Goal: Task Accomplishment & Management: Manage account settings

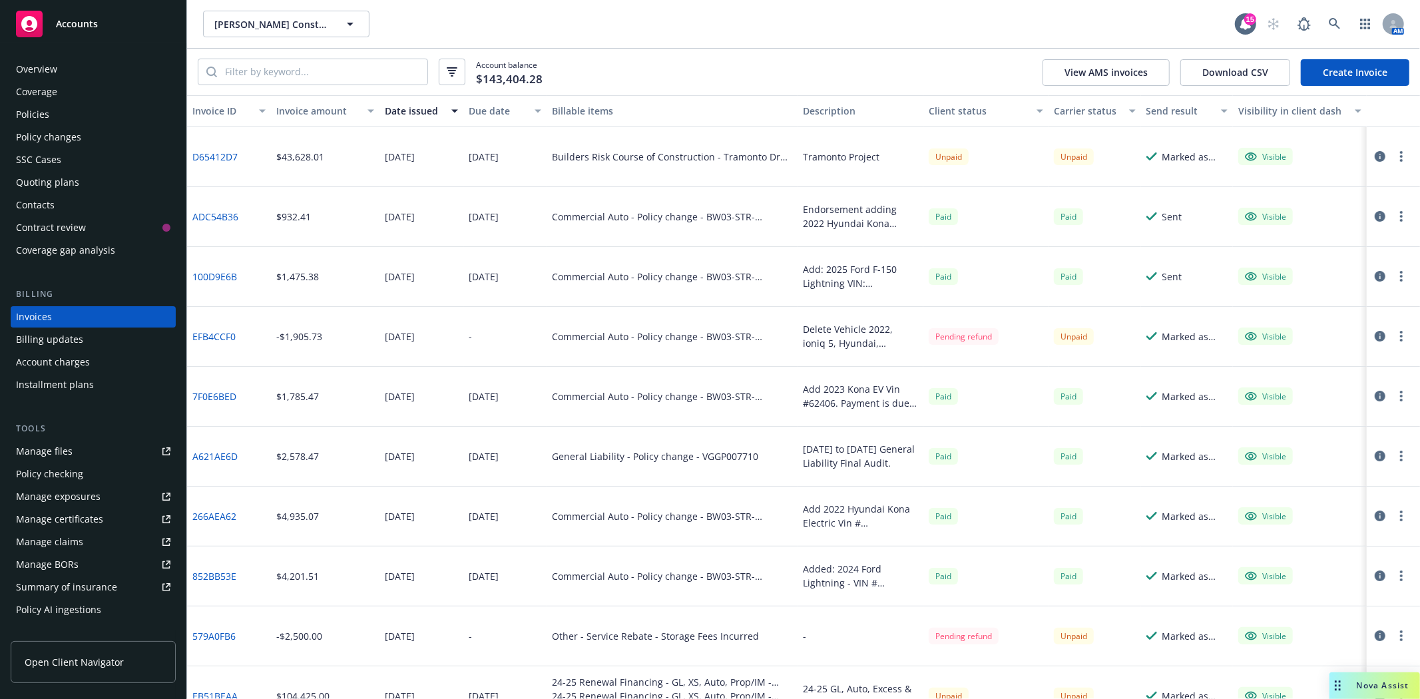
click at [77, 113] on div "Policies" at bounding box center [93, 114] width 154 height 21
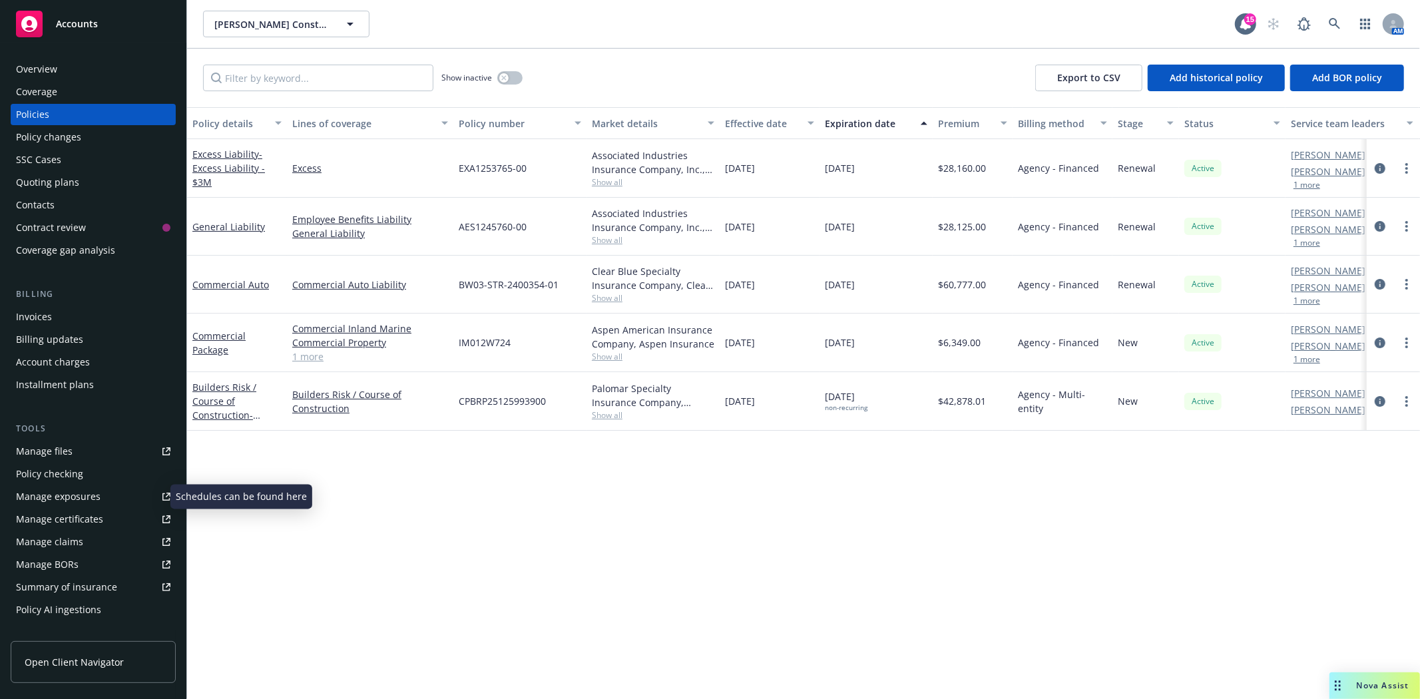
click at [82, 500] on div "Manage exposures" at bounding box center [58, 496] width 85 height 21
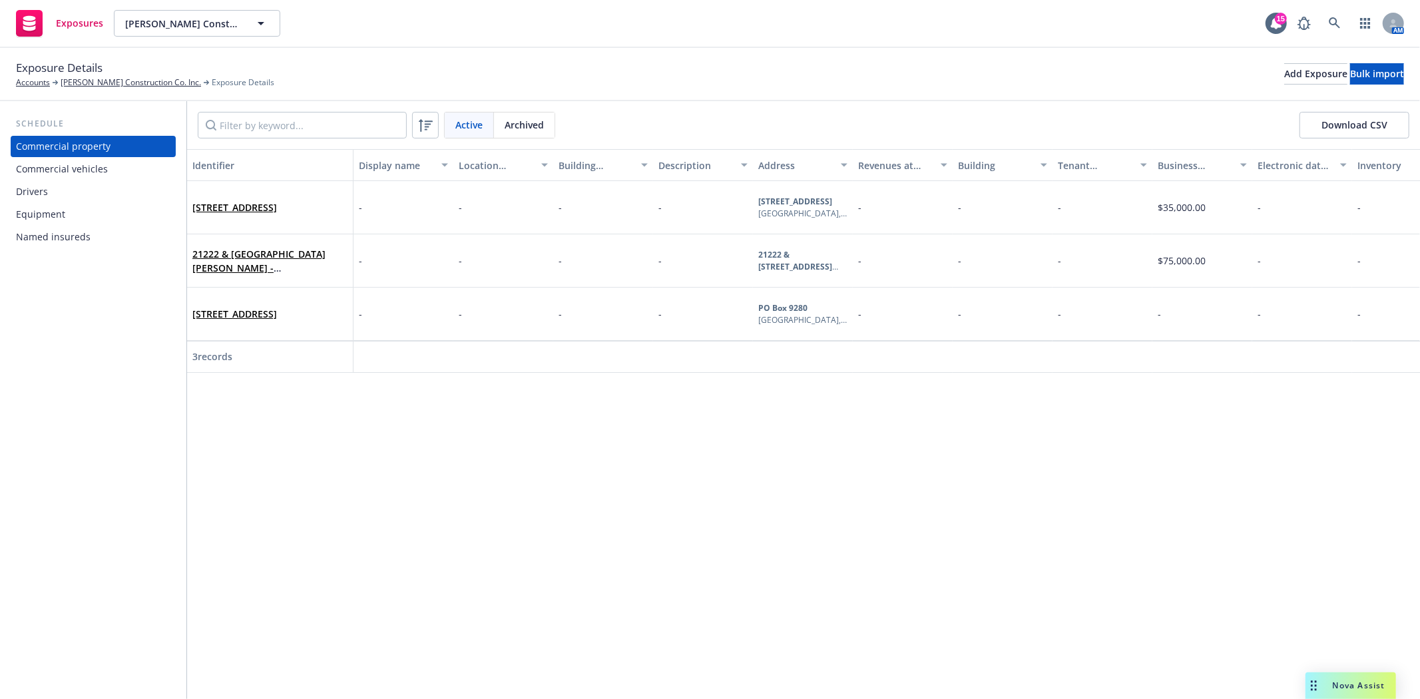
click at [82, 208] on div "Equipment" at bounding box center [93, 214] width 154 height 21
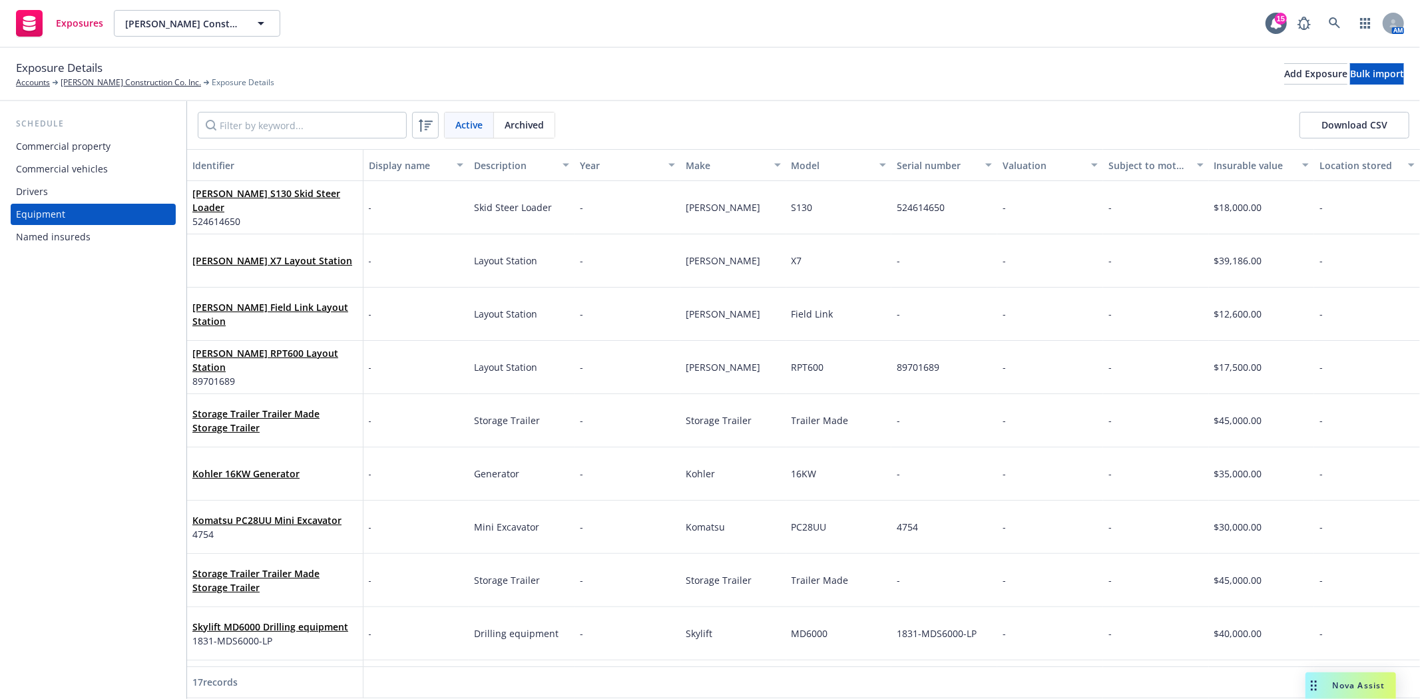
click at [74, 166] on div "Commercial vehicles" at bounding box center [62, 168] width 92 height 21
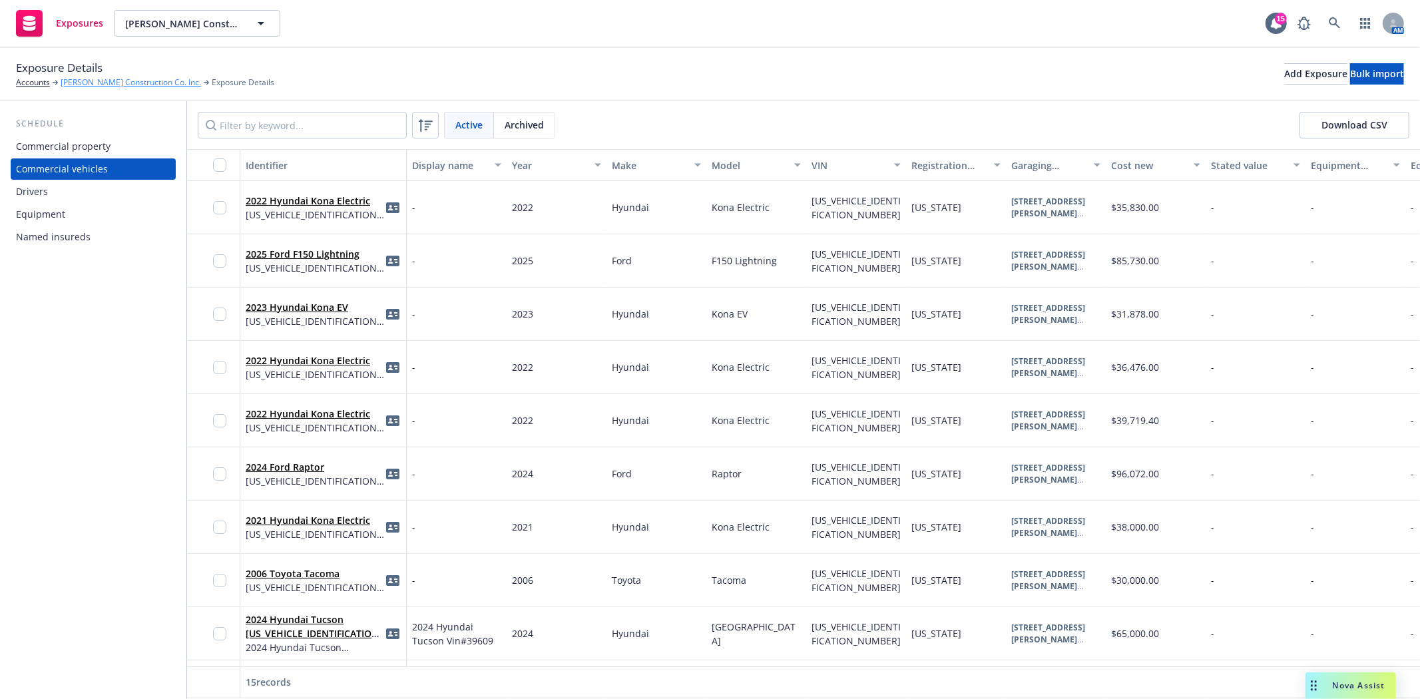
click at [137, 80] on link "[PERSON_NAME] Construction Co. Inc." at bounding box center [131, 83] width 141 height 12
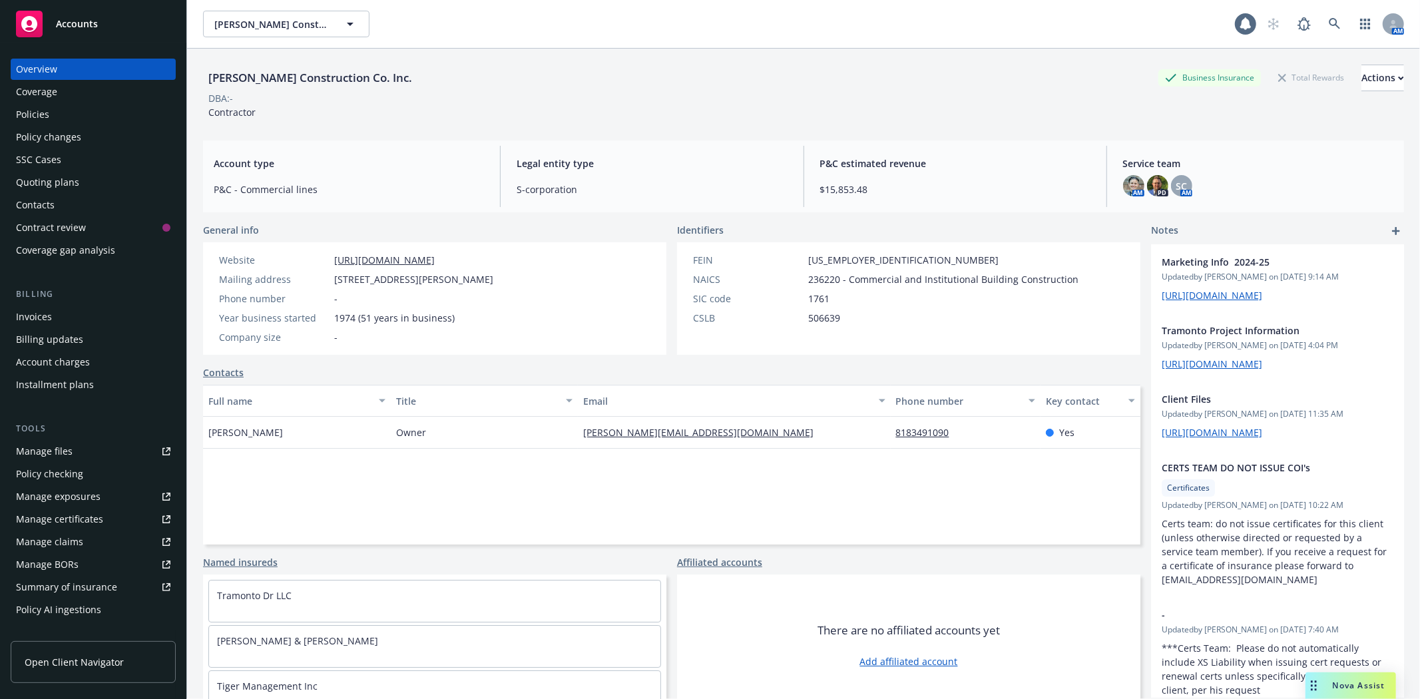
click at [35, 107] on div "Policies" at bounding box center [32, 114] width 33 height 21
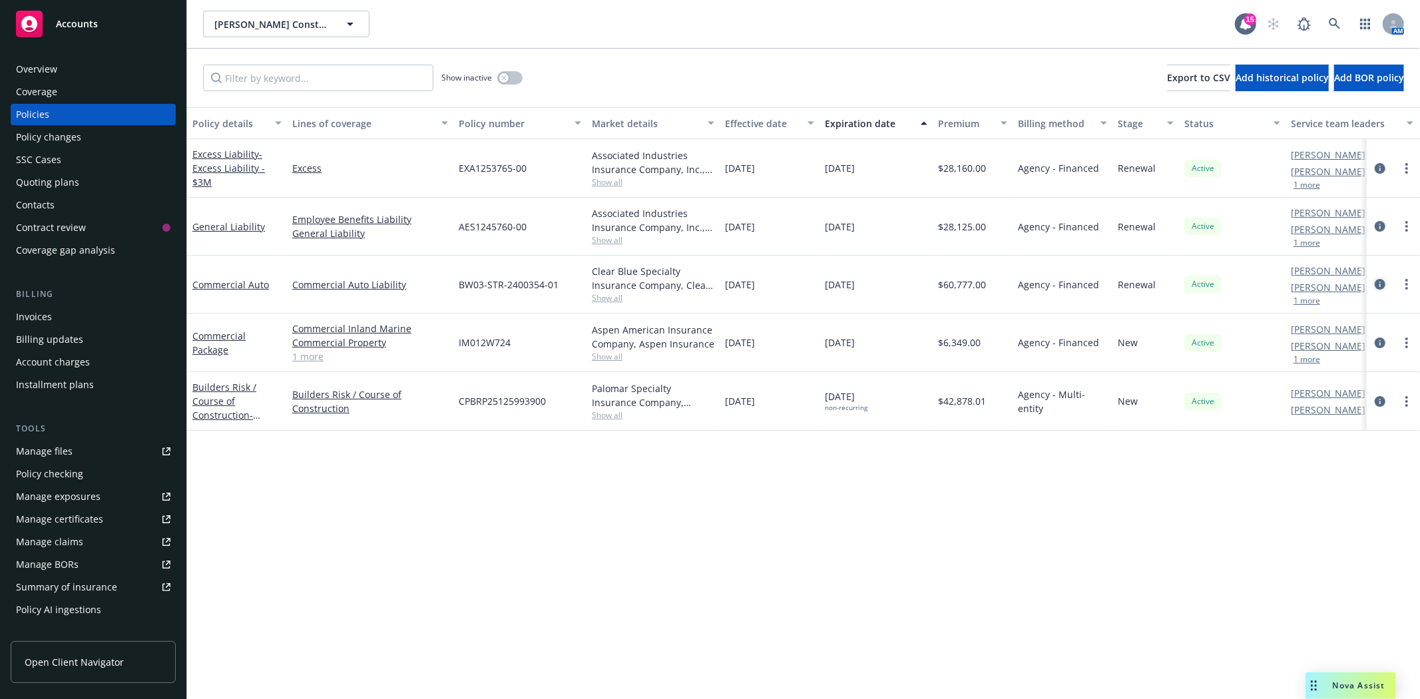
click at [1382, 285] on icon "circleInformation" at bounding box center [1380, 284] width 11 height 11
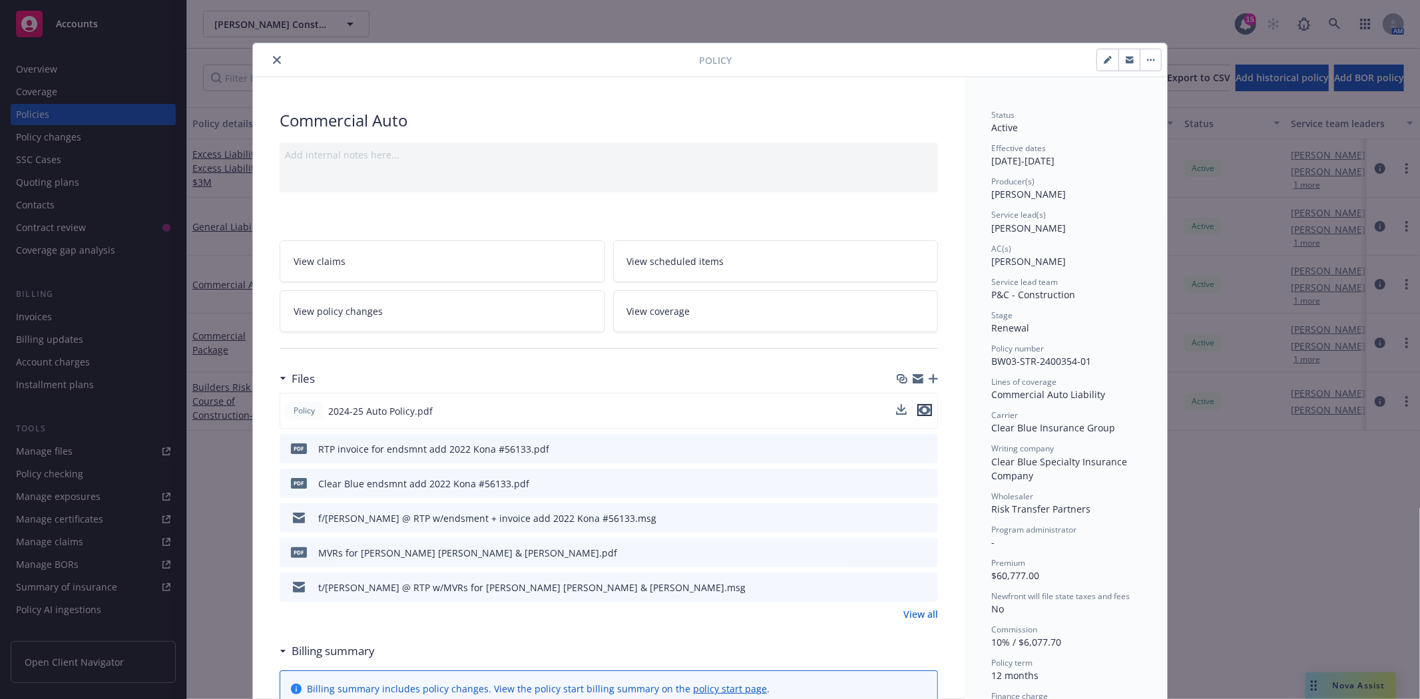
click at [924, 406] on icon "preview file" at bounding box center [925, 410] width 12 height 9
click at [269, 63] on button "close" at bounding box center [277, 60] width 16 height 16
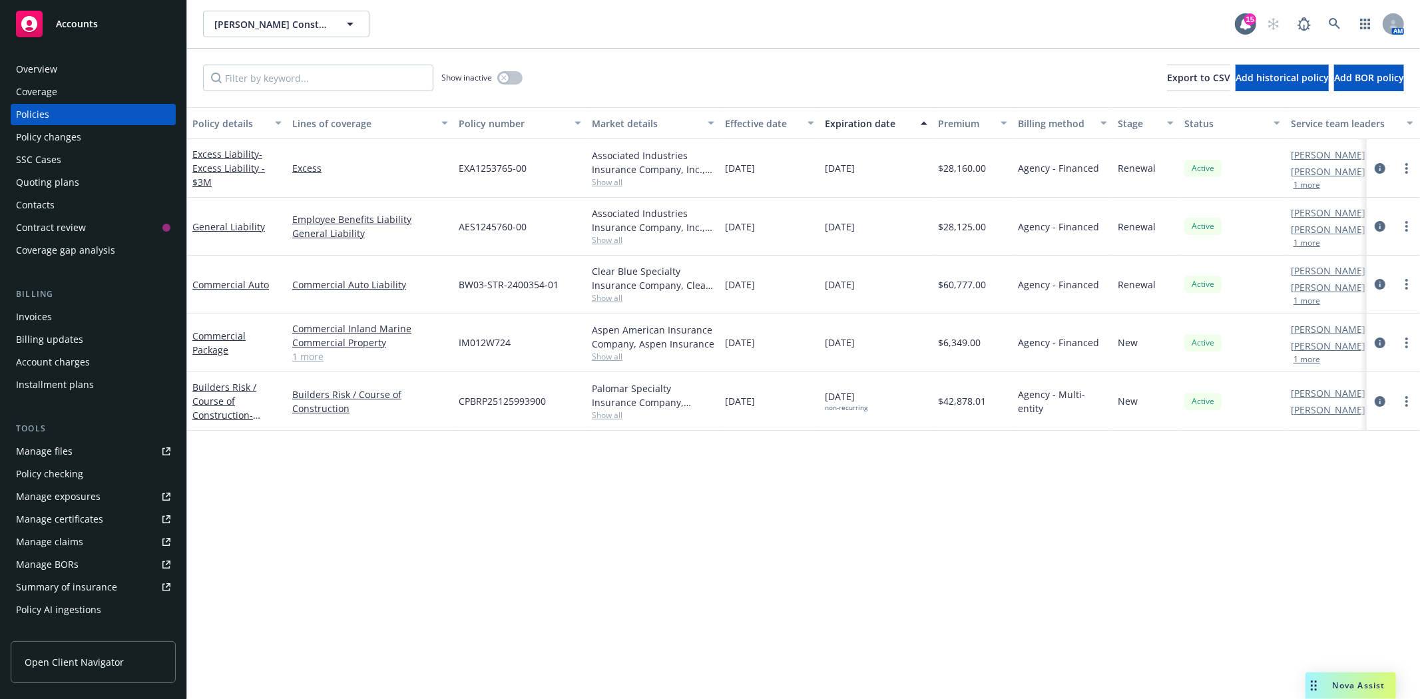
click at [49, 186] on div "Quoting plans" at bounding box center [47, 182] width 63 height 21
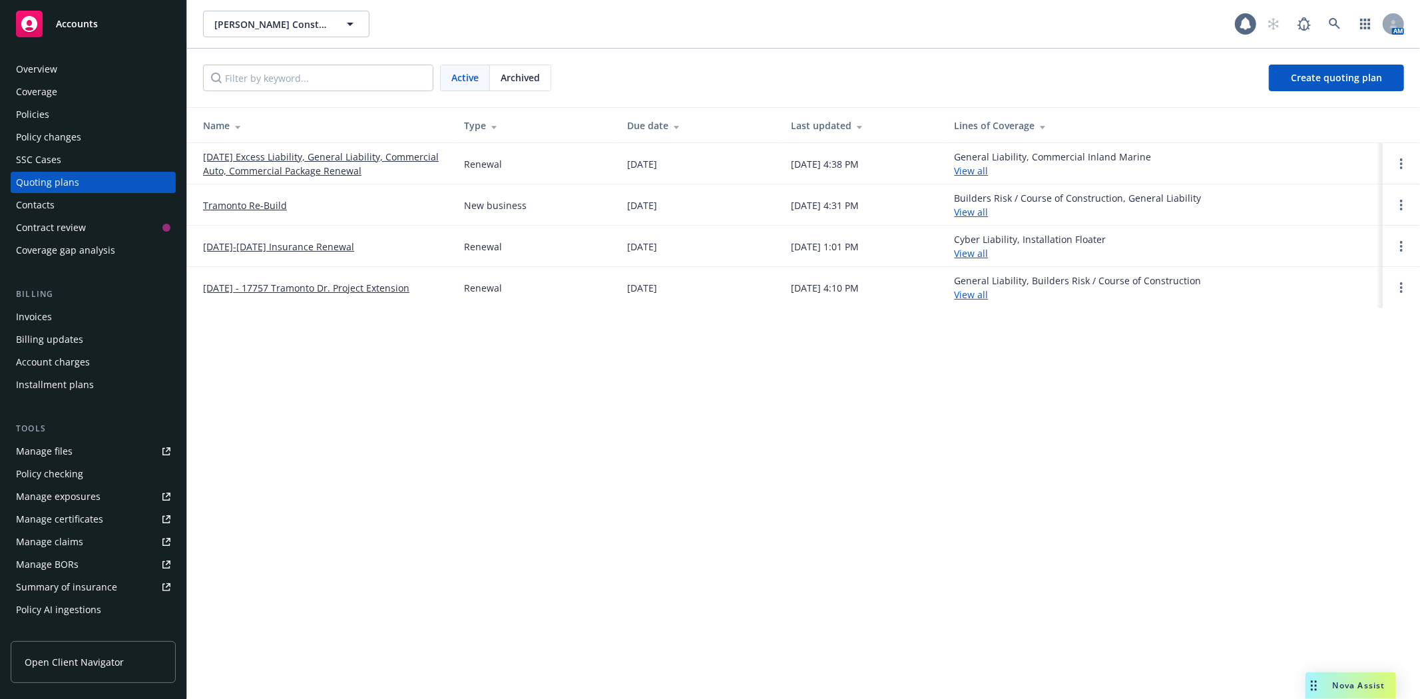
click at [240, 170] on link "11/21/25 Excess Liability, General Liability, Commercial Auto, Commercial Packa…" at bounding box center [323, 164] width 240 height 28
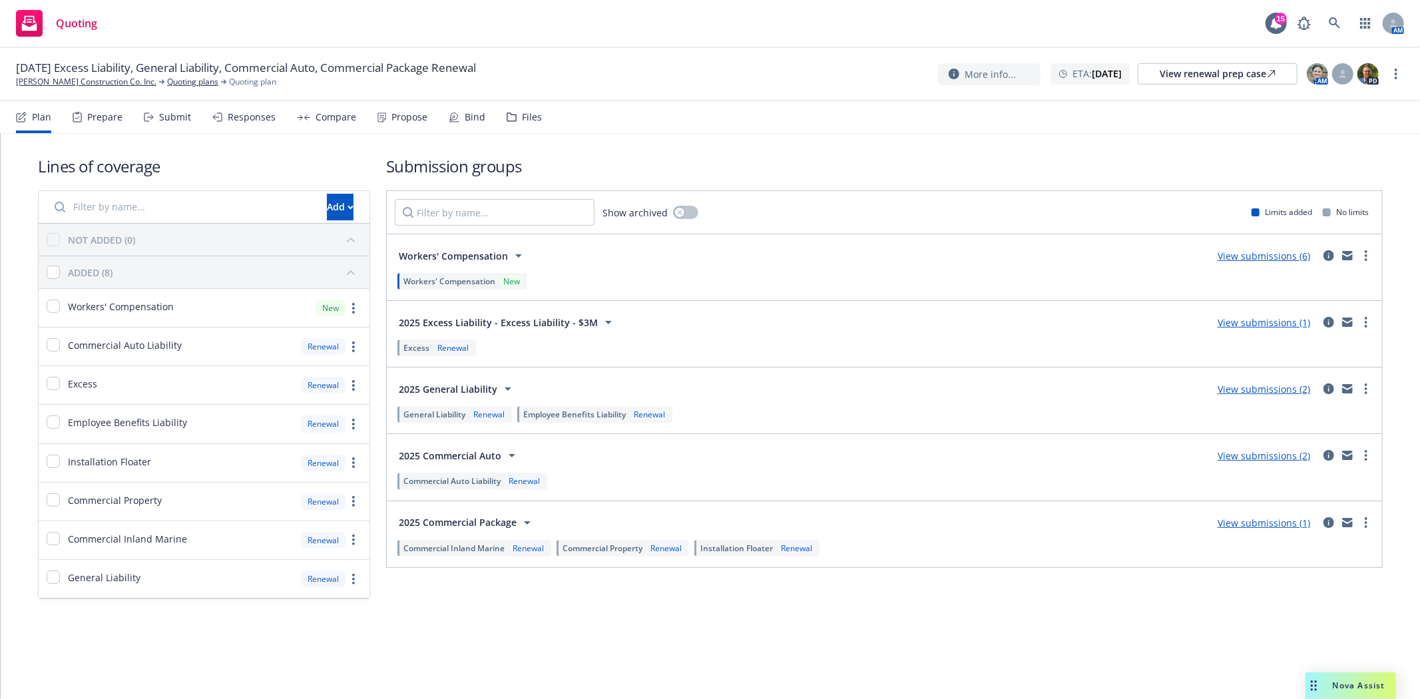
click at [174, 119] on div "Submit" at bounding box center [175, 117] width 32 height 11
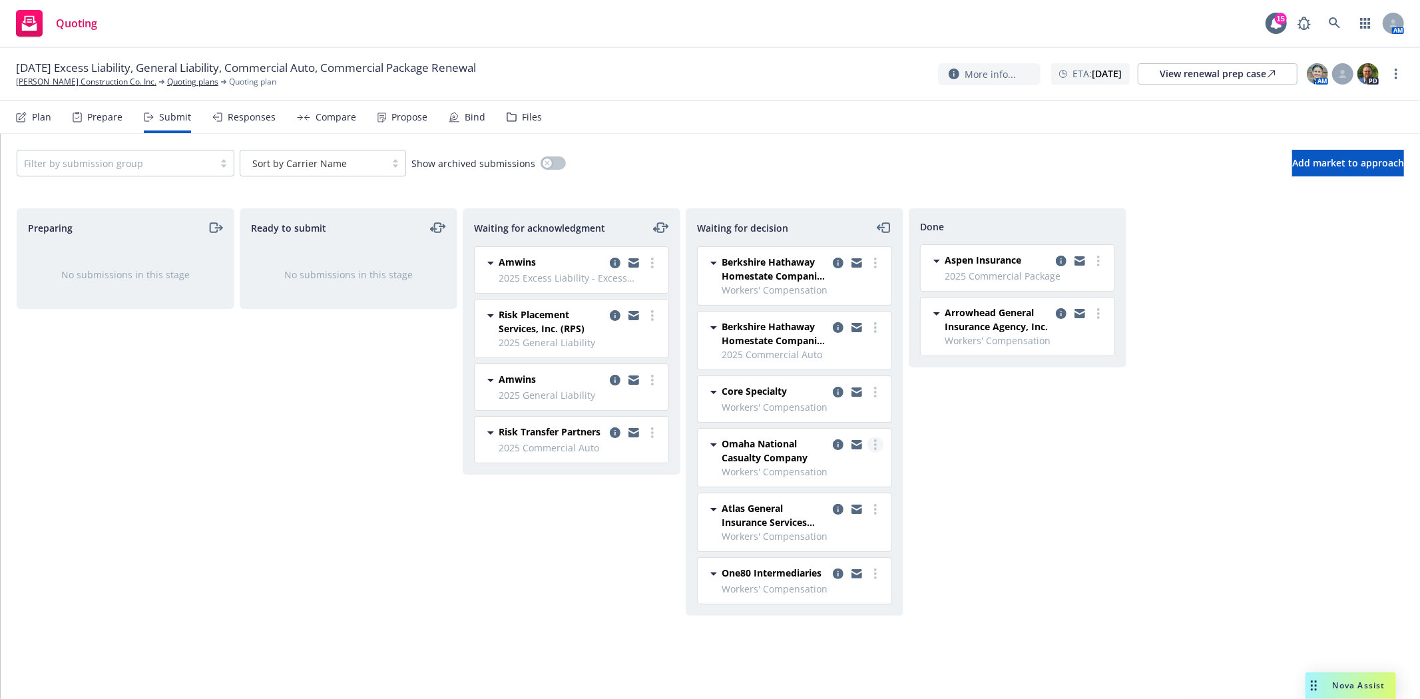
click at [873, 438] on link "more" at bounding box center [876, 445] width 16 height 16
click at [810, 571] on link "Add blocked decision" at bounding box center [815, 579] width 133 height 27
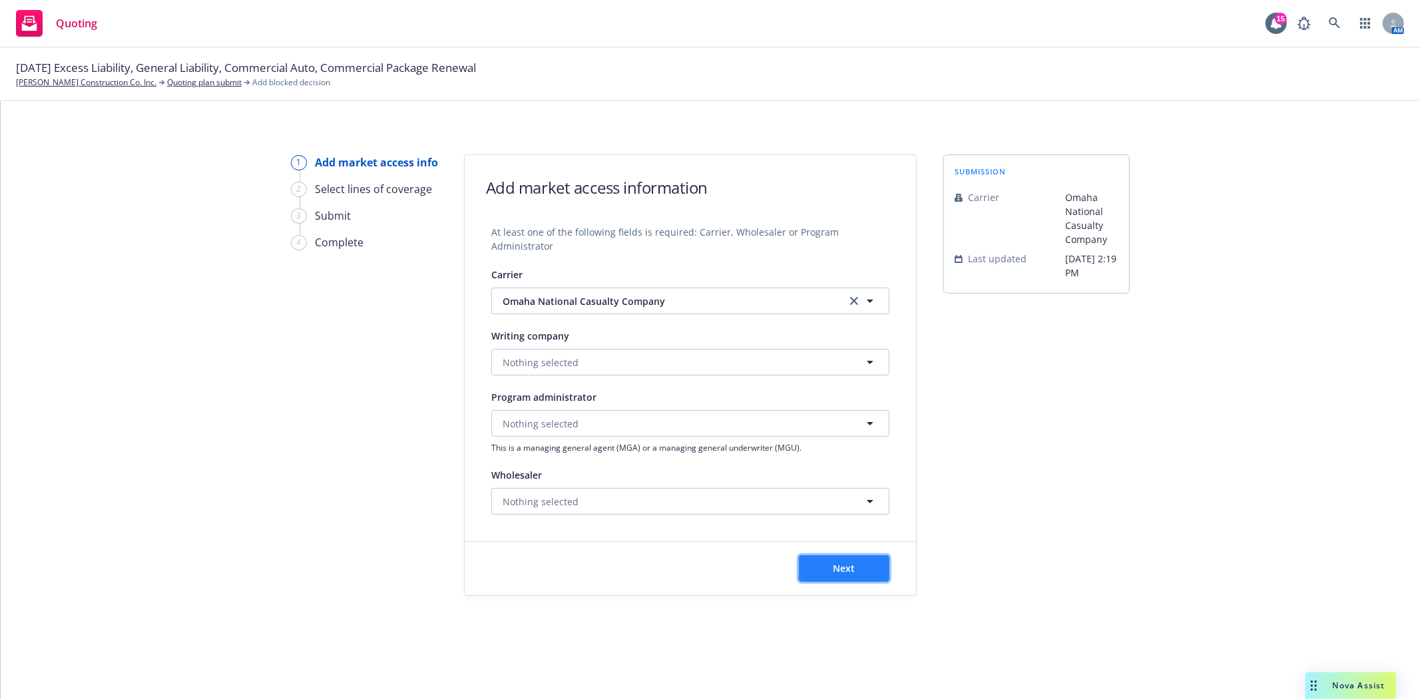
click at [816, 571] on button "Next" at bounding box center [844, 568] width 91 height 27
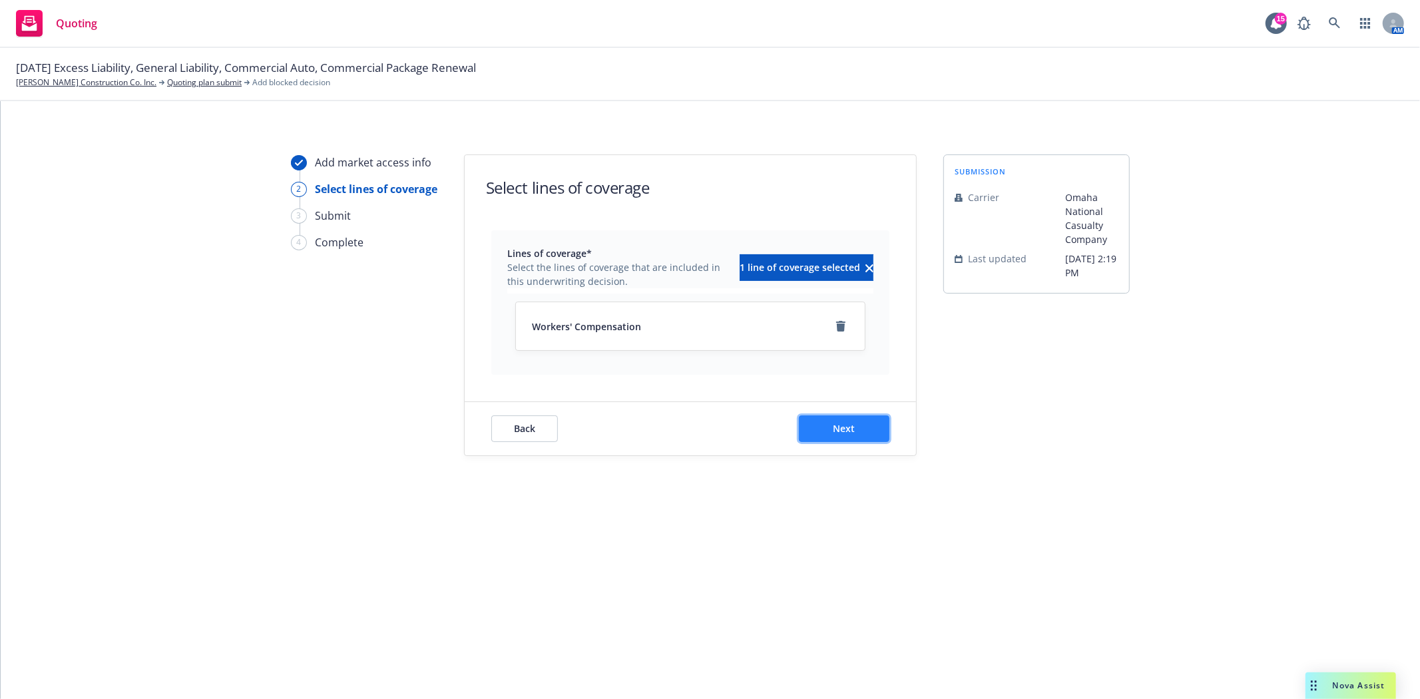
click at [834, 432] on span "Next" at bounding box center [845, 428] width 22 height 13
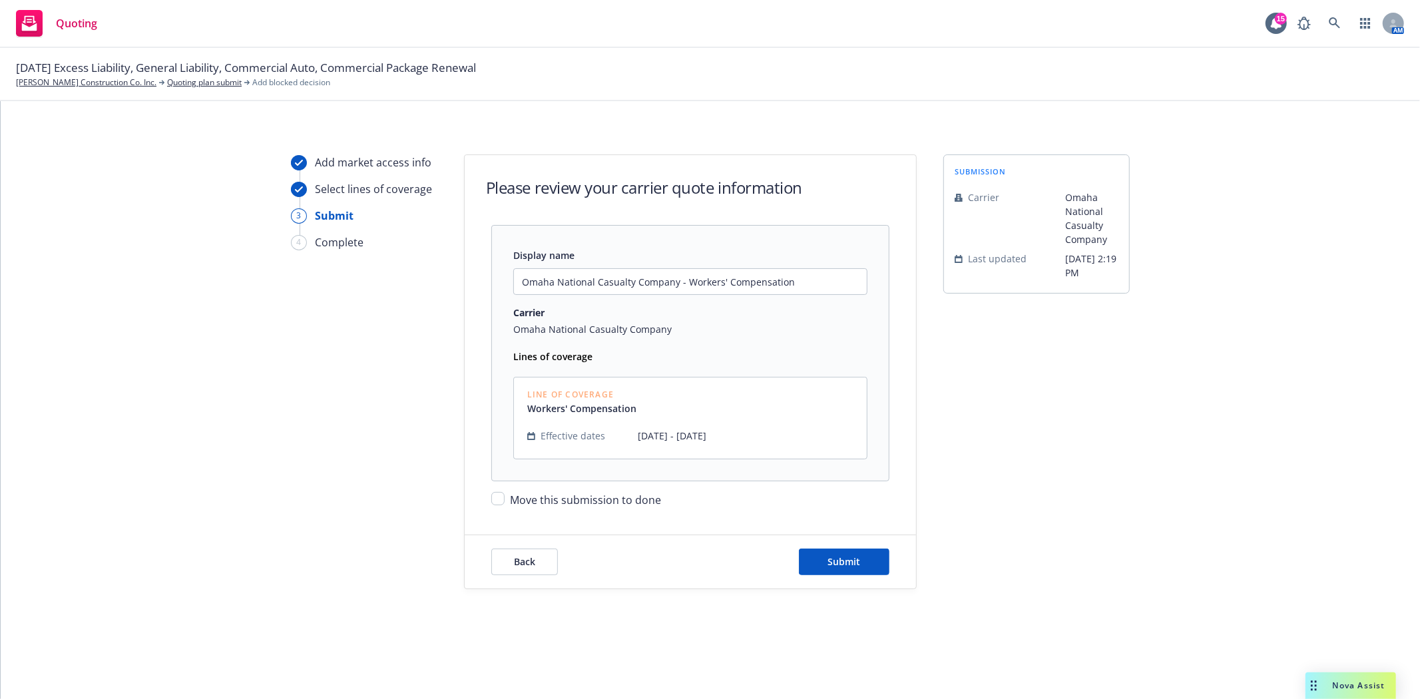
click at [506, 500] on div "Move this submission to done" at bounding box center [690, 494] width 398 height 27
click at [497, 500] on input "Move this submission to done" at bounding box center [497, 498] width 13 height 13
checkbox input "true"
click at [855, 559] on span "Submit" at bounding box center [844, 561] width 33 height 13
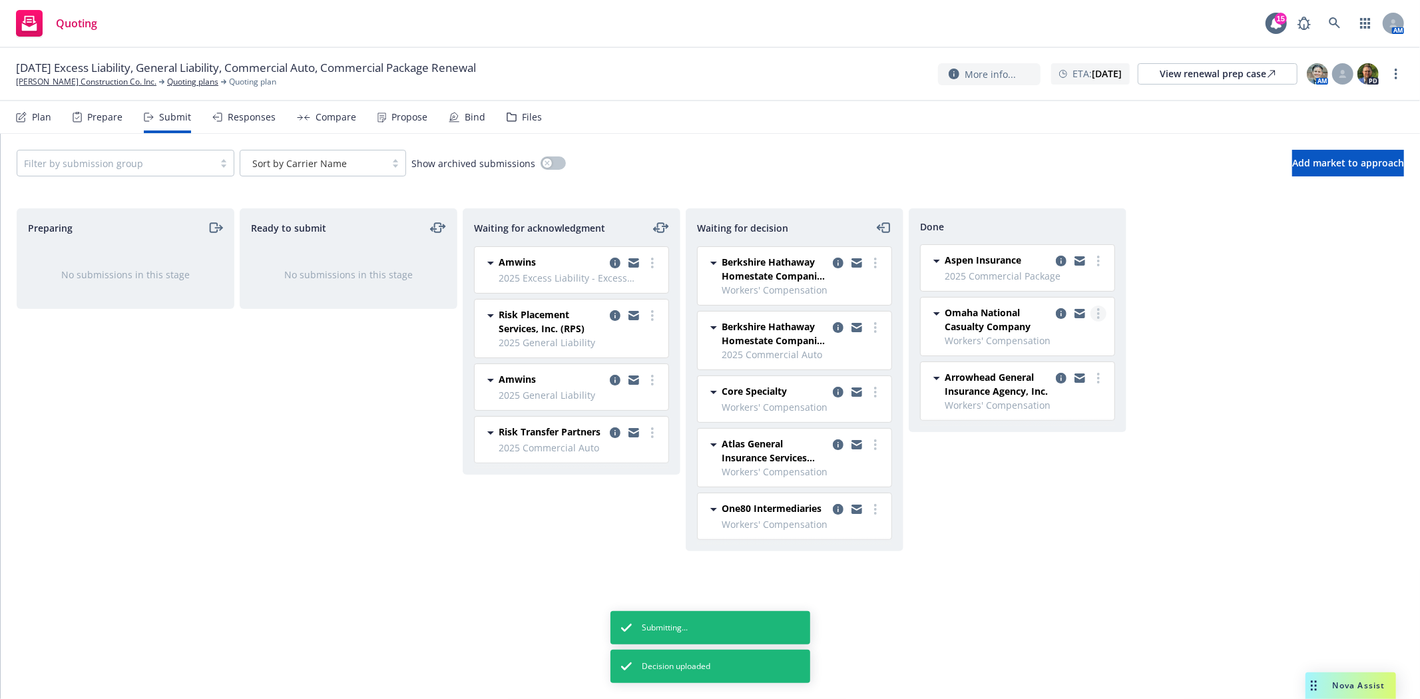
click at [1097, 314] on circle "more" at bounding box center [1098, 313] width 3 height 3
click at [1059, 315] on icon "copy logging email" at bounding box center [1061, 313] width 11 height 11
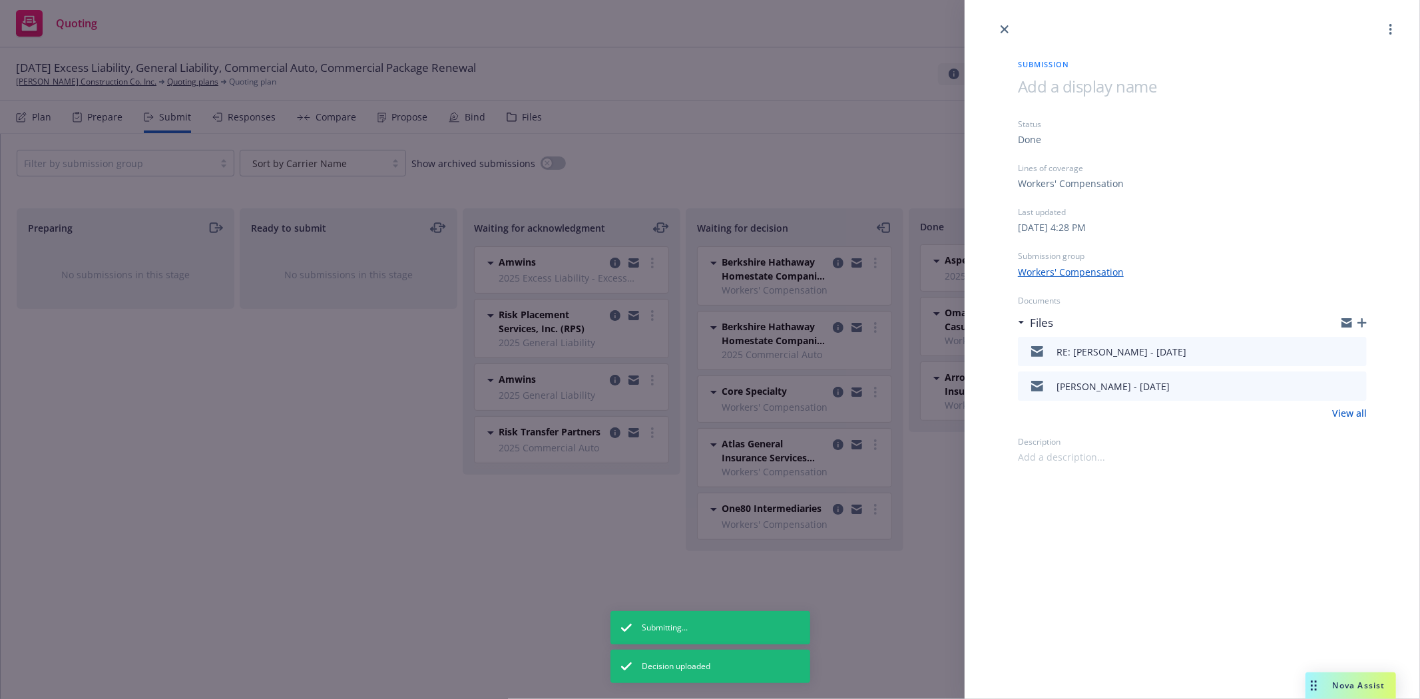
click at [1360, 322] on icon "button" at bounding box center [1362, 322] width 9 height 9
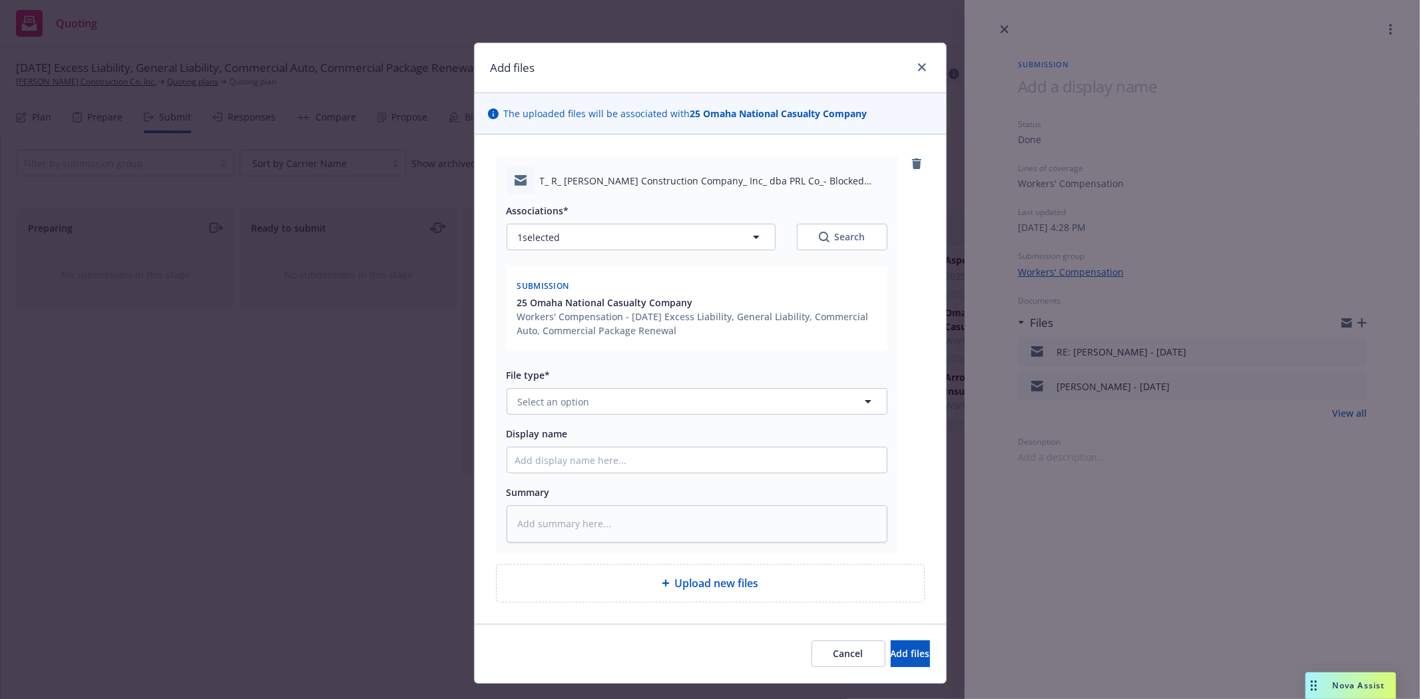
type textarea "x"
click at [545, 414] on button "Select an option" at bounding box center [697, 401] width 381 height 27
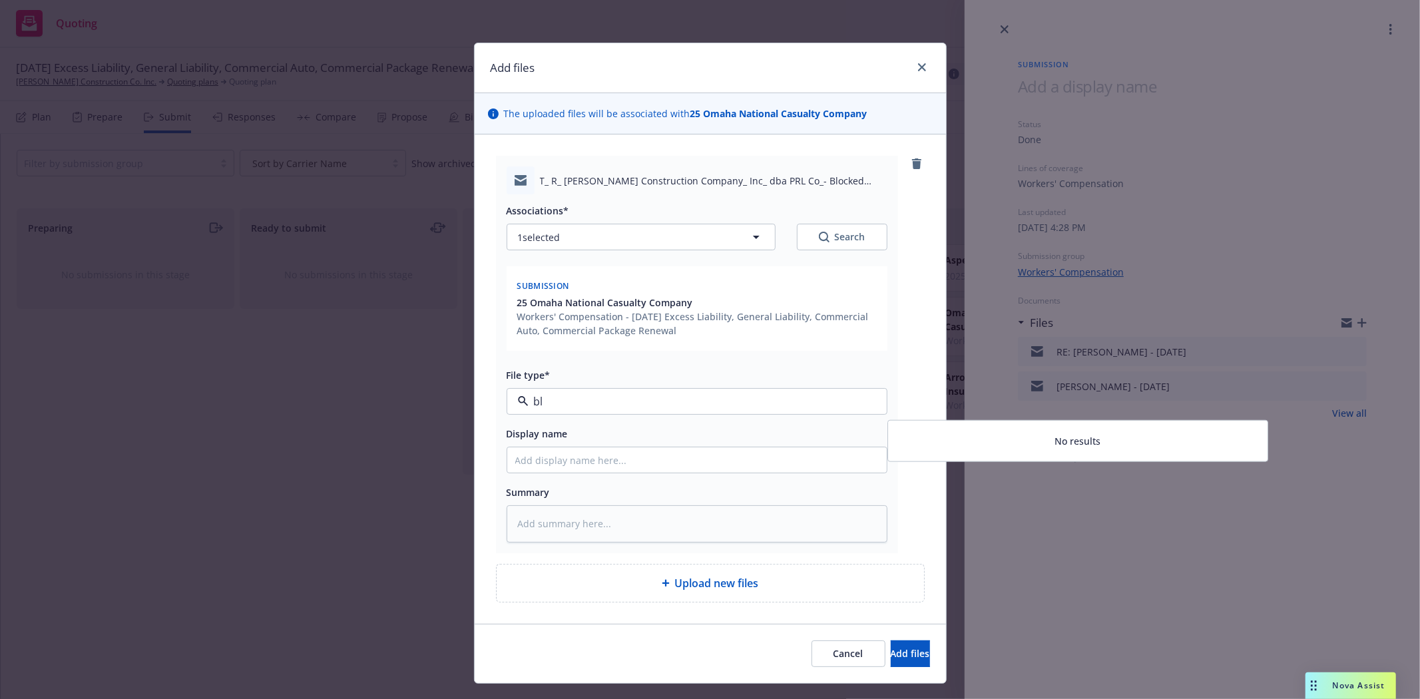
type input "b"
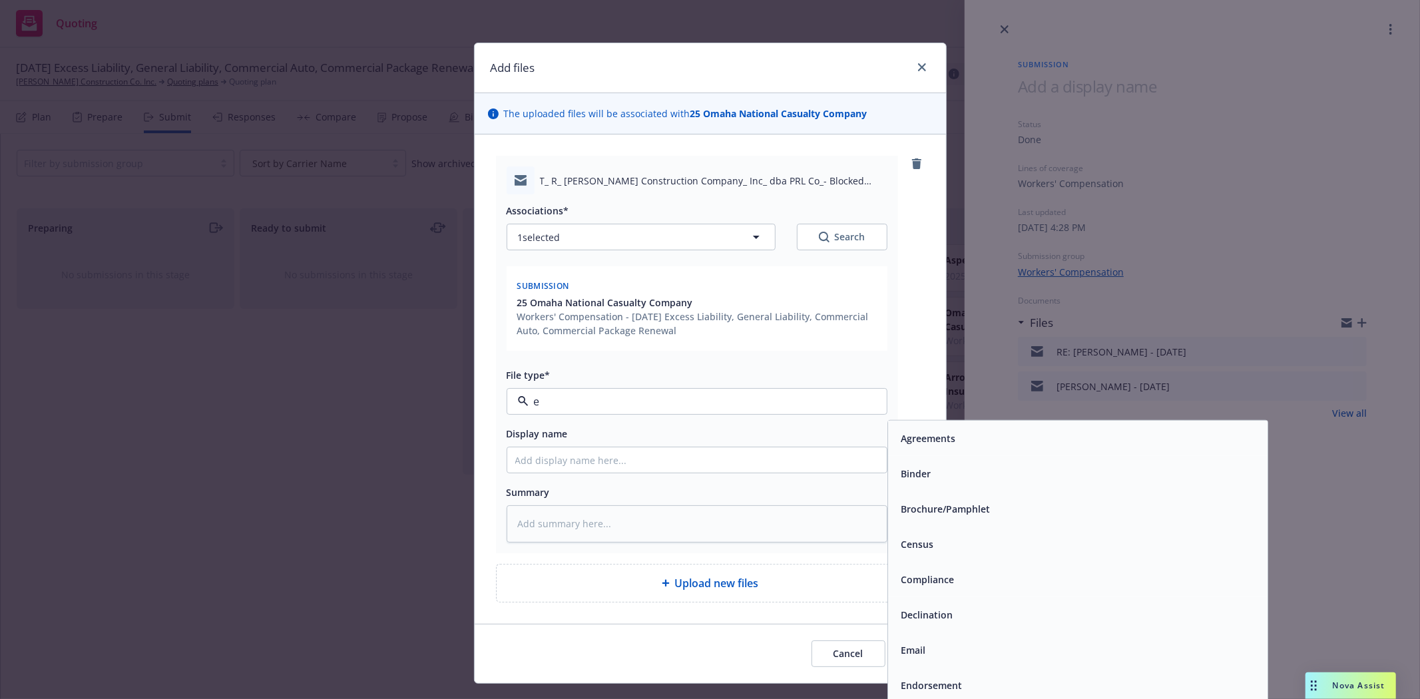
type input "em"
drag, startPoint x: 919, startPoint y: 477, endPoint x: 864, endPoint y: 475, distance: 55.3
click at [919, 476] on span "Email" at bounding box center [914, 474] width 25 height 14
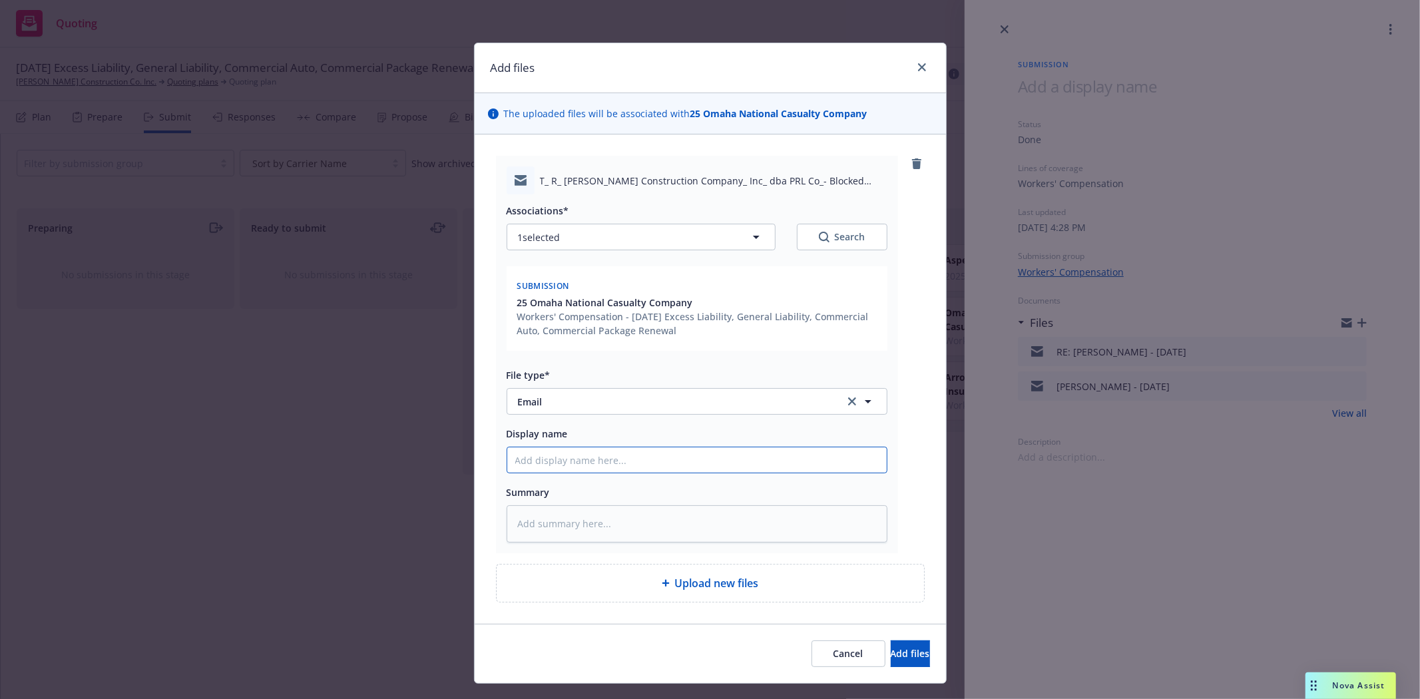
click at [694, 466] on input "Display name" at bounding box center [697, 460] width 380 height 25
type textarea "x"
type input "f"
type textarea "x"
type input "f/"
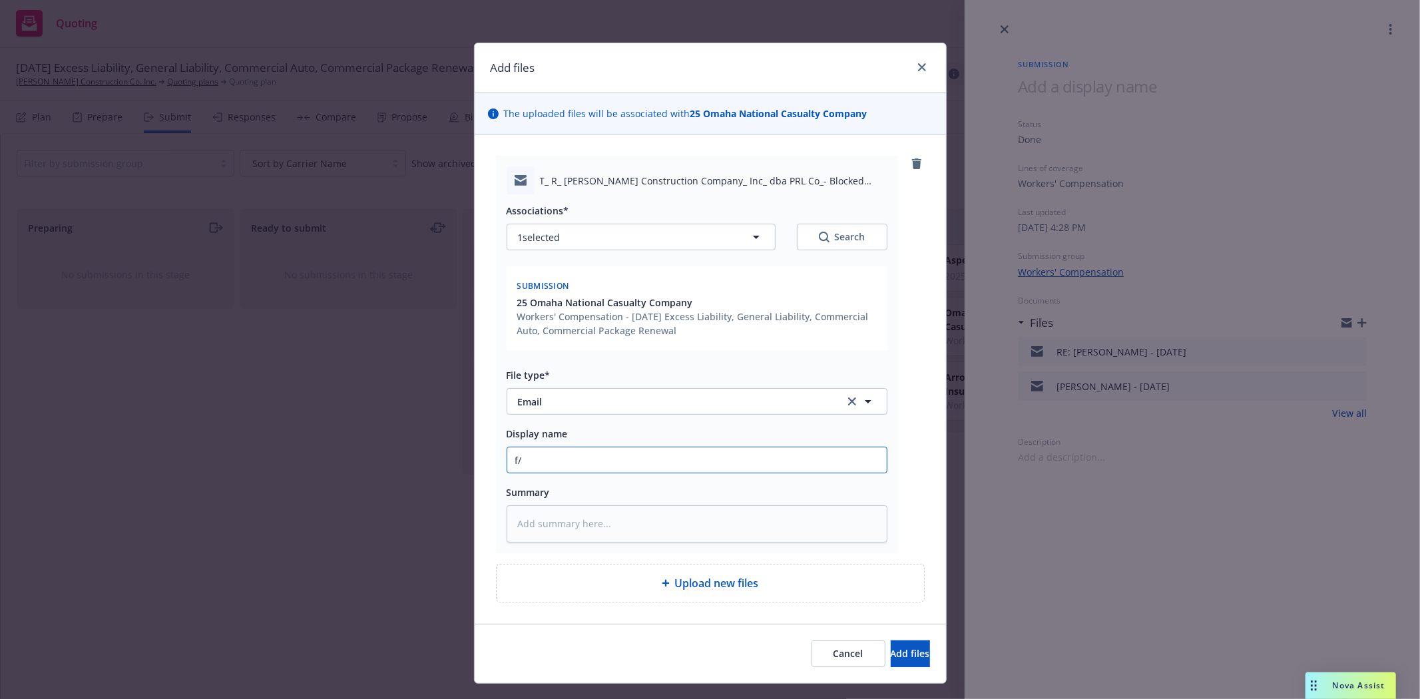
type textarea "x"
type input "f/A"
type textarea "x"
type input "f/Ad"
type textarea "x"
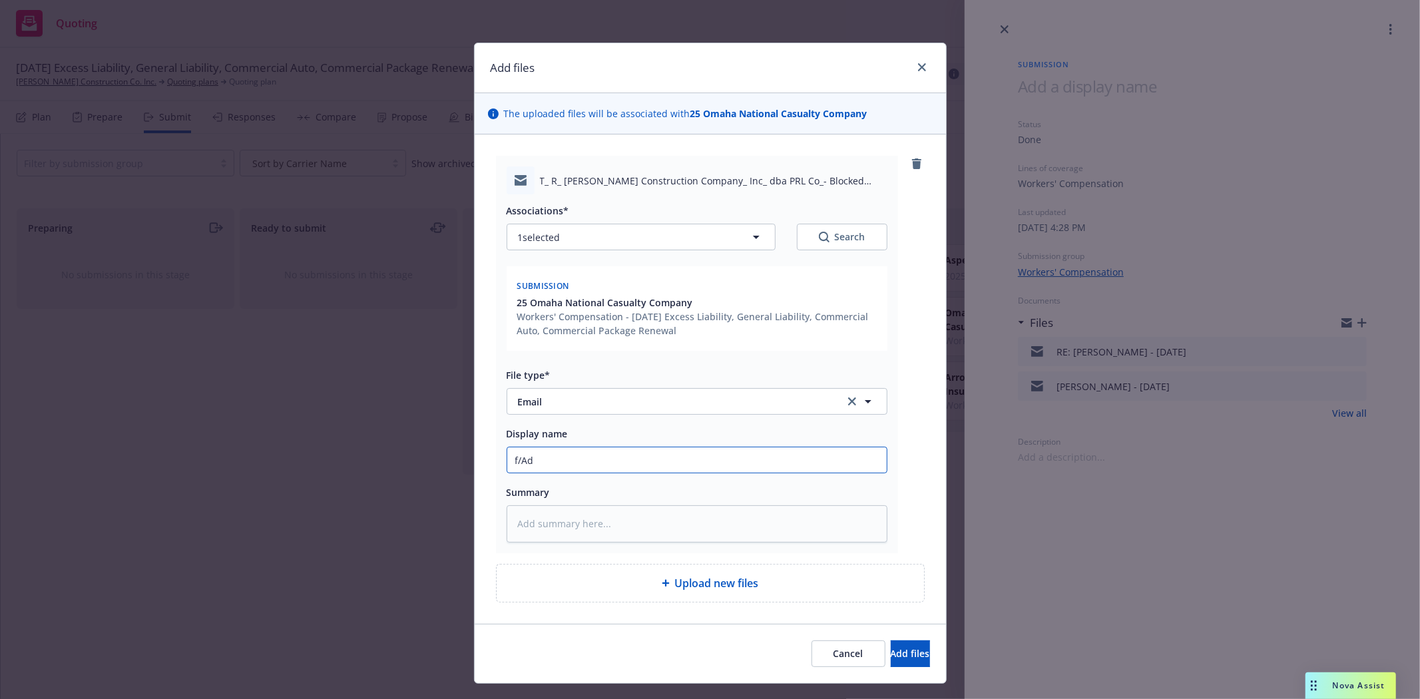
type input "f/Ada"
type textarea "x"
type input "f/Adam"
type textarea "x"
type input "f/Adam"
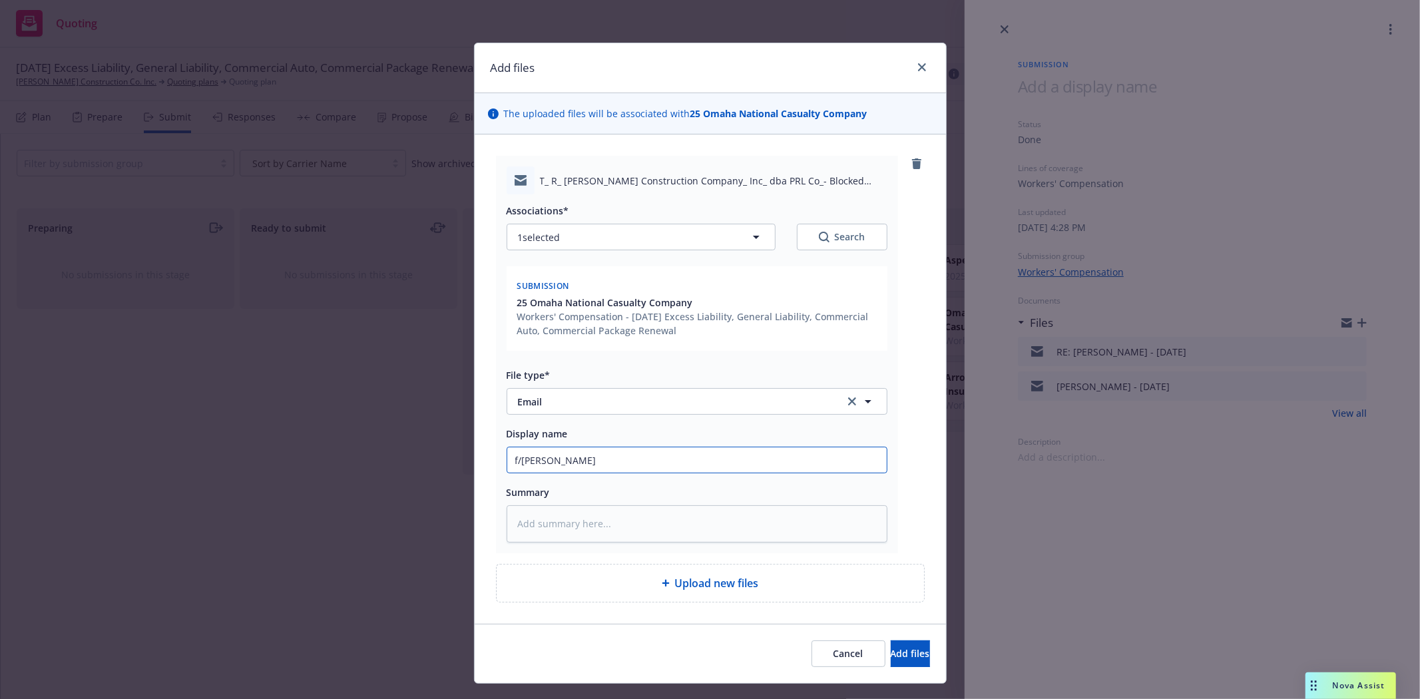
type textarea "x"
type input "f/Adam @"
type textarea "x"
type input "f/Adam @"
type textarea "x"
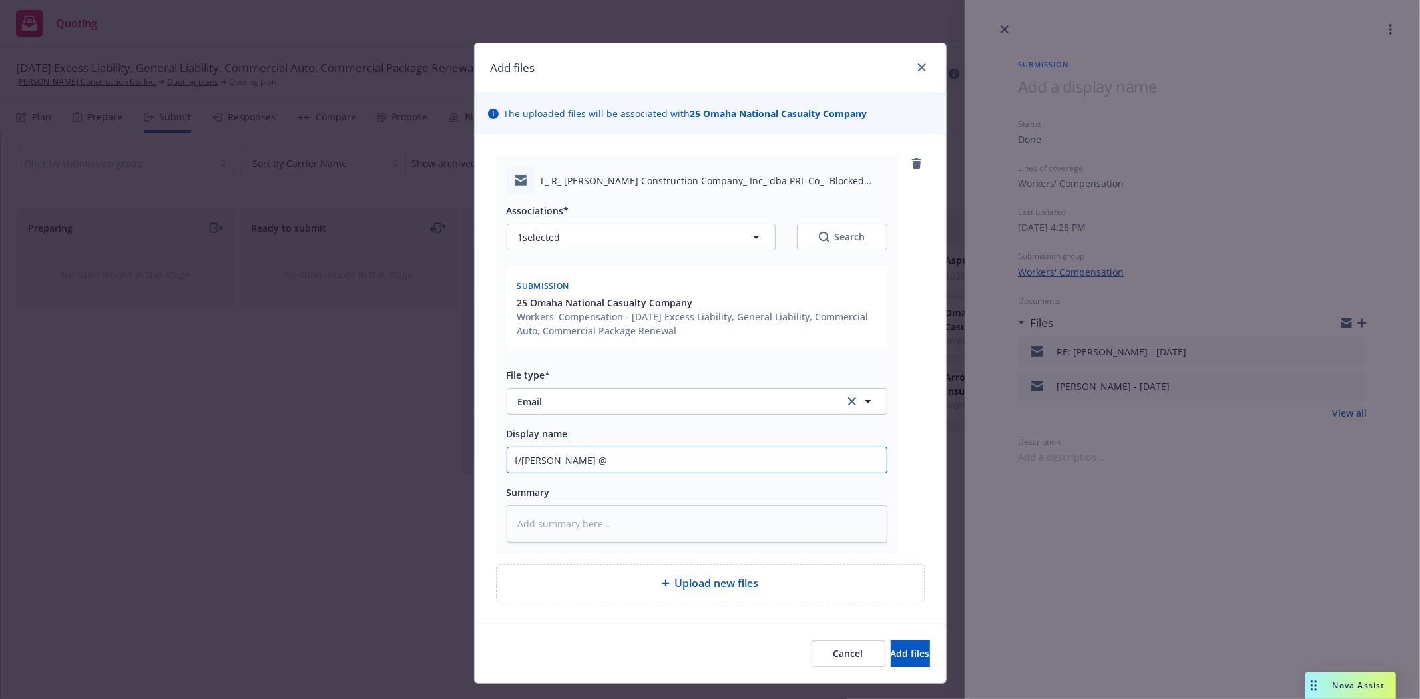
type input "f/Adam @ O"
type textarea "x"
type input "f/Adam @ Om"
type textarea "x"
type input "f/Adam @ Oma"
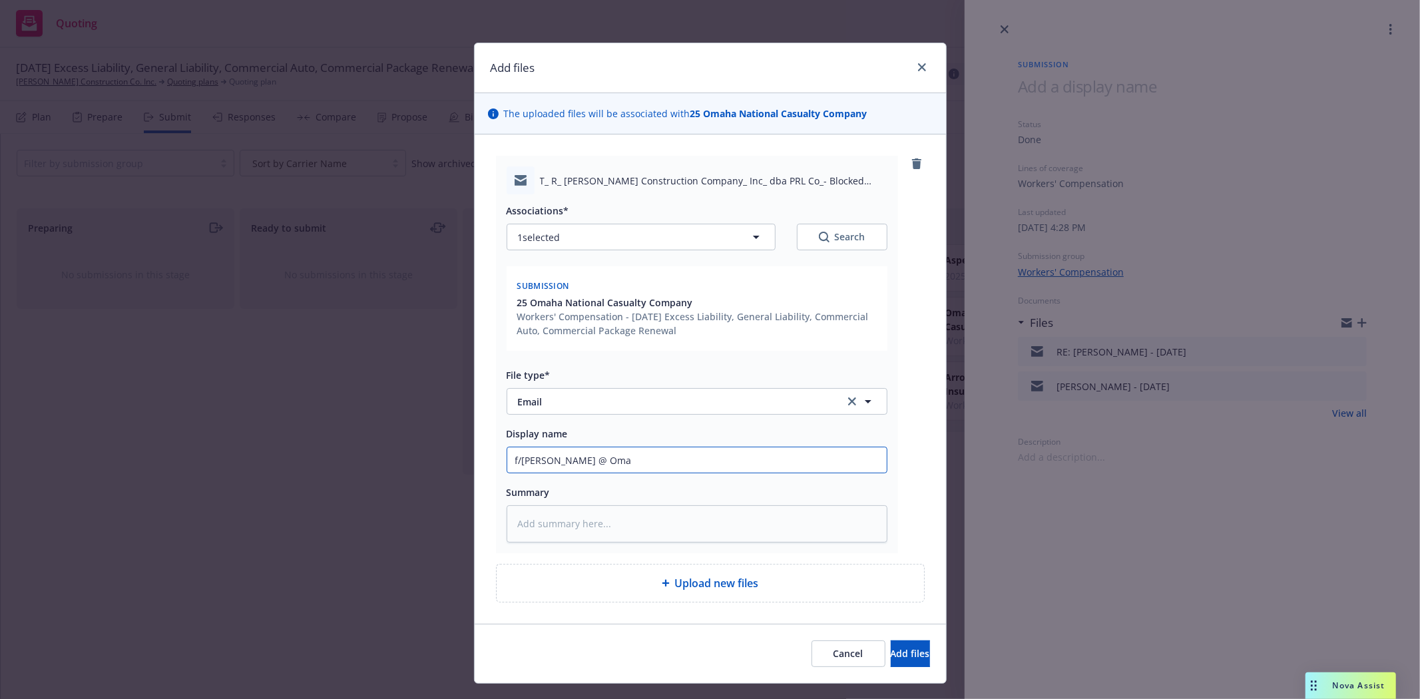
type textarea "x"
type input "f/Adam @ Omah"
type textarea "x"
type input "f/Adam @ Omaha"
type textarea "x"
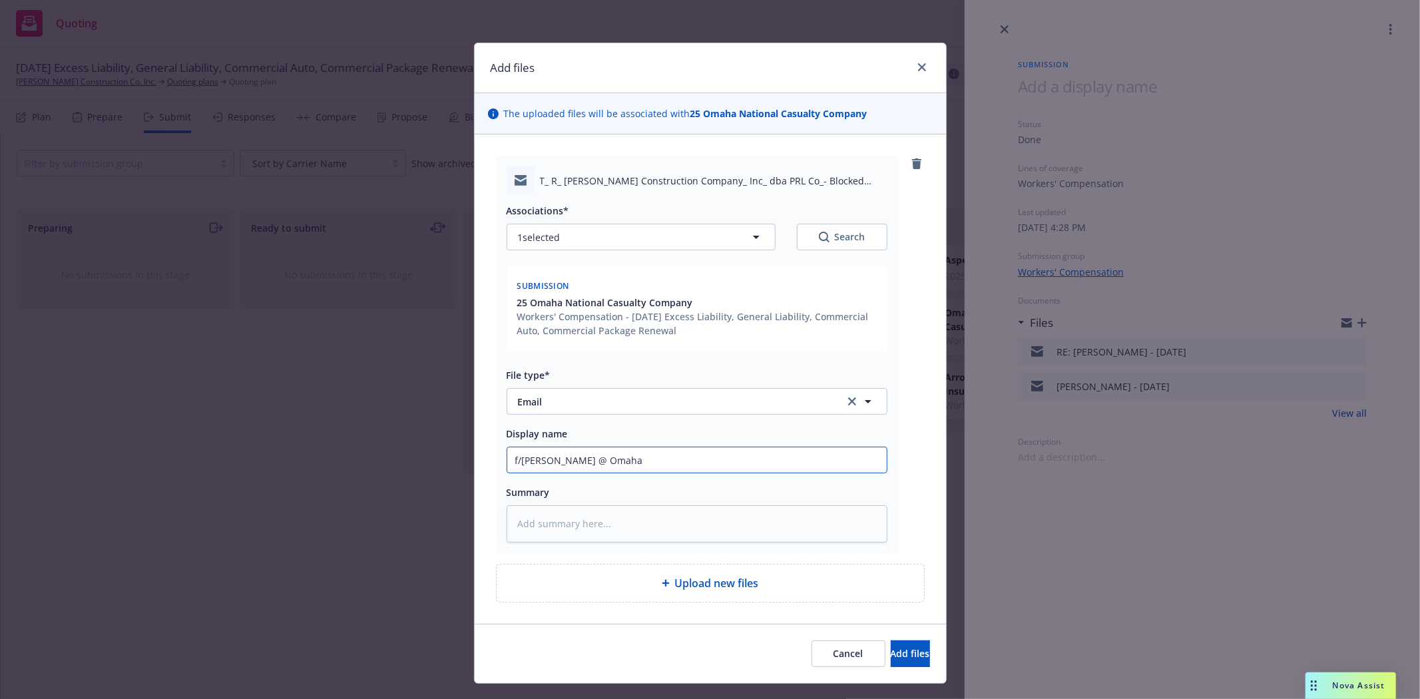
type input "f/Adam @ Omaha"
type textarea "x"
type input "f/Adam @ Omaha -"
type textarea "x"
type input "f/Adam @ Omaha -"
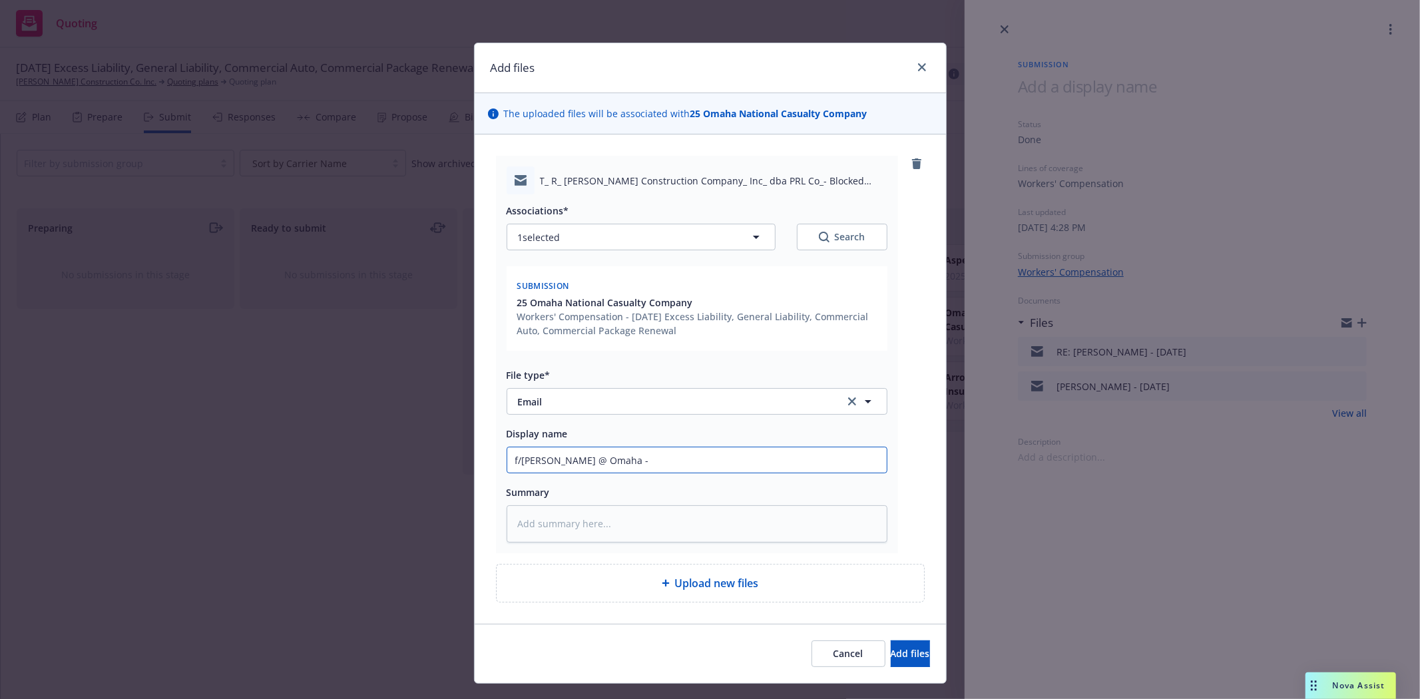
click at [649, 464] on input "f/Adam @ Omaha -" at bounding box center [697, 460] width 380 height 25
paste input "blocked on this account due to a previously declined submission from another ag…"
type textarea "x"
type input "f/Adam @ Omaha - blocked on this account due to a previously declined submissio…"
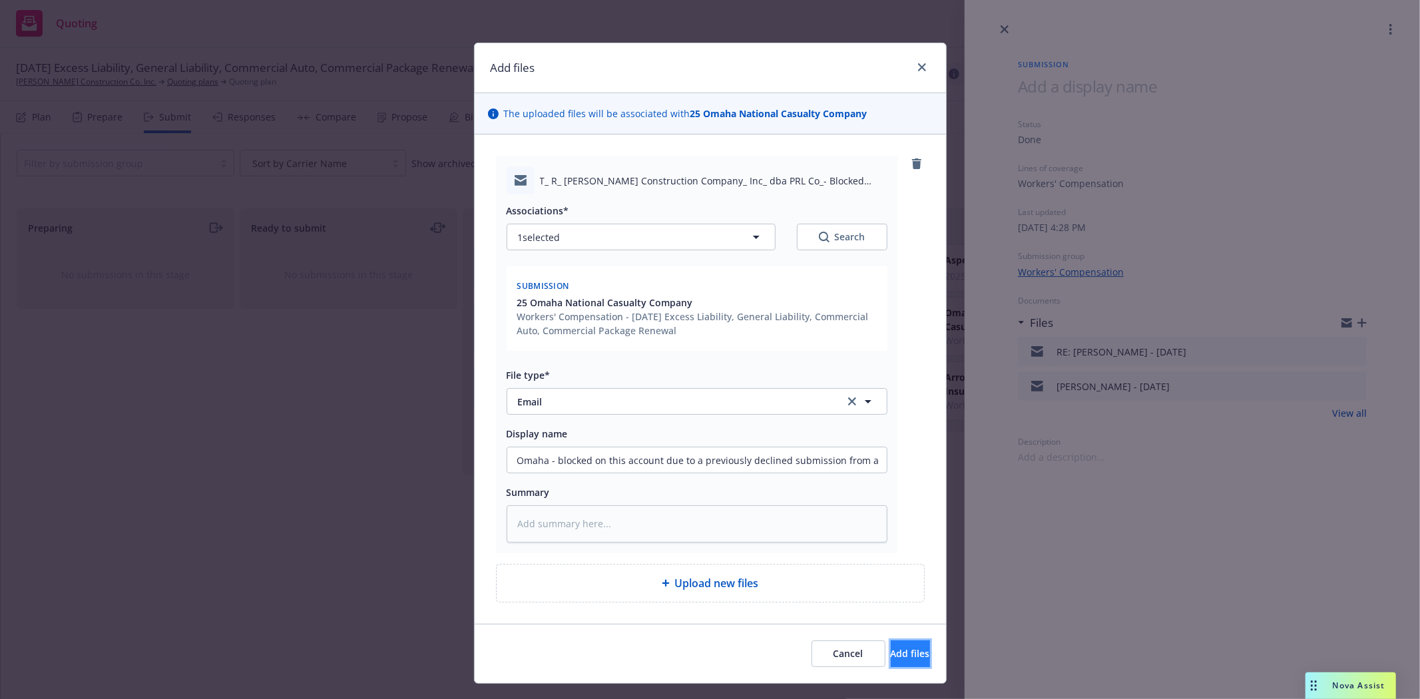
click at [894, 650] on span "Add files" at bounding box center [910, 653] width 39 height 13
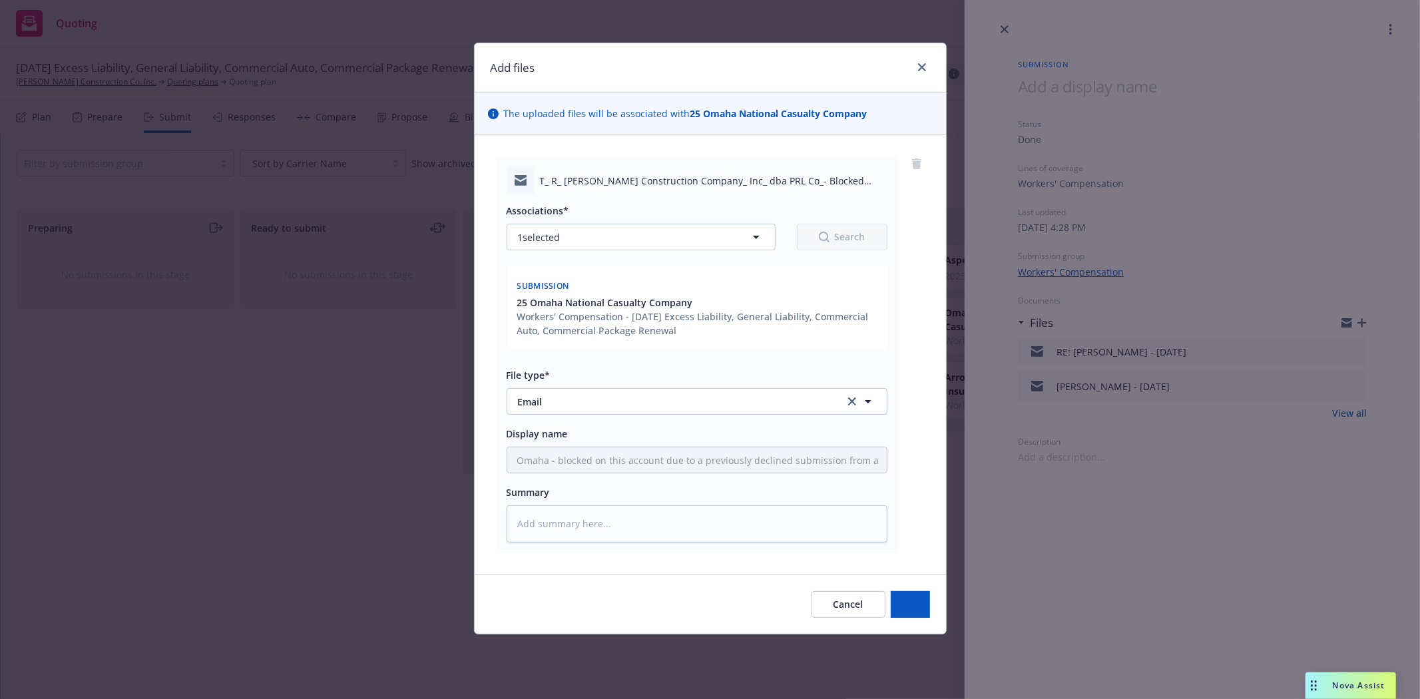
scroll to position [0, 0]
type textarea "x"
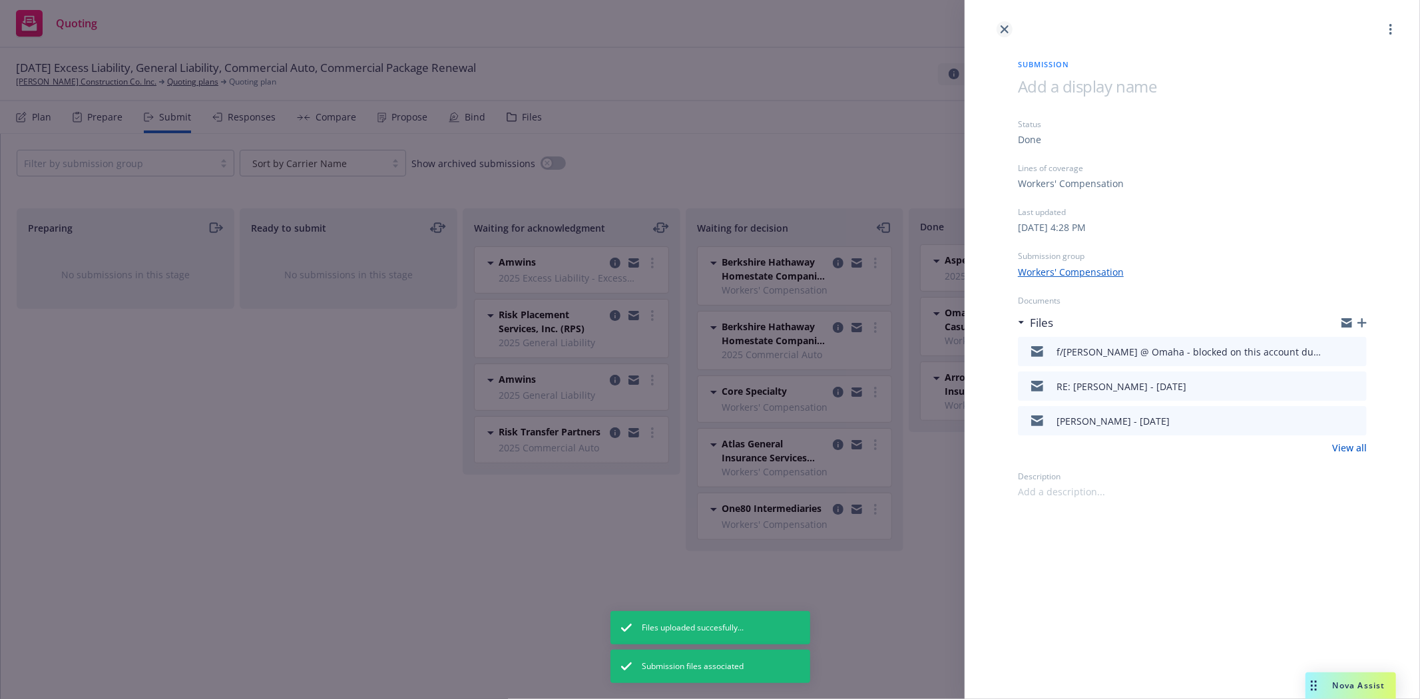
click at [1006, 31] on icon "close" at bounding box center [1005, 29] width 8 height 8
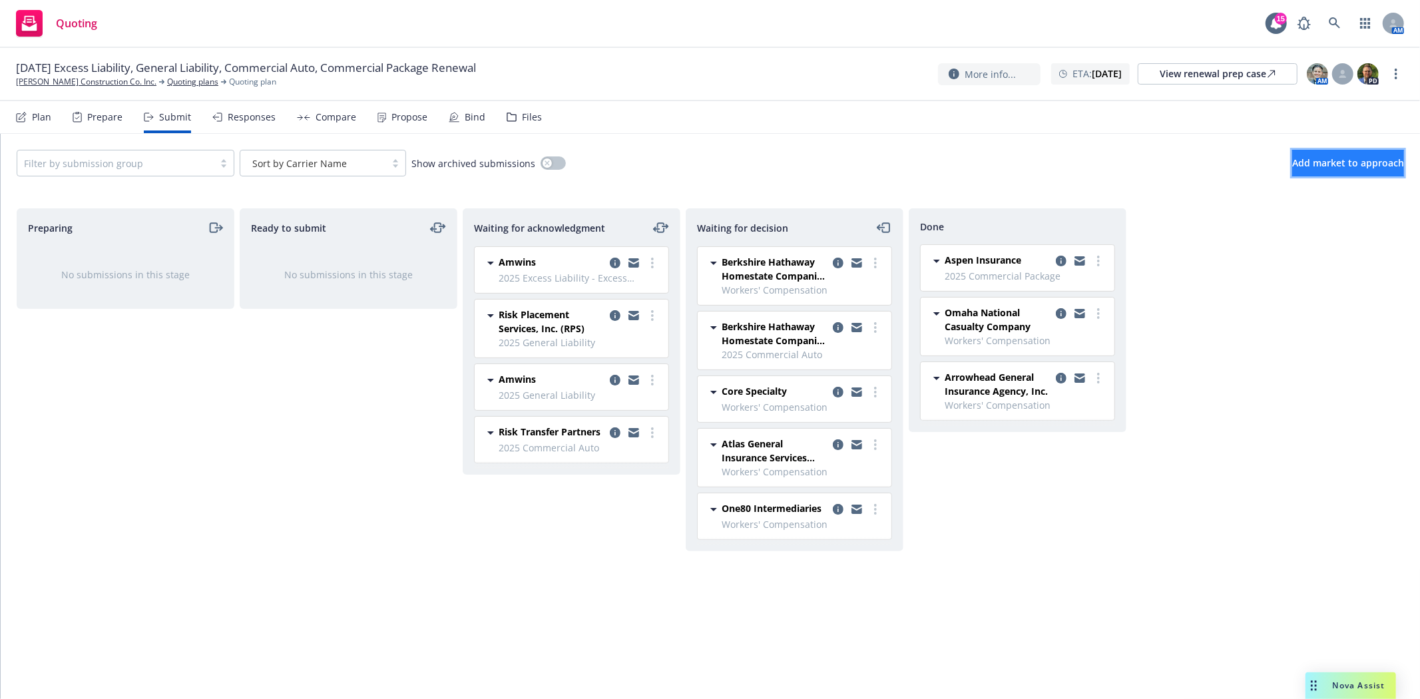
click at [1303, 163] on span "Add market to approach" at bounding box center [1349, 162] width 112 height 13
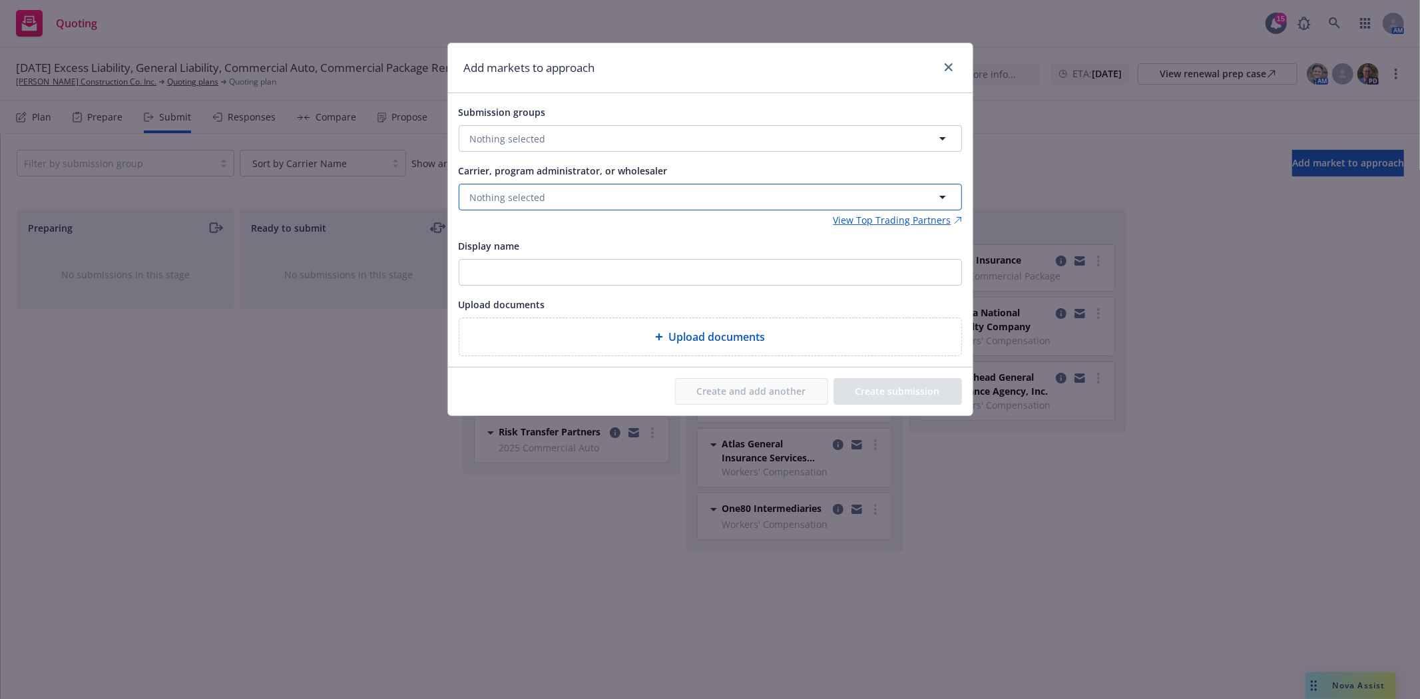
click at [494, 196] on span "Nothing selected" at bounding box center [508, 197] width 76 height 14
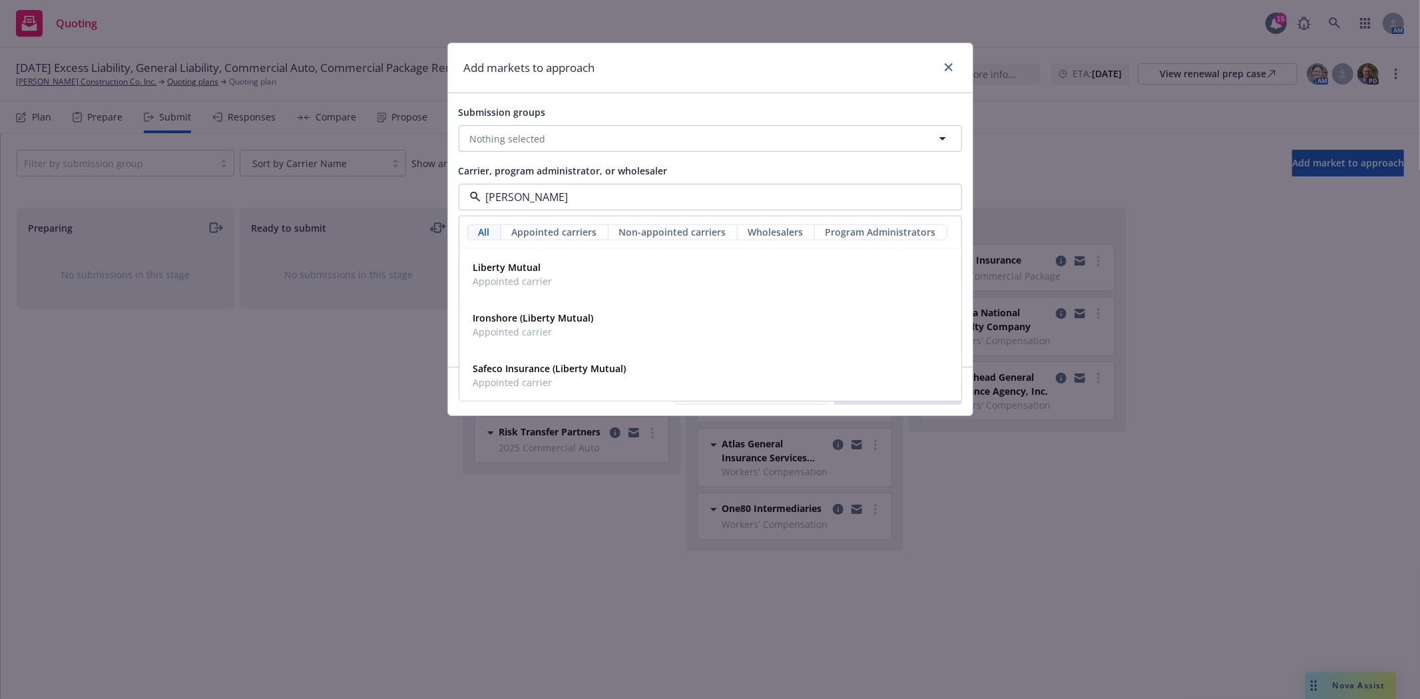
type input "liberty"
click at [498, 268] on strong "Liberty Mutual" at bounding box center [507, 267] width 68 height 13
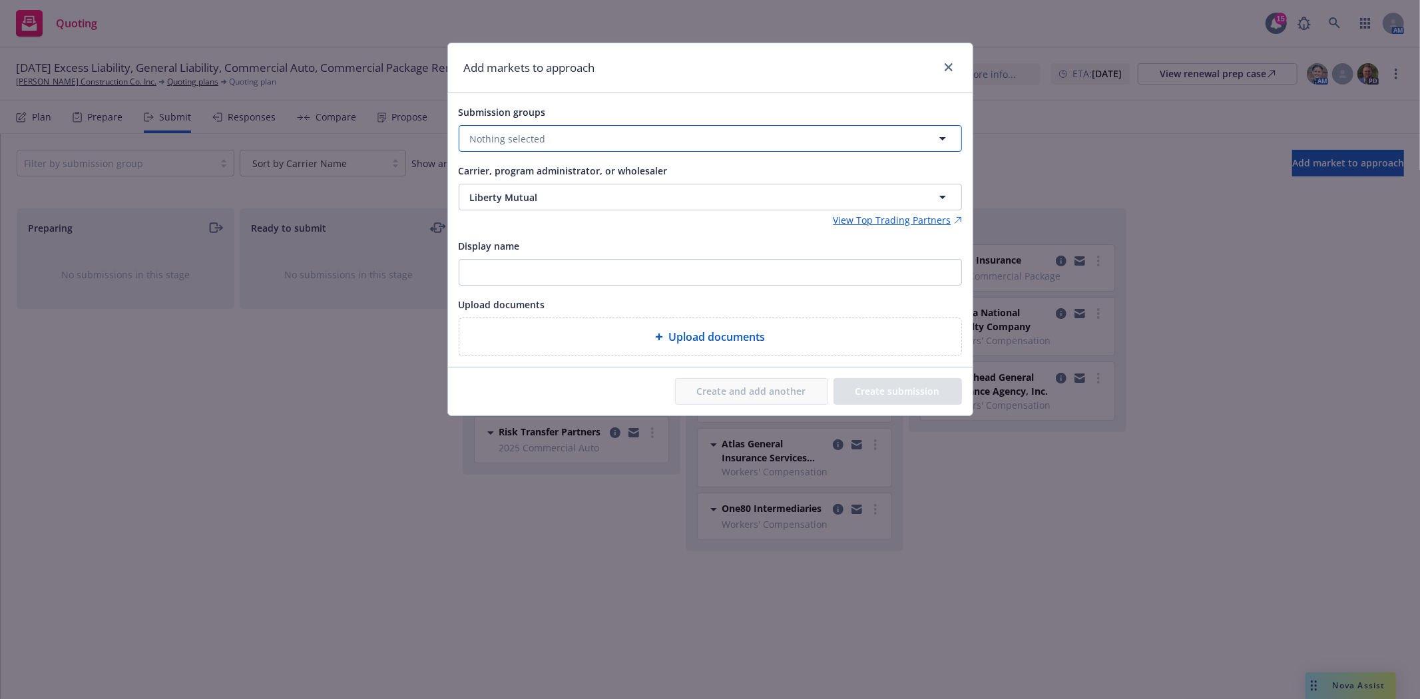
click at [511, 128] on button "Nothing selected" at bounding box center [710, 138] width 503 height 27
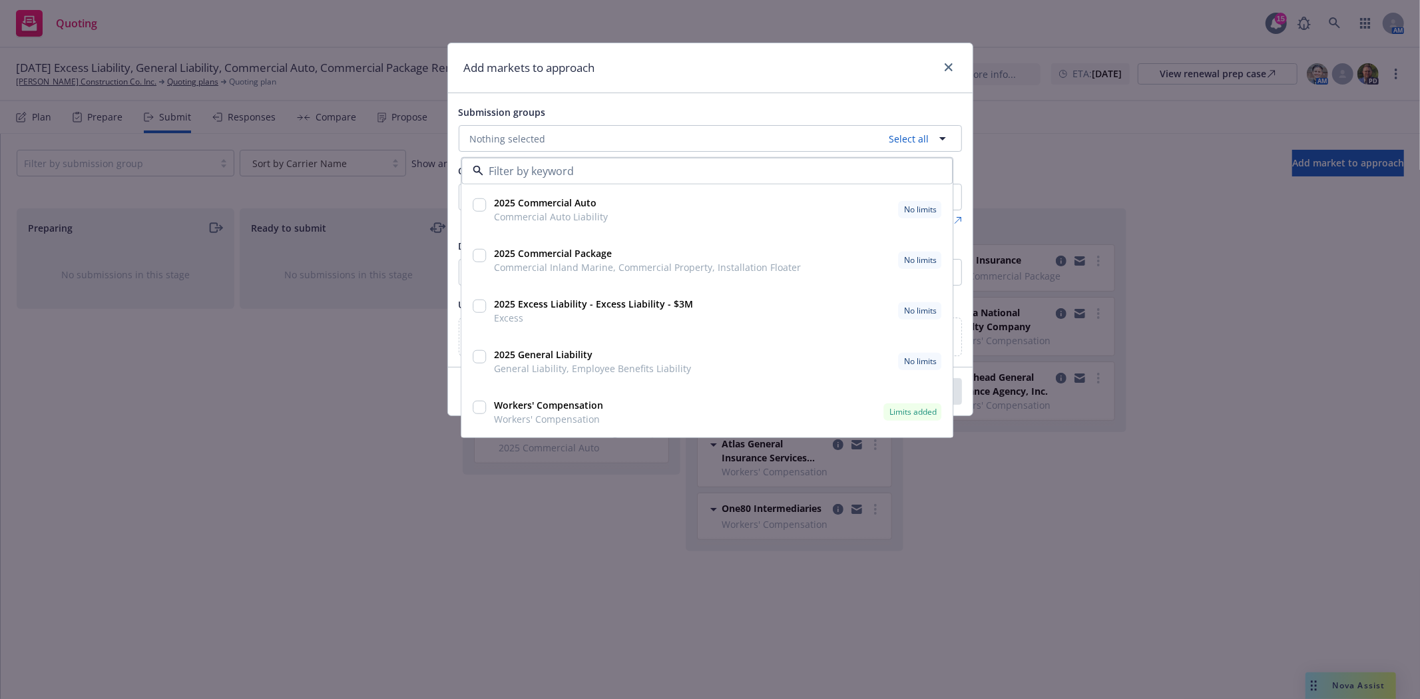
click at [480, 204] on input "checkbox" at bounding box center [479, 204] width 13 height 13
checkbox input "true"
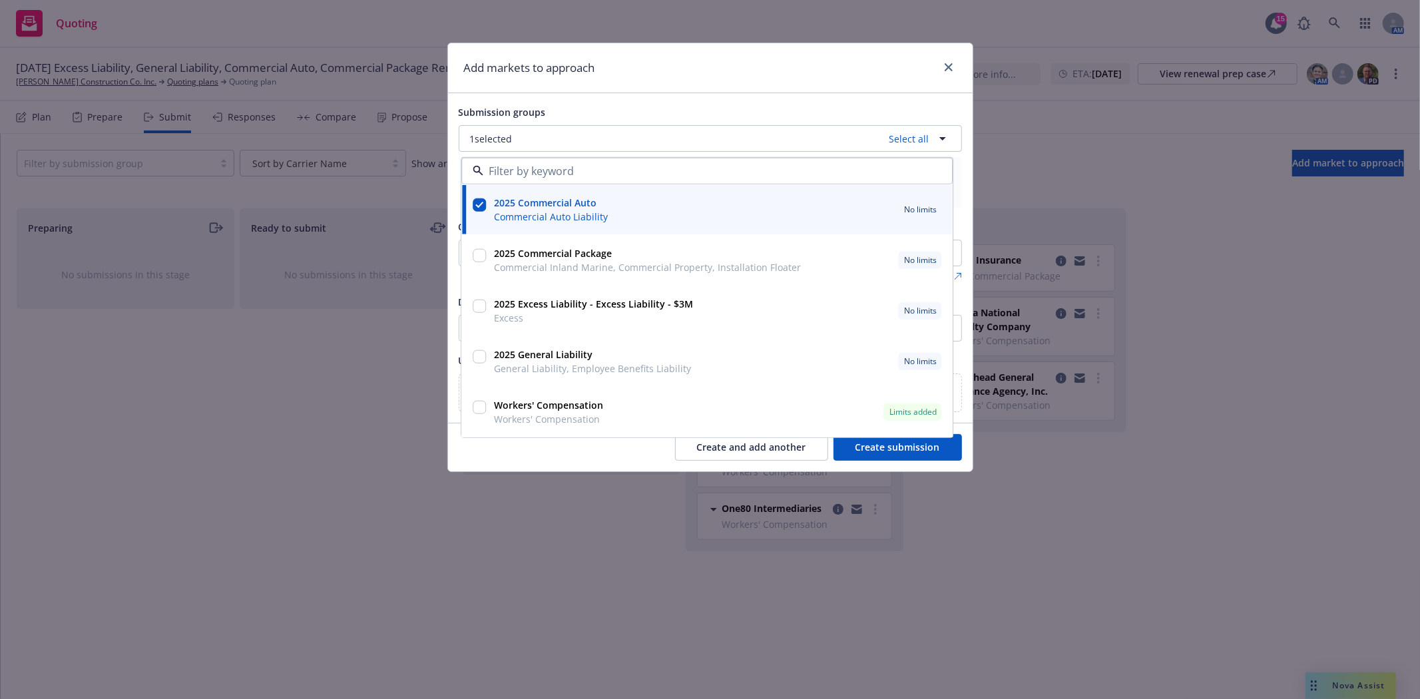
click at [870, 453] on button "Create submission" at bounding box center [898, 447] width 129 height 27
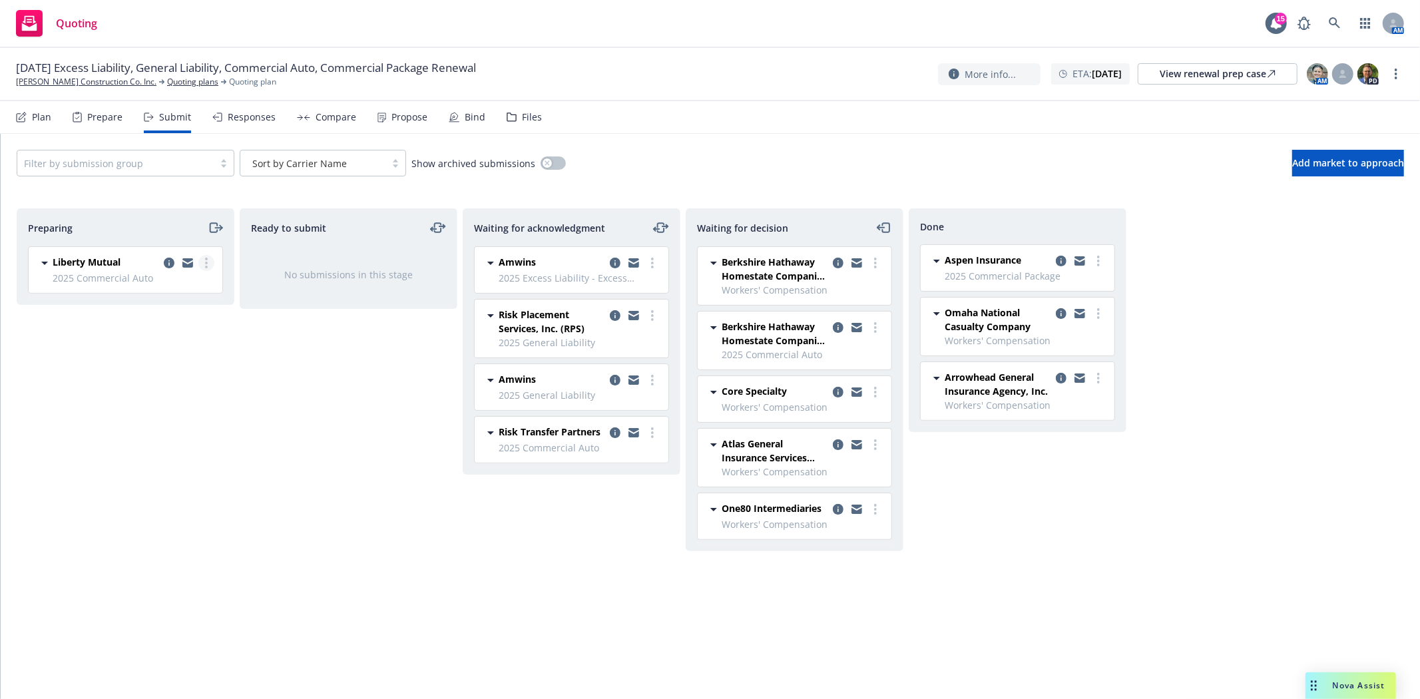
click at [208, 266] on link "more" at bounding box center [206, 263] width 16 height 16
click at [166, 404] on link "Add declined decision" at bounding box center [147, 397] width 133 height 27
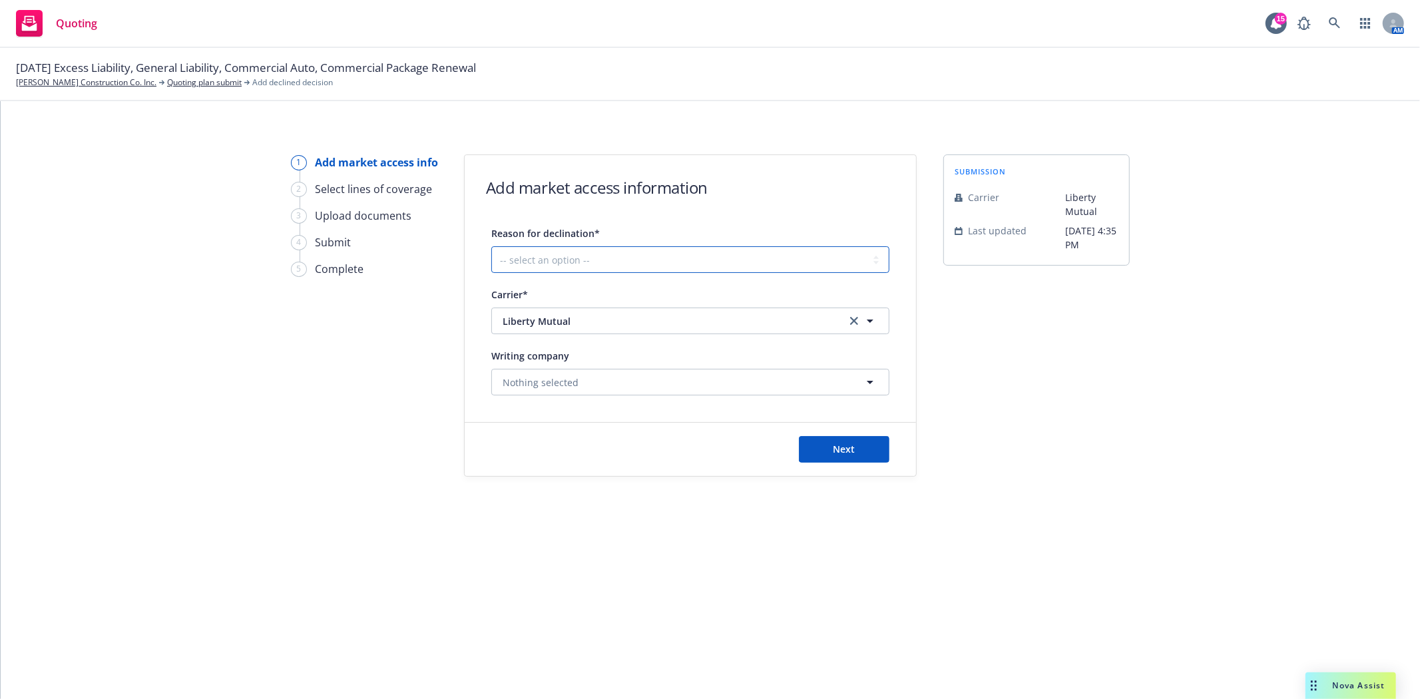
click at [594, 258] on select "-- select an option -- Cannot compete with other markets Carrier non-renewed Ca…" at bounding box center [690, 259] width 398 height 27
select select "DOES_NOT_FIT_UNDERWRITER_APPETITE"
click at [491, 246] on select "-- select an option -- Cannot compete with other markets Carrier non-renewed Ca…" at bounding box center [690, 259] width 398 height 27
click at [851, 448] on span "Next" at bounding box center [845, 449] width 22 height 13
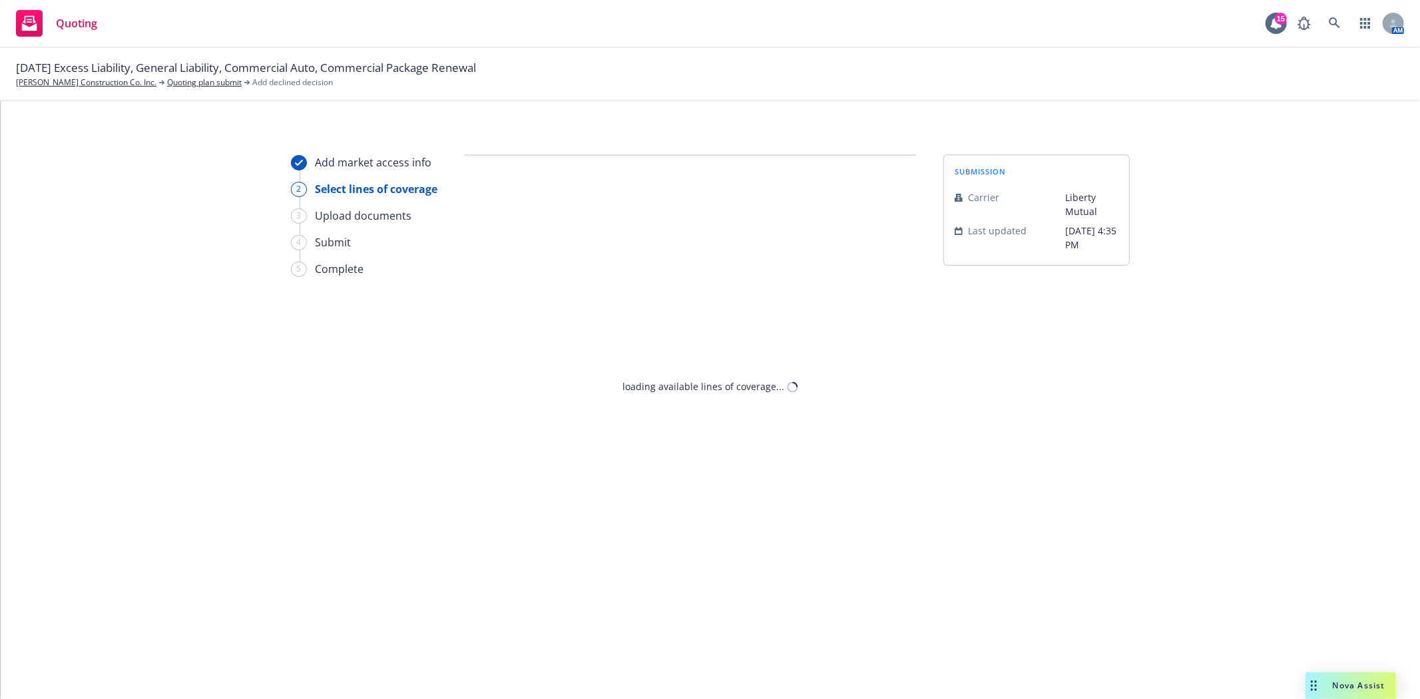
select select "DOES_NOT_FIT_UNDERWRITER_APPETITE"
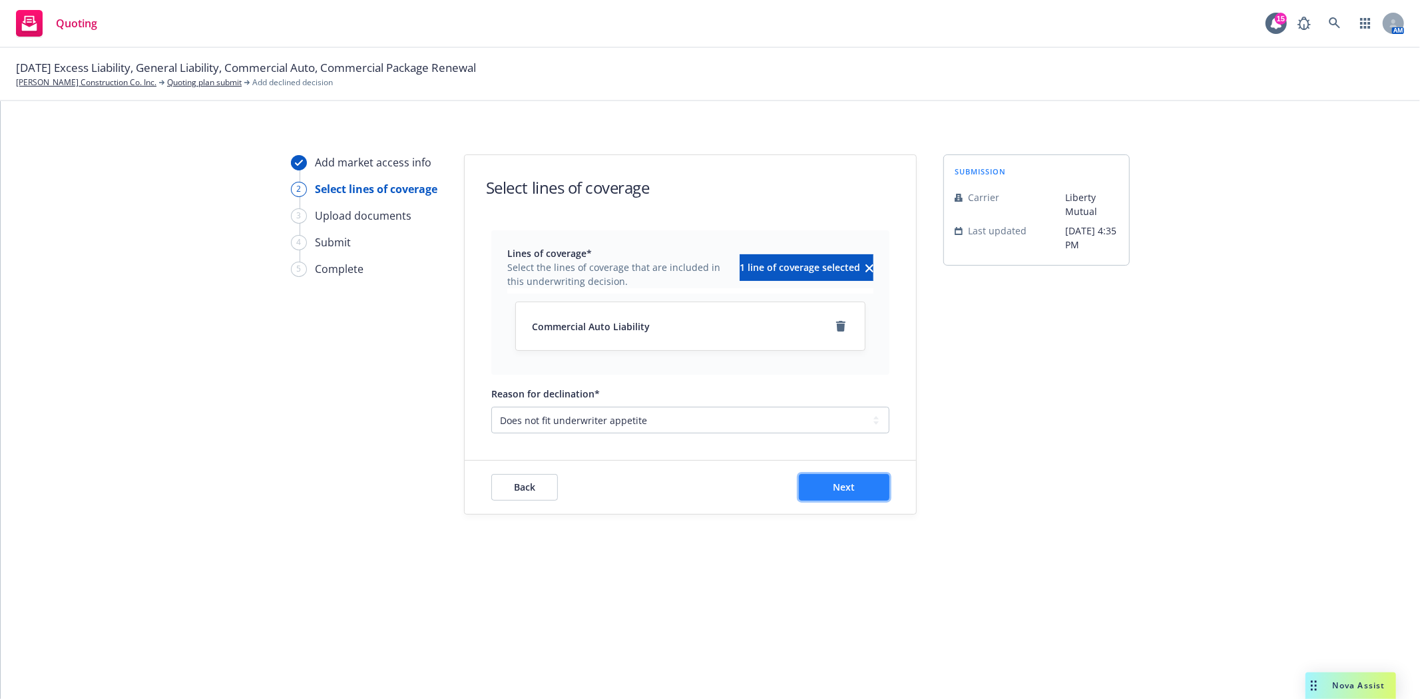
click at [817, 482] on button "Next" at bounding box center [844, 487] width 91 height 27
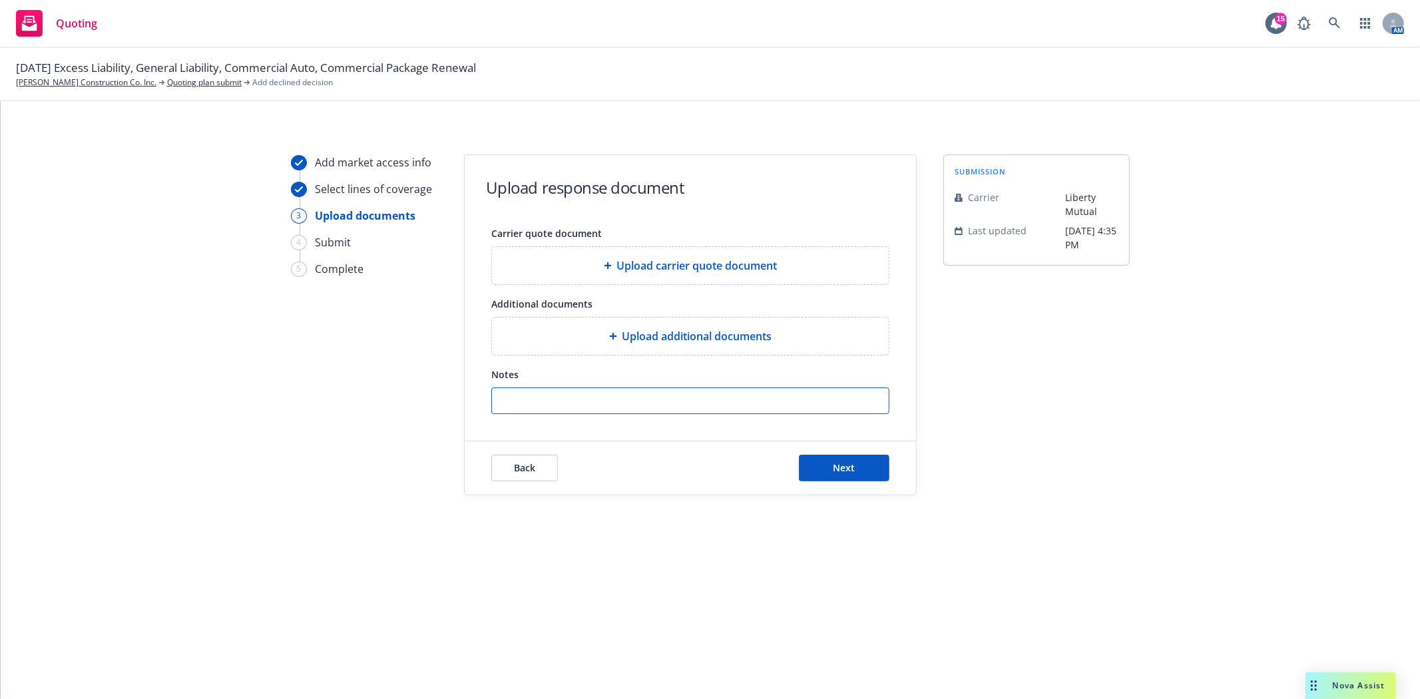
click at [634, 407] on input "Notes" at bounding box center [690, 400] width 397 height 25
type input "Kicked out by online system"
click at [840, 474] on span "Next" at bounding box center [845, 467] width 22 height 13
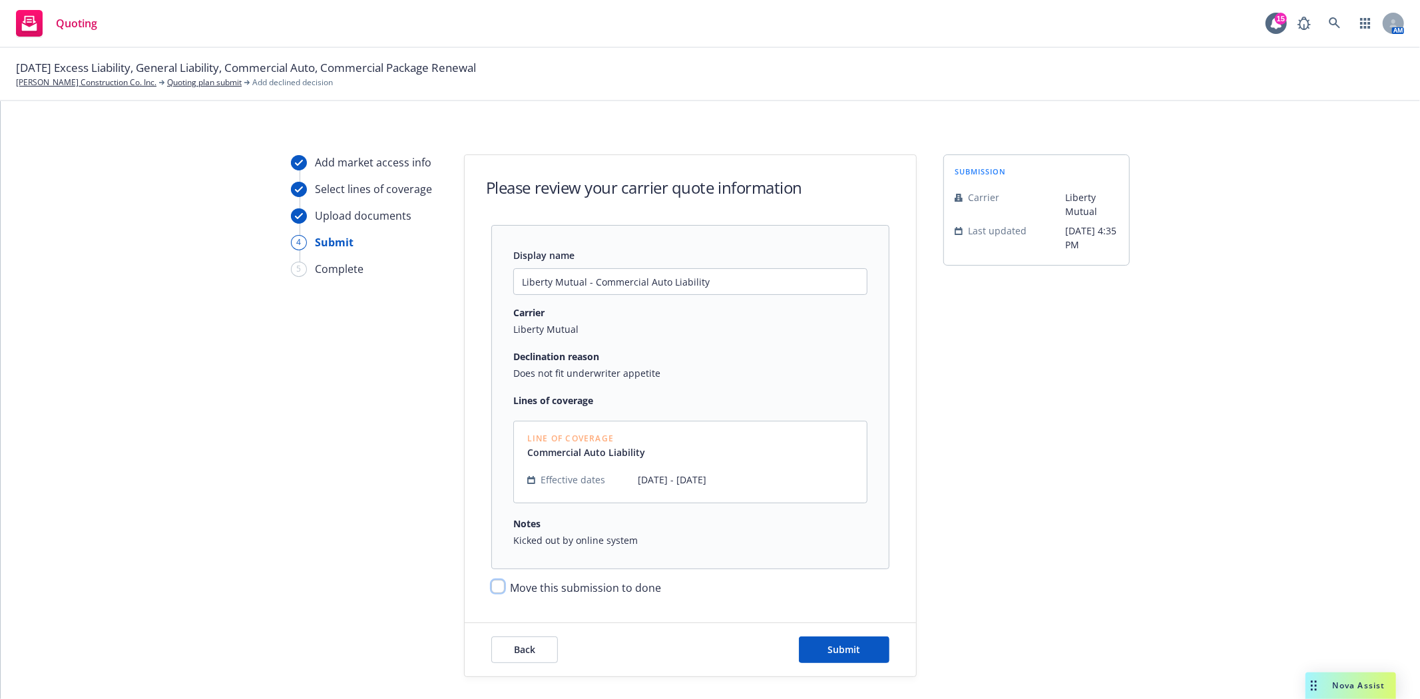
click at [495, 589] on input "Move this submission to done" at bounding box center [497, 586] width 13 height 13
checkbox input "true"
click at [840, 647] on span "Submit" at bounding box center [844, 649] width 33 height 13
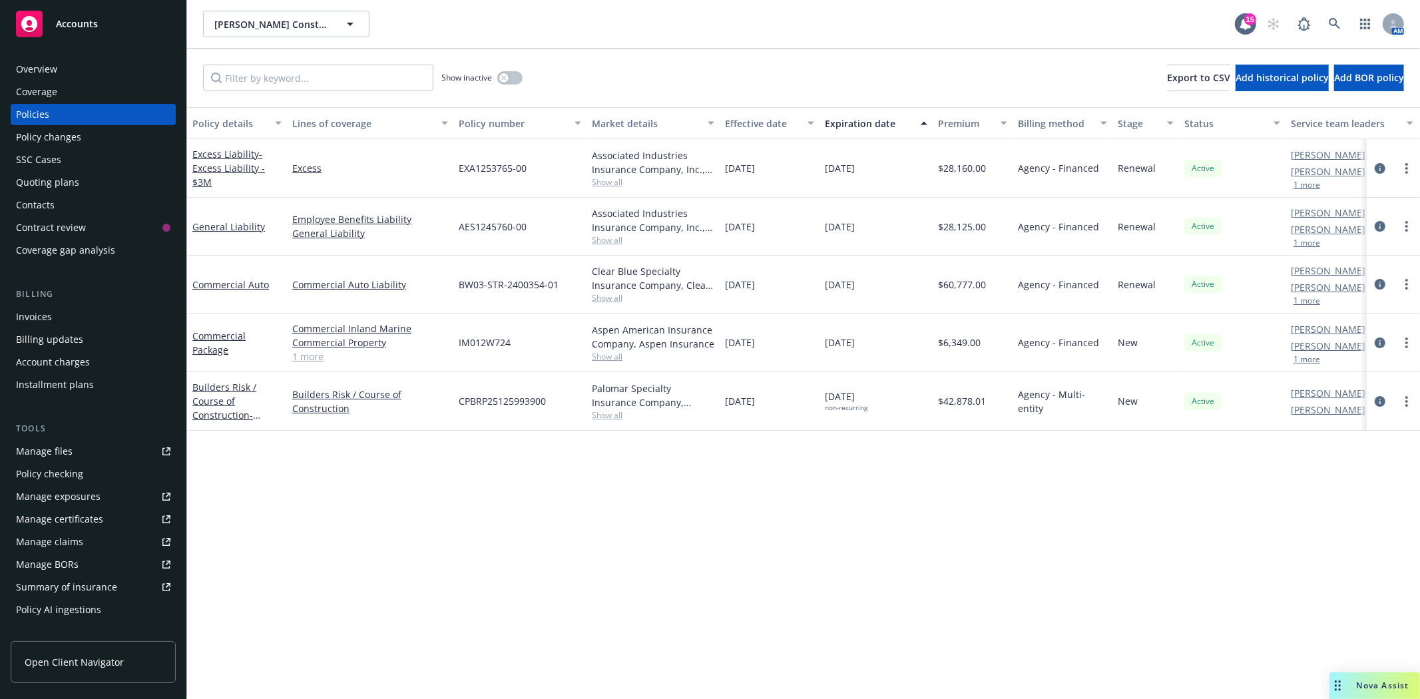
click at [72, 141] on div "Policy changes" at bounding box center [48, 137] width 65 height 21
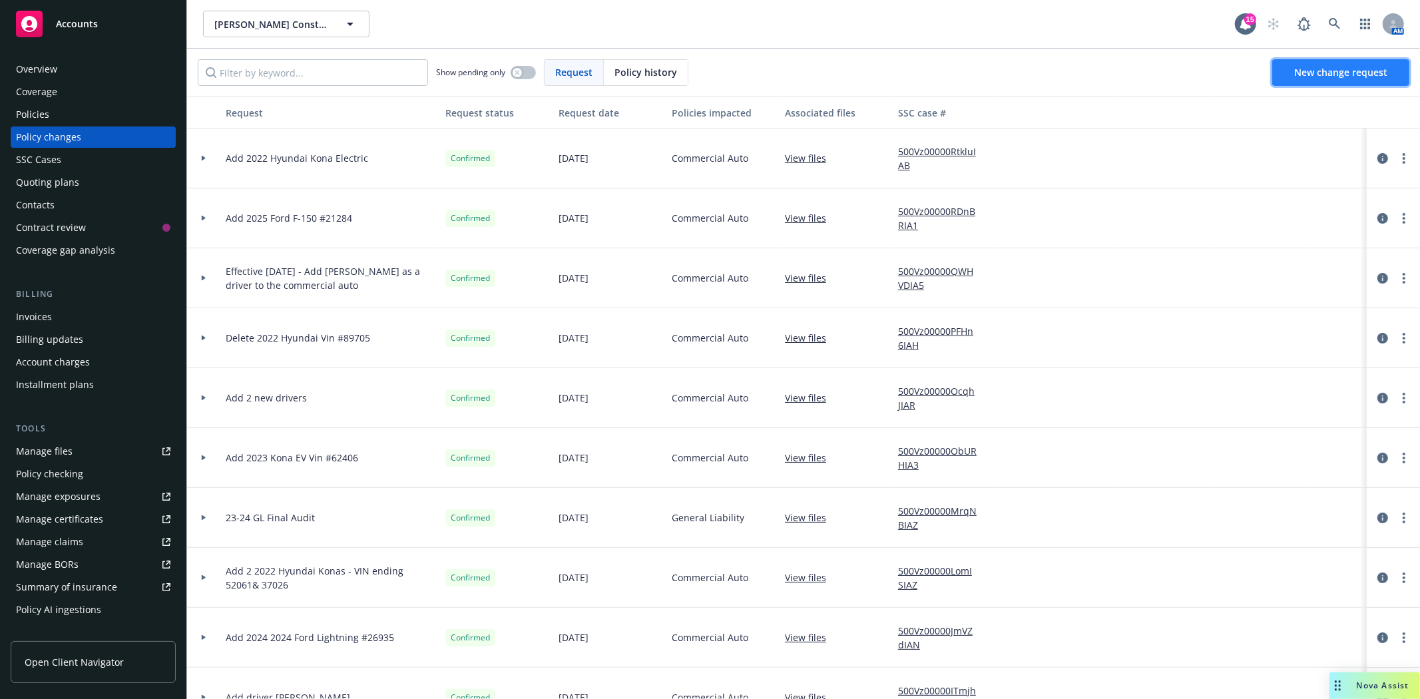
click at [1319, 75] on span "New change request" at bounding box center [1341, 72] width 93 height 13
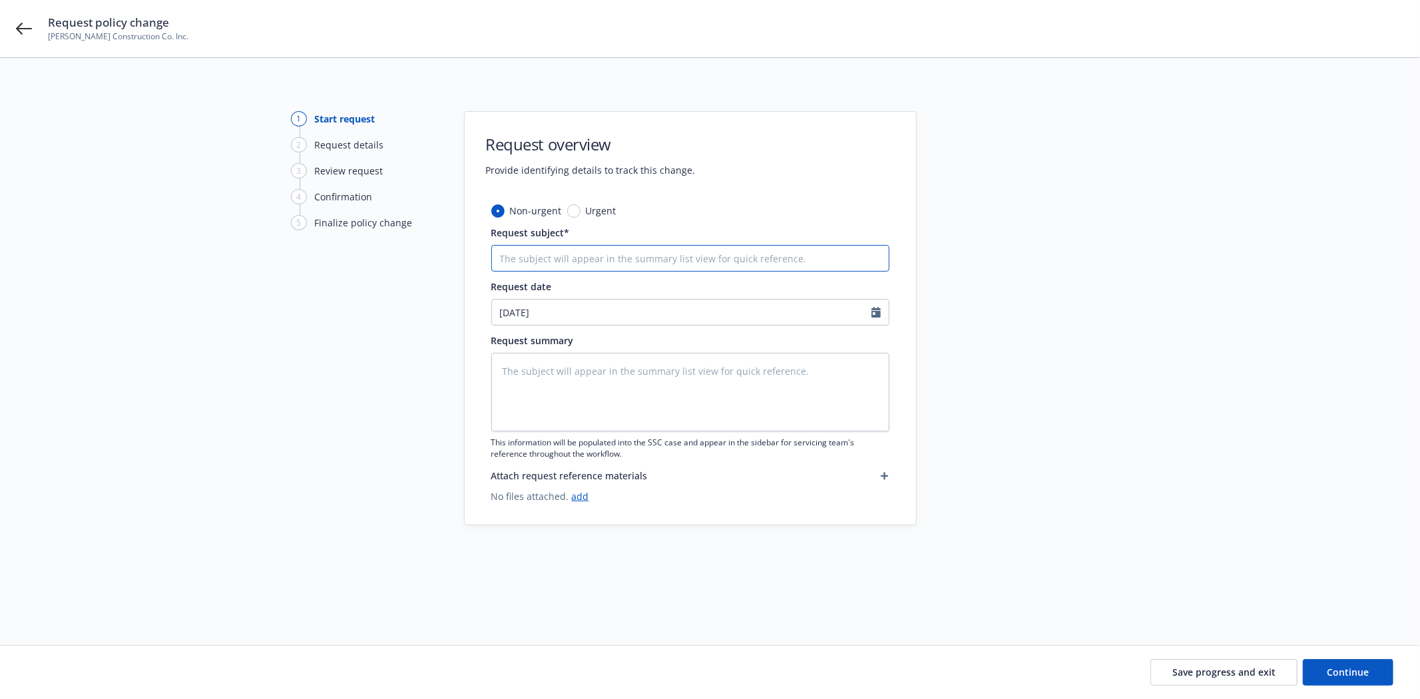
click at [566, 260] on input "Request subject*" at bounding box center [690, 258] width 398 height 27
type textarea "x"
type input "A"
type textarea "x"
type input "Ad"
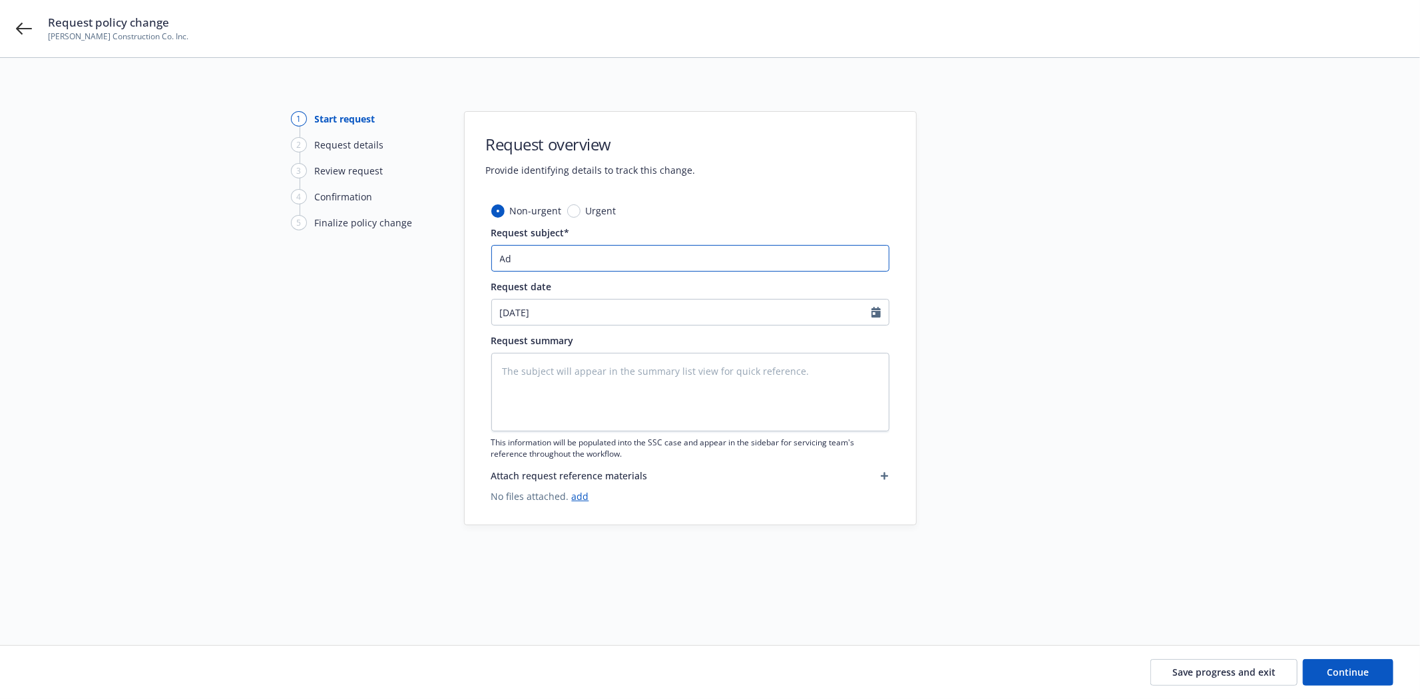
type textarea "x"
type input "Add"
type textarea "x"
type input "Add"
type textarea "x"
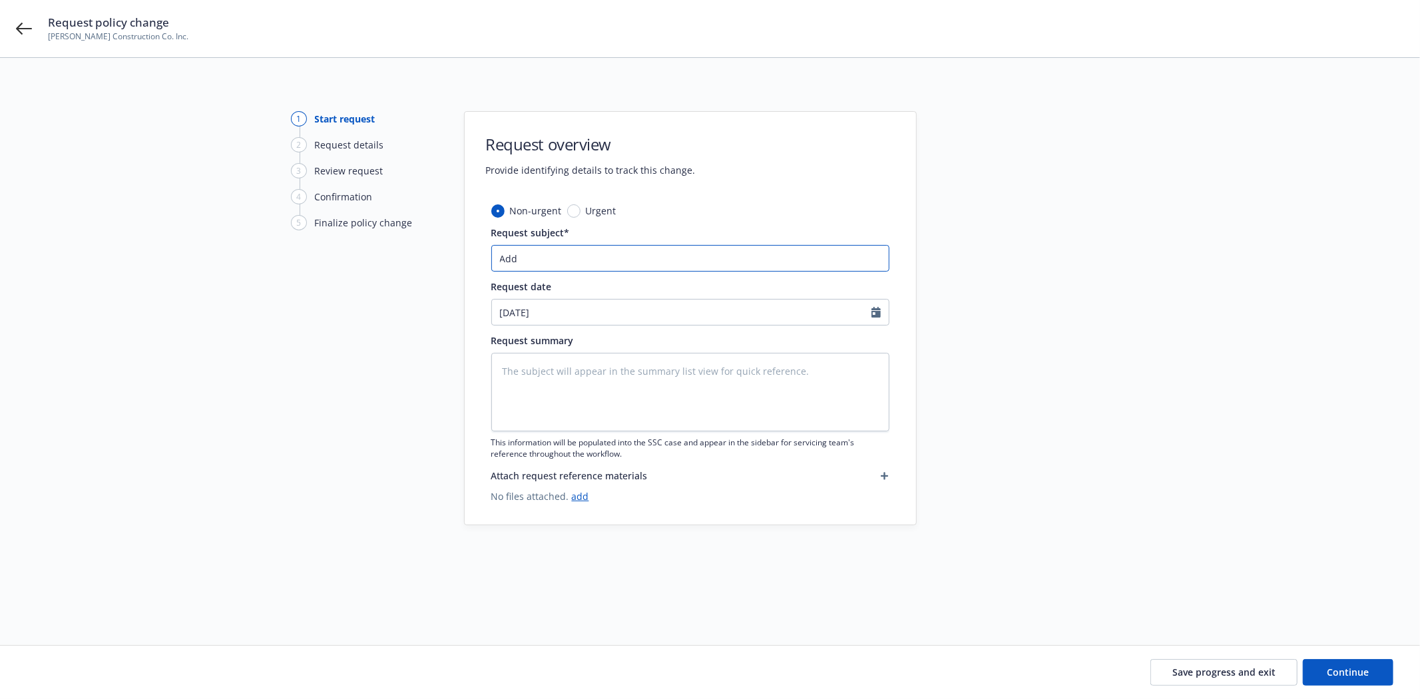
type input "Add 1"
type textarea "x"
type input "Add 19"
type textarea "x"
type input "Add 198"
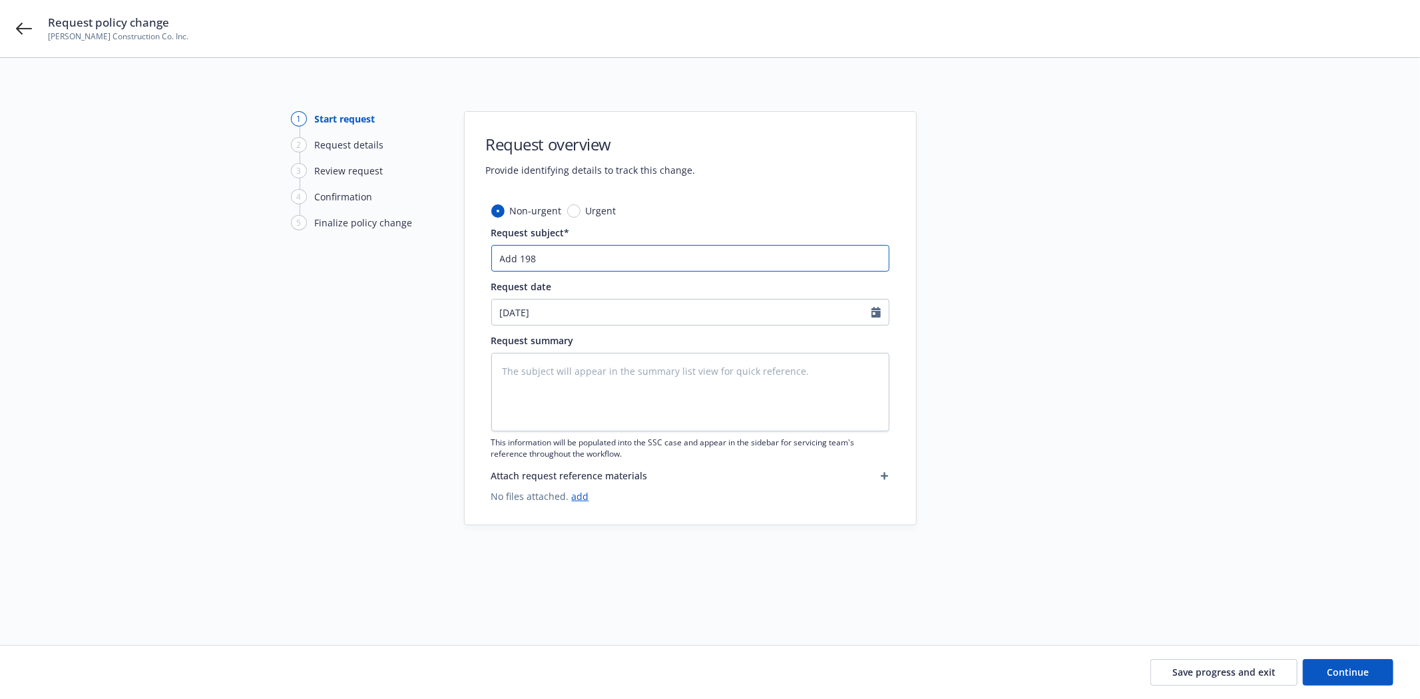
type textarea "x"
type input "Add 1988"
click at [602, 258] on input "Add 1988" at bounding box center [690, 258] width 398 height 27
type textarea "x"
type input "Add 1988"
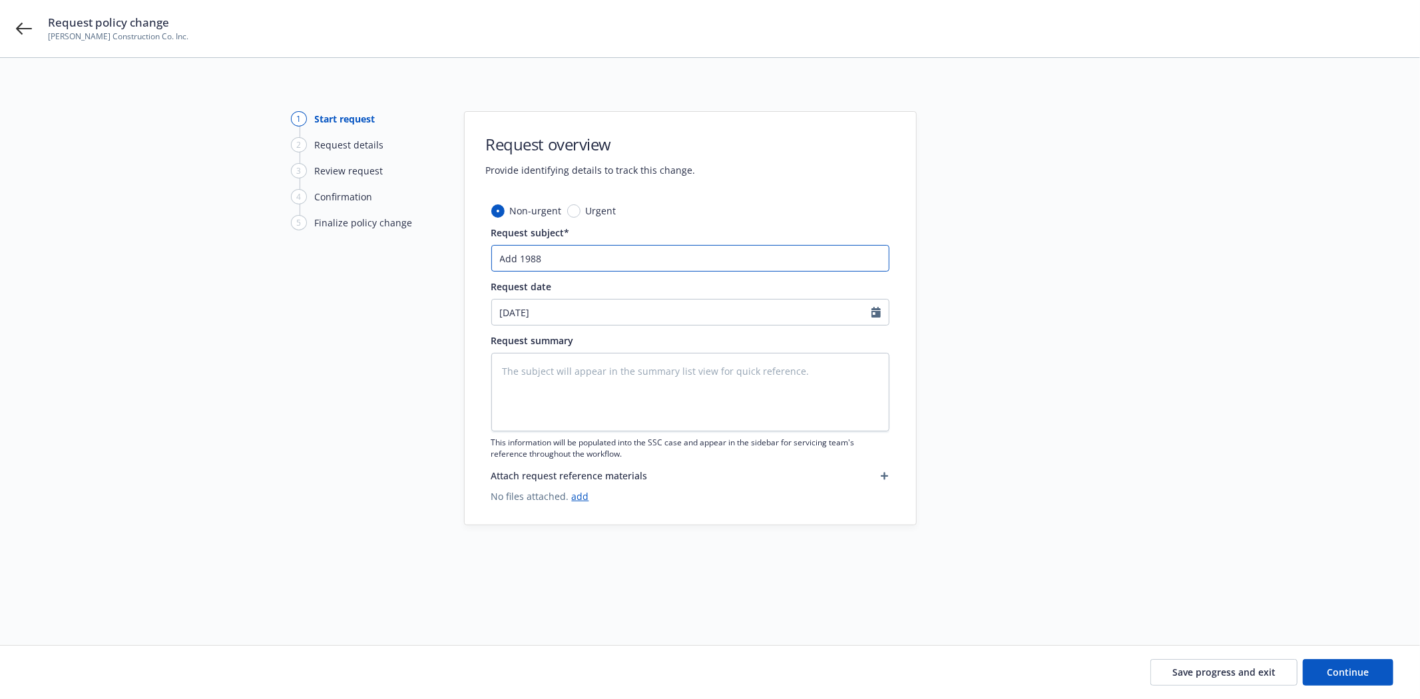
paste input "Suzuki Samuri"
type textarea "x"
type input "Add 1988 Suzuki Samuri"
click at [677, 260] on input "Add 1988 Suzuki Samuri" at bounding box center [690, 258] width 398 height 27
type textarea "x"
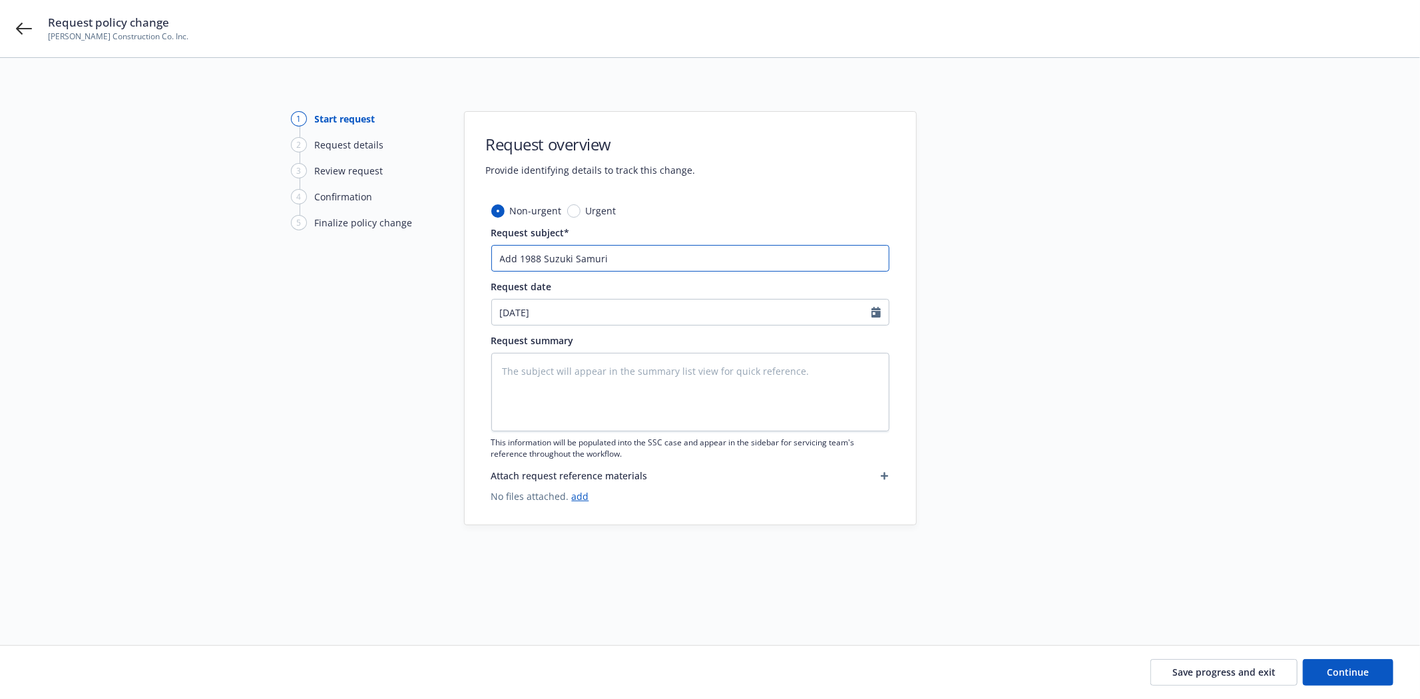
type input "Add 1988 Suzuki Samuri"
type textarea "x"
type input "Add 1988 Suzuki Samuri"
type textarea "x"
type input "Add 1988 Suzuki Samuri V"
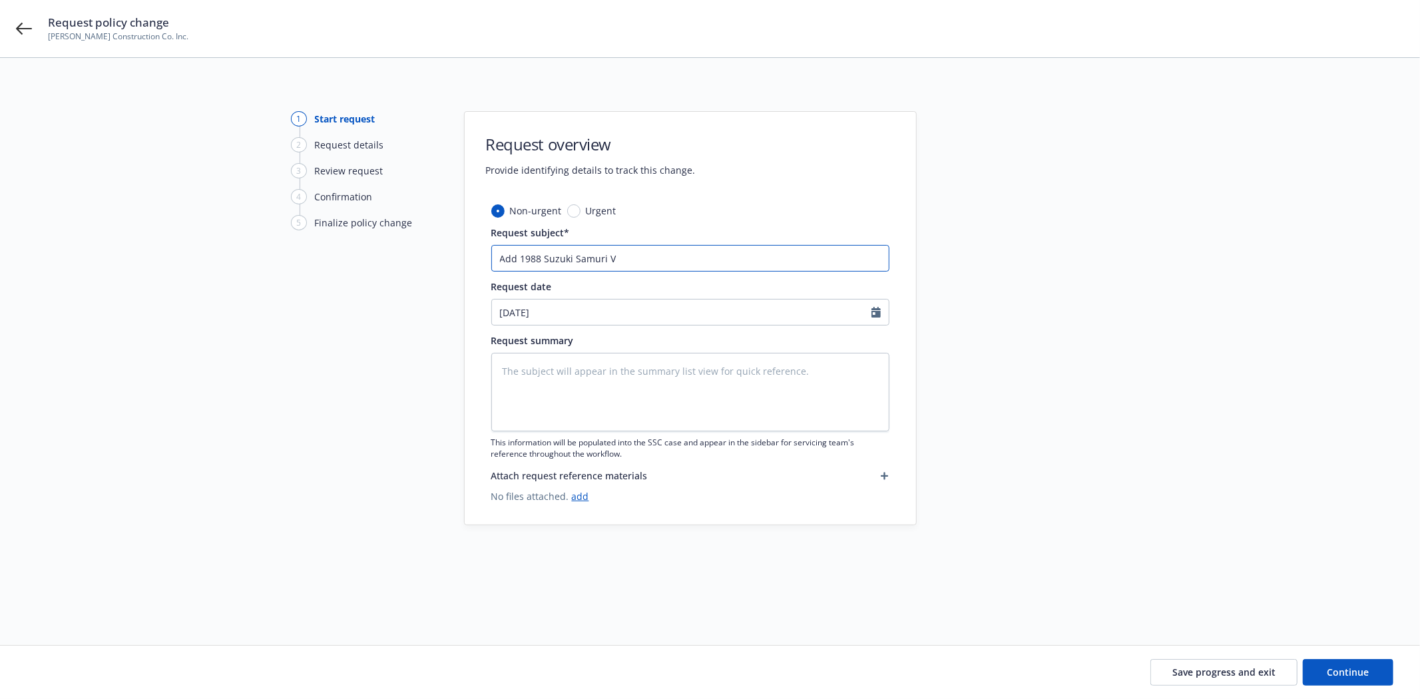
type textarea "x"
type input "Add 1988 Suzuki Samuri VI"
type textarea "x"
type input "Add 1988 Suzuki Samuri VIN"
type textarea "x"
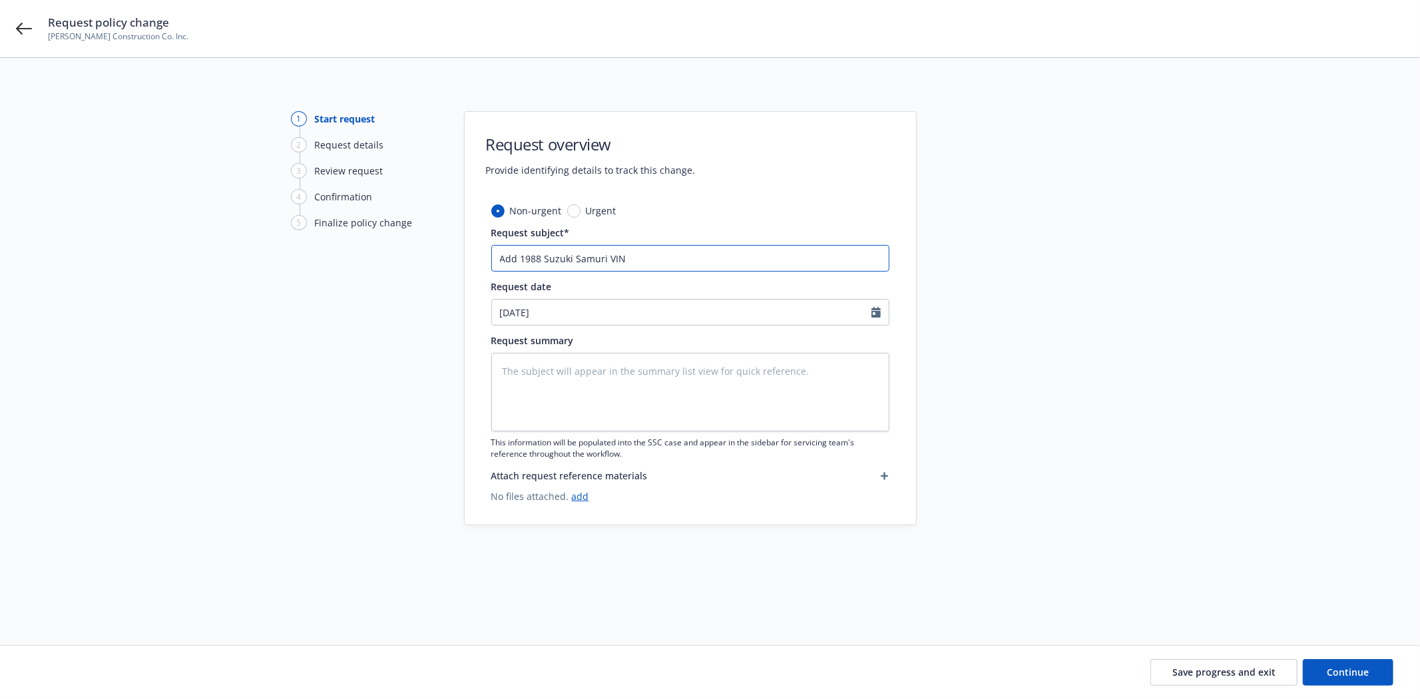
type input "Add 1988 Suzuki Samuri VI"
type textarea "x"
type input "Add 1988 Suzuki Samuri V"
type textarea "x"
type input "Add 1988 Suzuki Samuri"
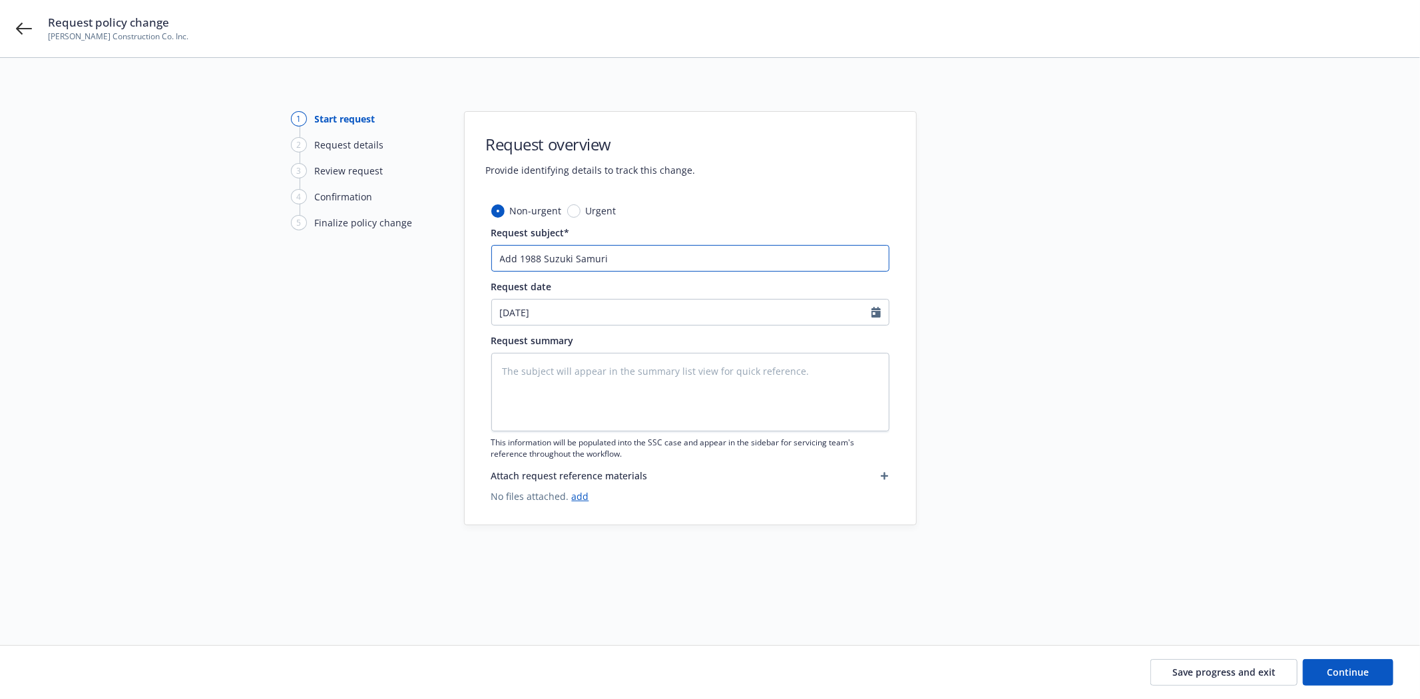
drag, startPoint x: 663, startPoint y: 266, endPoint x: 353, endPoint y: 246, distance: 311.0
click at [353, 246] on div "1 Start request 2 Request details 3 Review request 4 Confirmation 5 Finalize po…" at bounding box center [710, 335] width 1388 height 449
click at [558, 374] on textarea at bounding box center [690, 392] width 398 height 79
paste textarea "Add 1988 Suzuki Samuri"
type textarea "x"
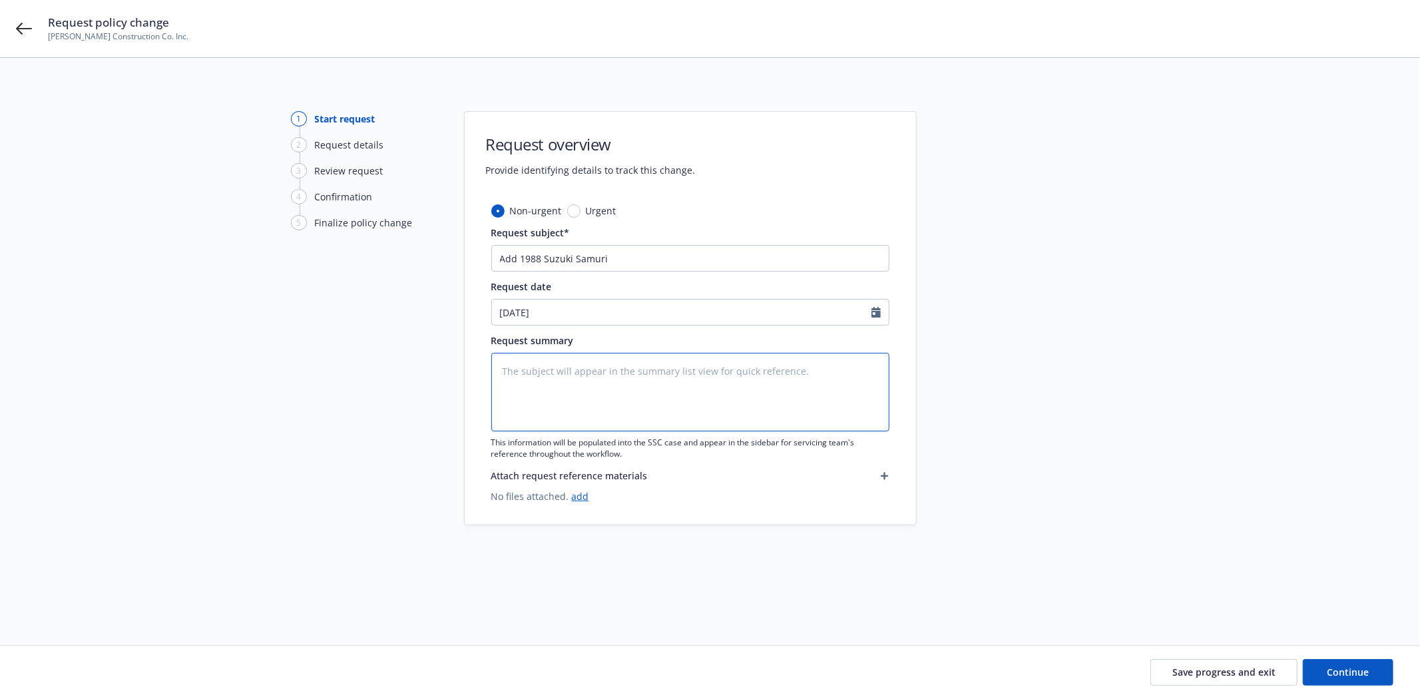
type textarea "Add 1988 Suzuki Samuri"
type textarea "x"
type textarea "Add 1988 Suzuki Samuri"
type textarea "x"
type textarea "Add 1988 Suzuki Samuri V"
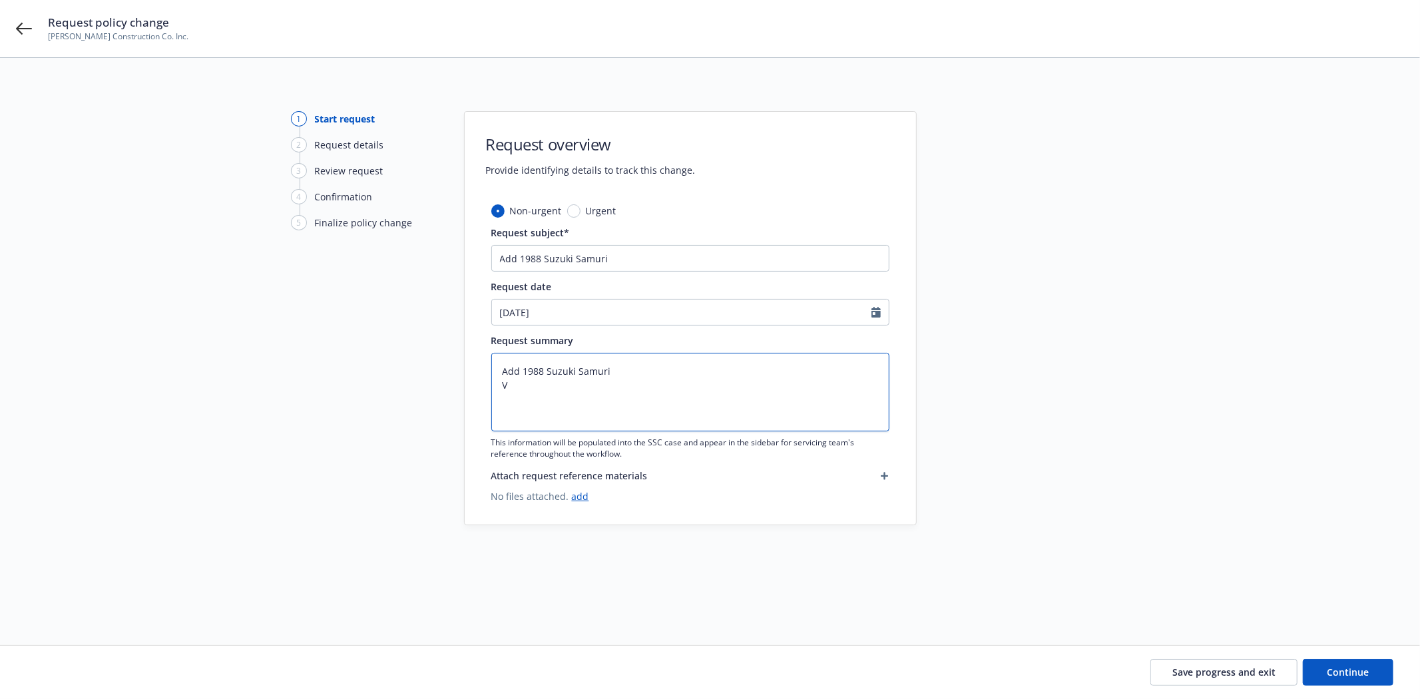
type textarea "x"
type textarea "Add 1988 Suzuki Samuri VI"
type textarea "x"
type textarea "Add 1988 Suzuki Samuri VIN"
type textarea "x"
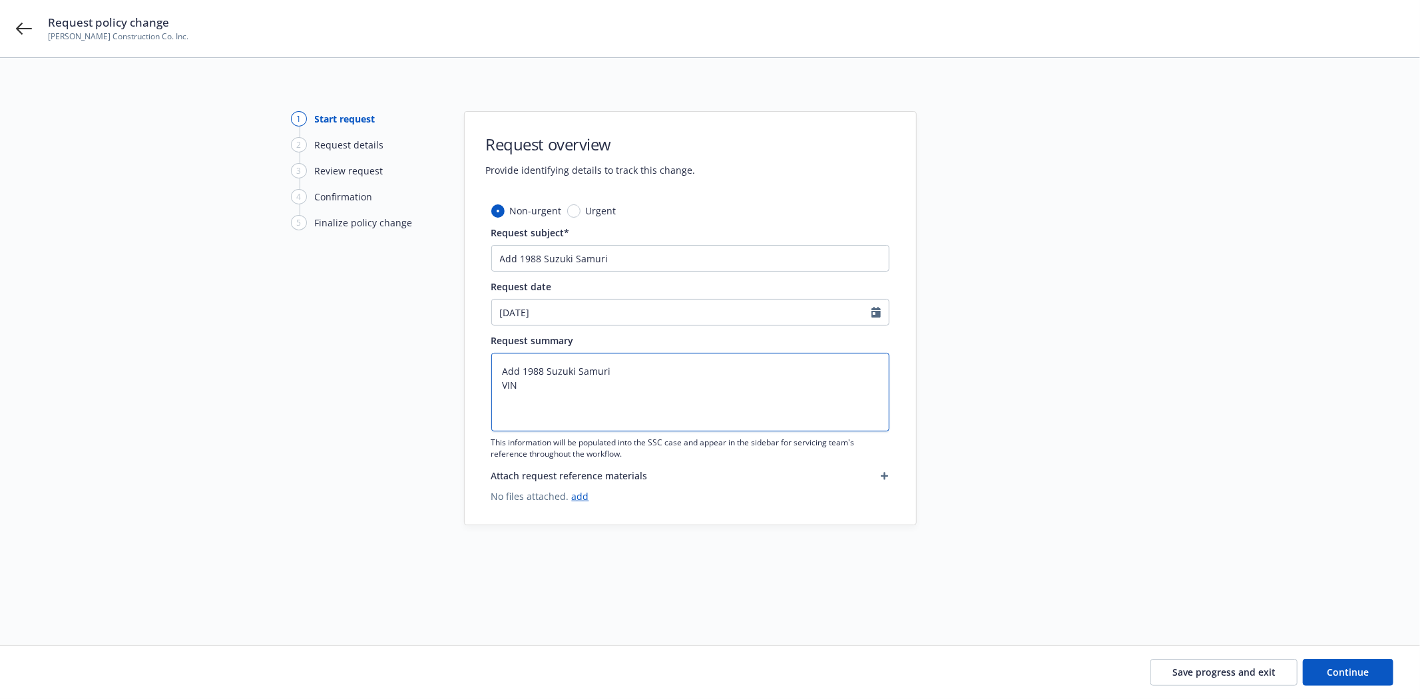
type textarea "Add 1988 Suzuki Samuri VIN:"
type textarea "x"
type textarea "Add 1988 Suzuki Samuri VIN:"
click at [542, 388] on textarea "Add 1988 Suzuki Samuri VIN:" at bounding box center [690, 392] width 398 height 79
paste textarea "[US_VEHICLE_IDENTIFICATION_NUMBER]"
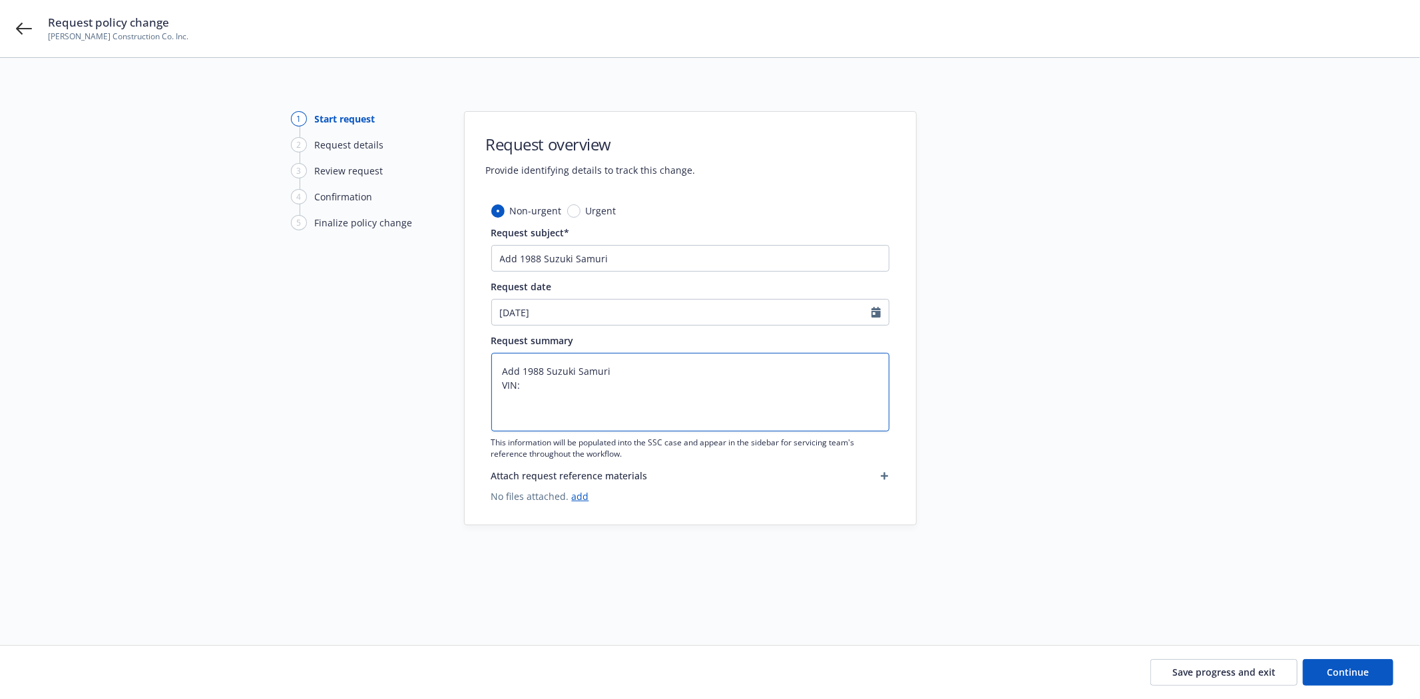
type textarea "x"
type textarea "Add 1988 Suzuki Samuri VIN: JS4JC51C5J4229590"
click at [615, 258] on input "Add 1988 Suzuki Samuri" at bounding box center [690, 258] width 398 height 27
type textarea "x"
type input "Add 1988 Suzuki Samuri #"
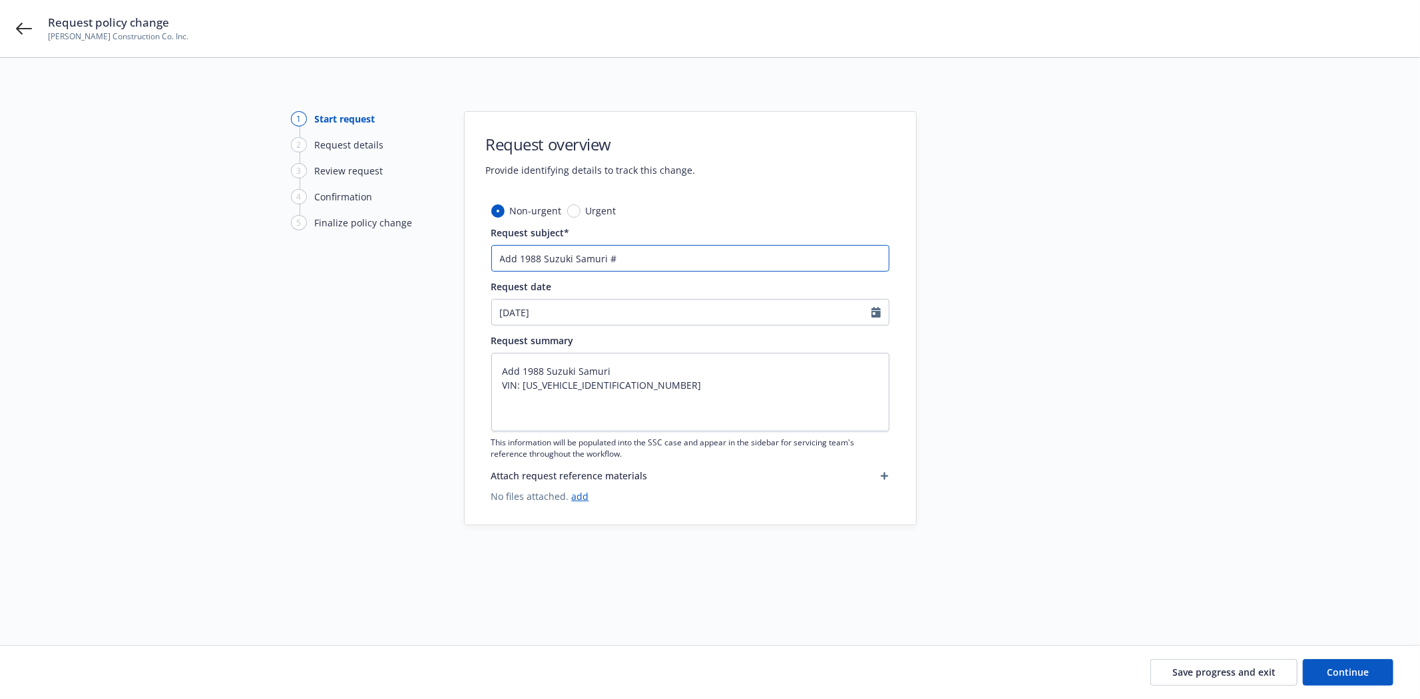
type textarea "x"
type input "Add 1988 Suzuki Samuri #2"
type textarea "x"
type input "Add 1988 Suzuki Samuri #29"
type textarea "x"
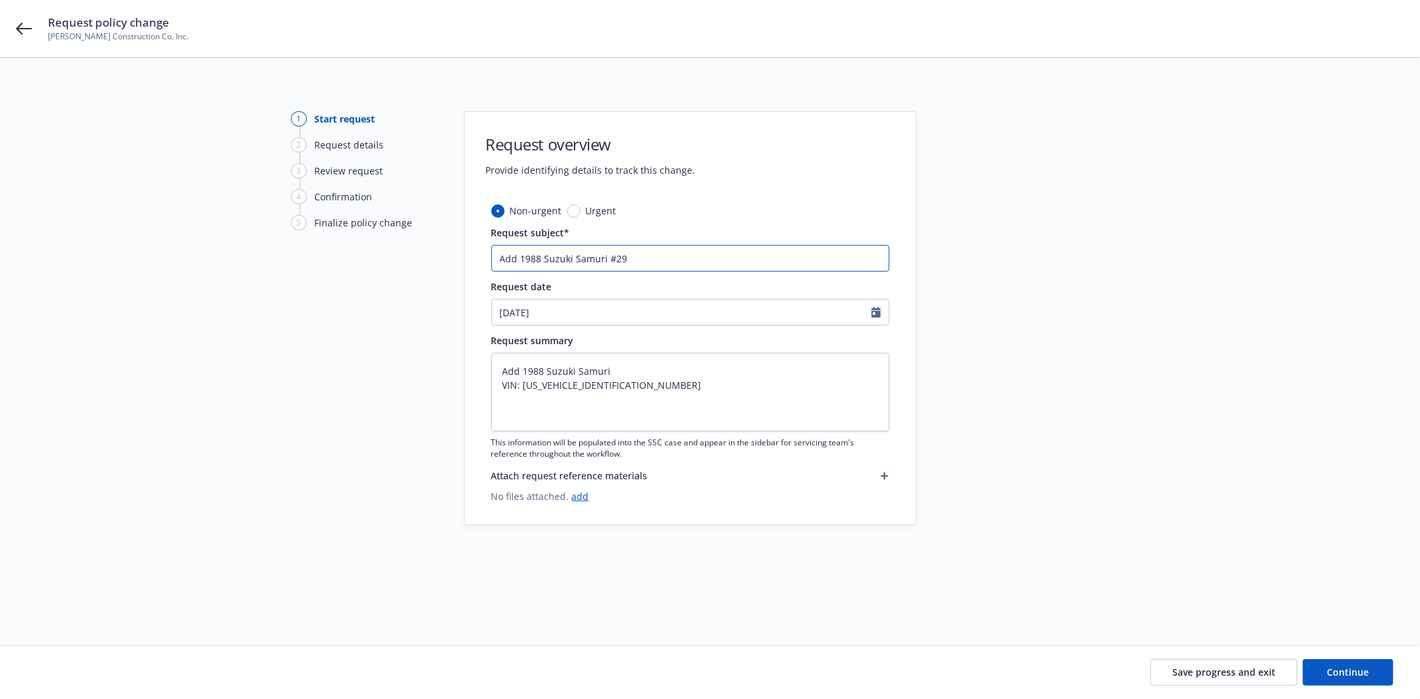
type input "Add 1988 Suzuki Samuri #295"
type textarea "x"
type input "Add 1988 Suzuki Samuri #2959"
type textarea "x"
type input "Add 1988 Suzuki Samuri #29590"
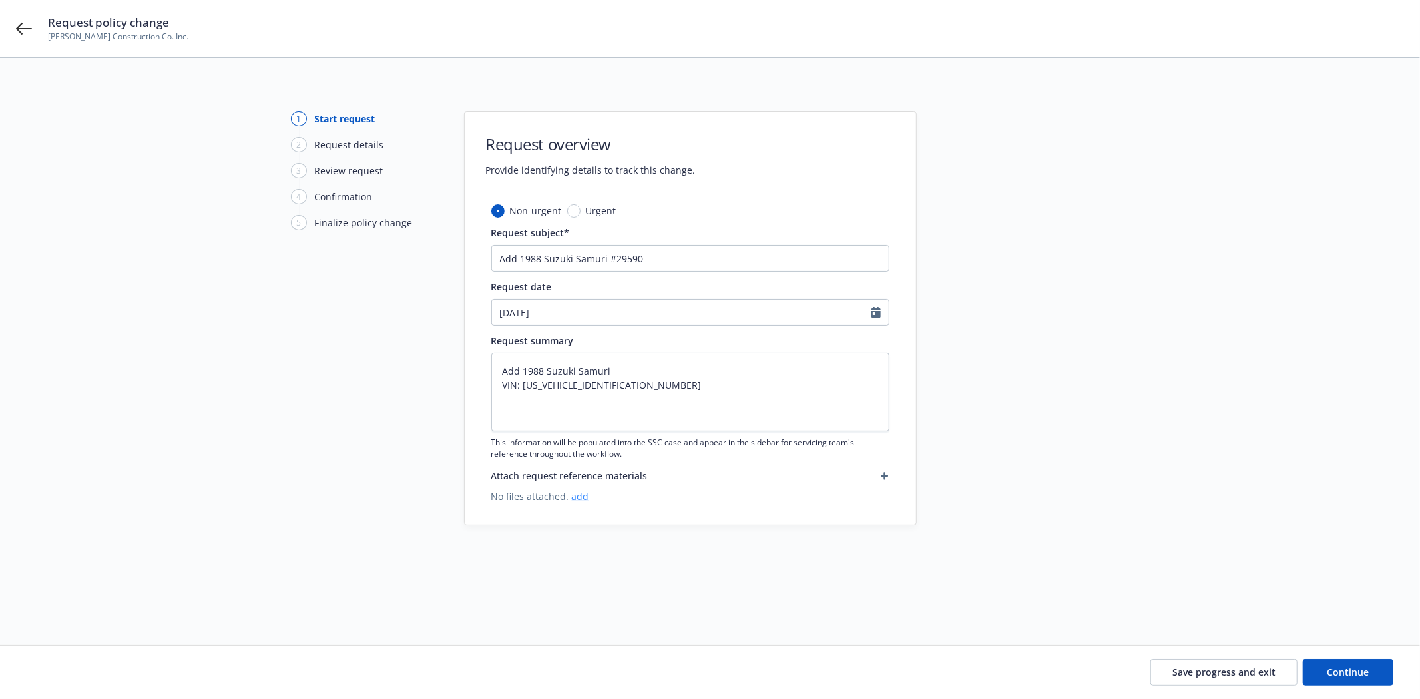
click at [575, 498] on link "add" at bounding box center [580, 496] width 17 height 13
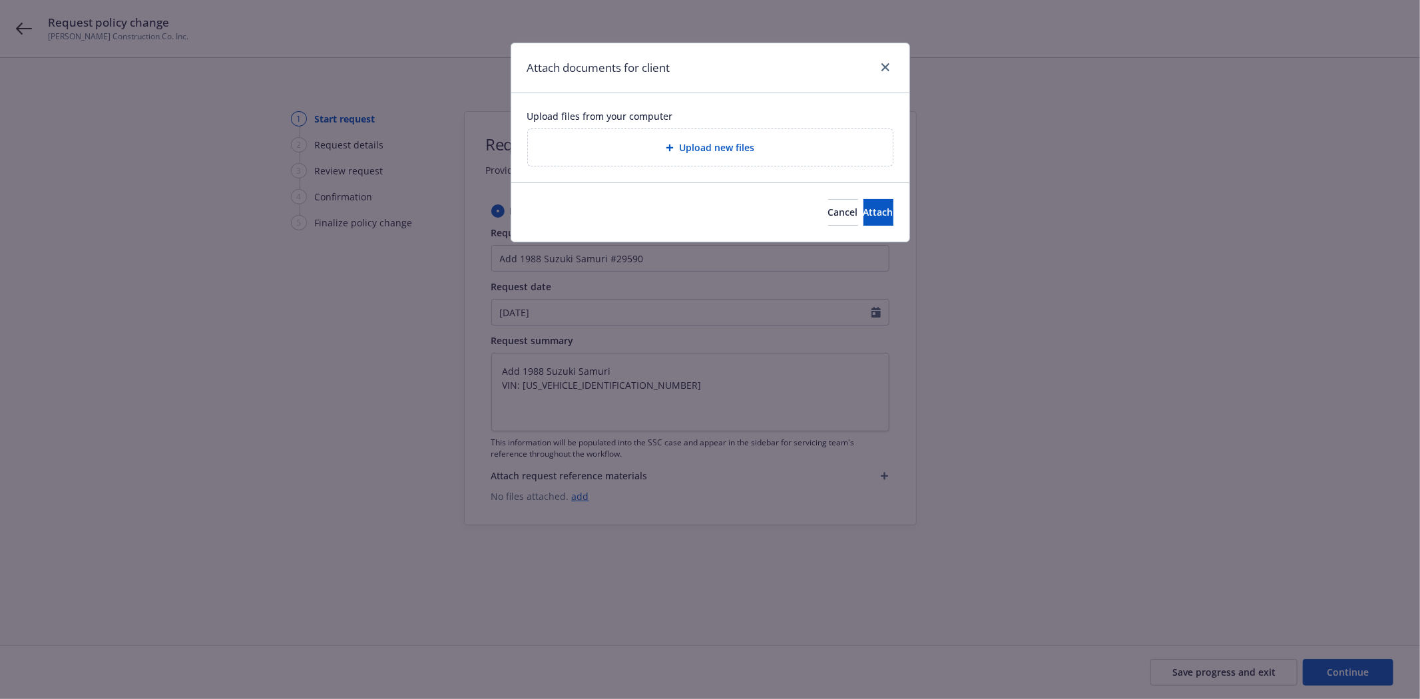
type textarea "x"
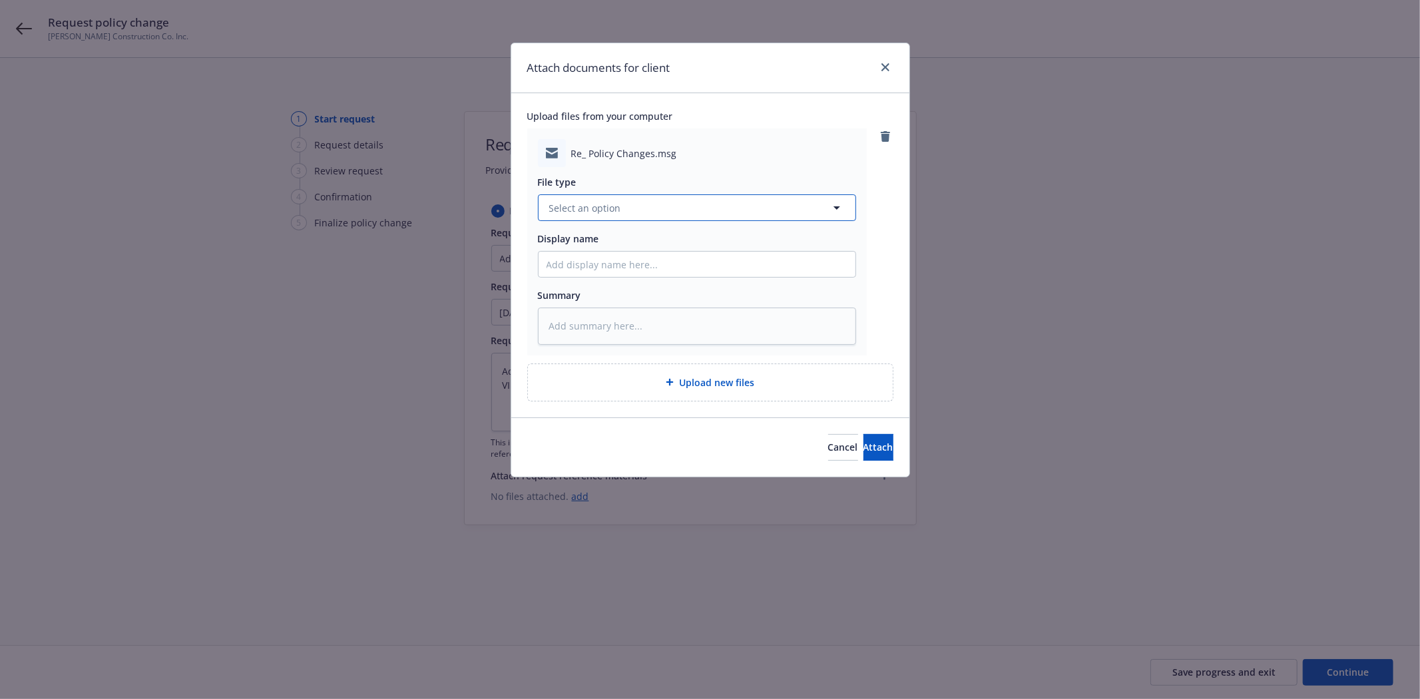
click at [622, 210] on button "Select an option" at bounding box center [697, 207] width 318 height 27
type input "e"
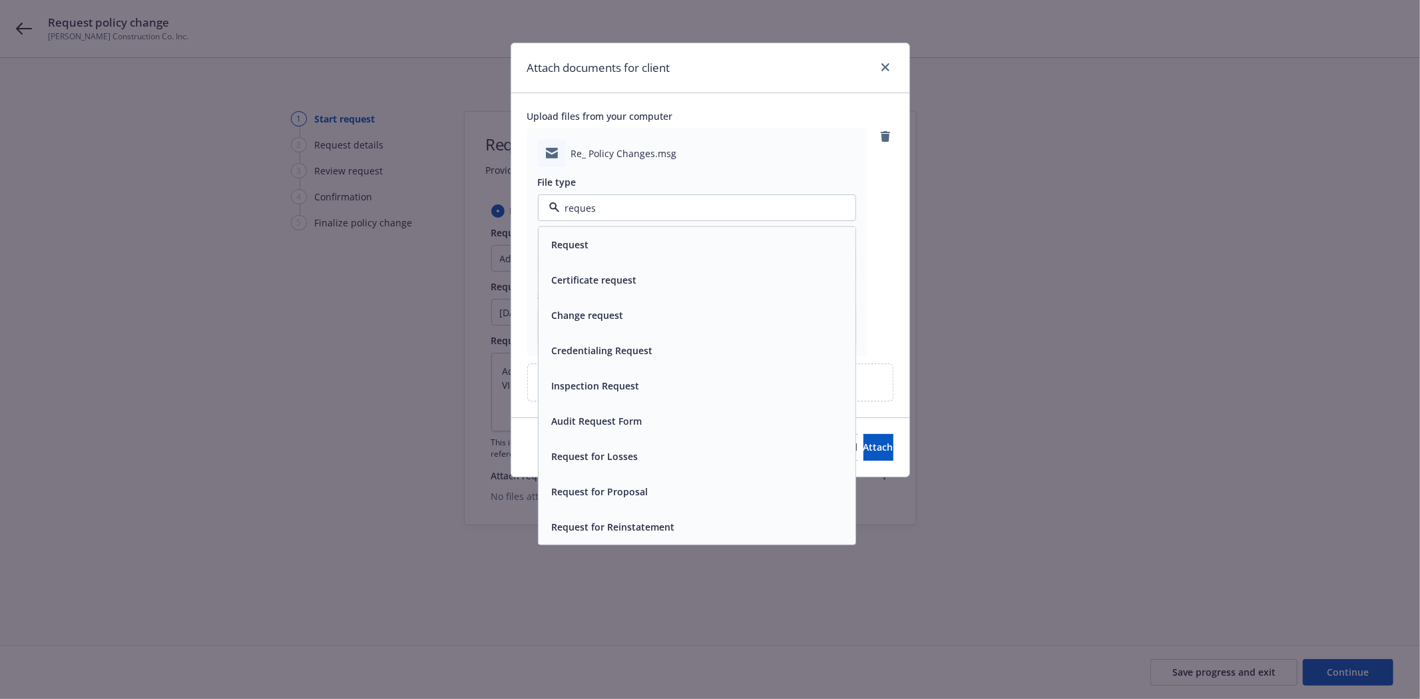
type input "request"
click at [604, 310] on span "Change request" at bounding box center [588, 315] width 72 height 14
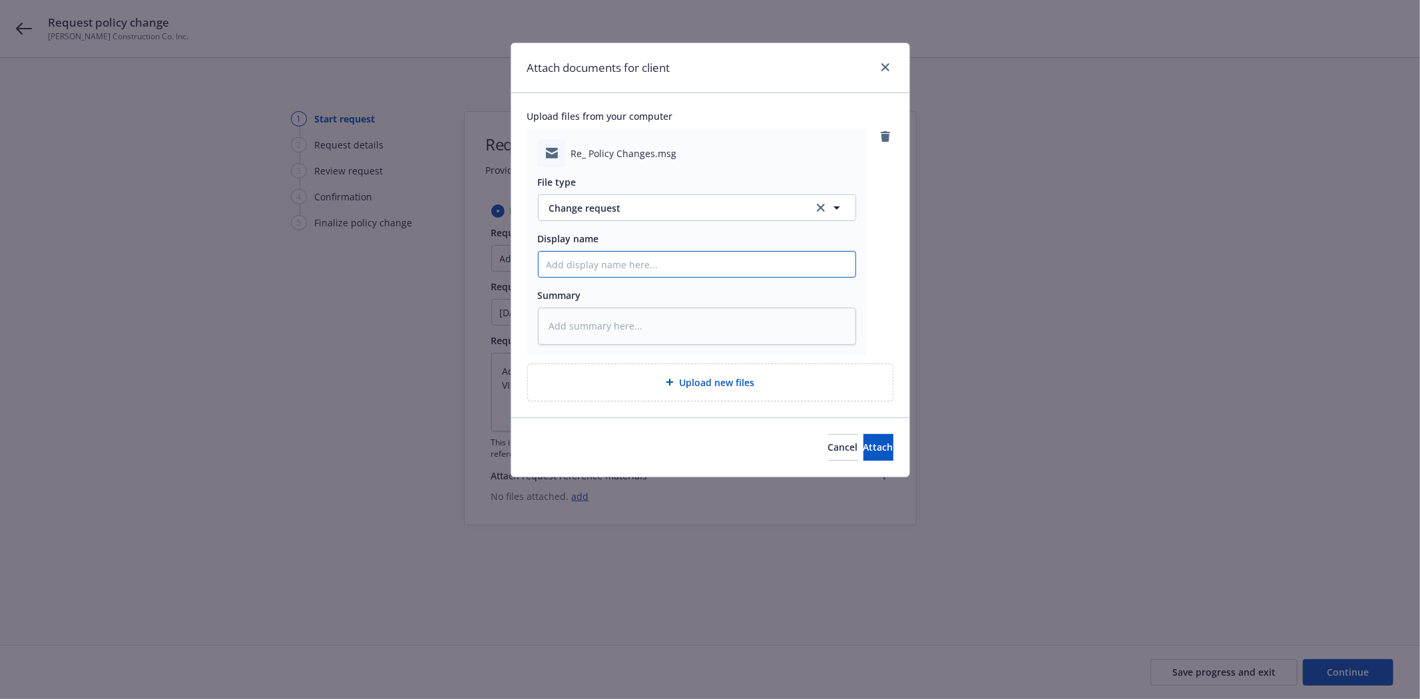
click at [615, 270] on input "Display name" at bounding box center [697, 264] width 317 height 25
type textarea "x"
type input "f"
type textarea "x"
type input "f/"
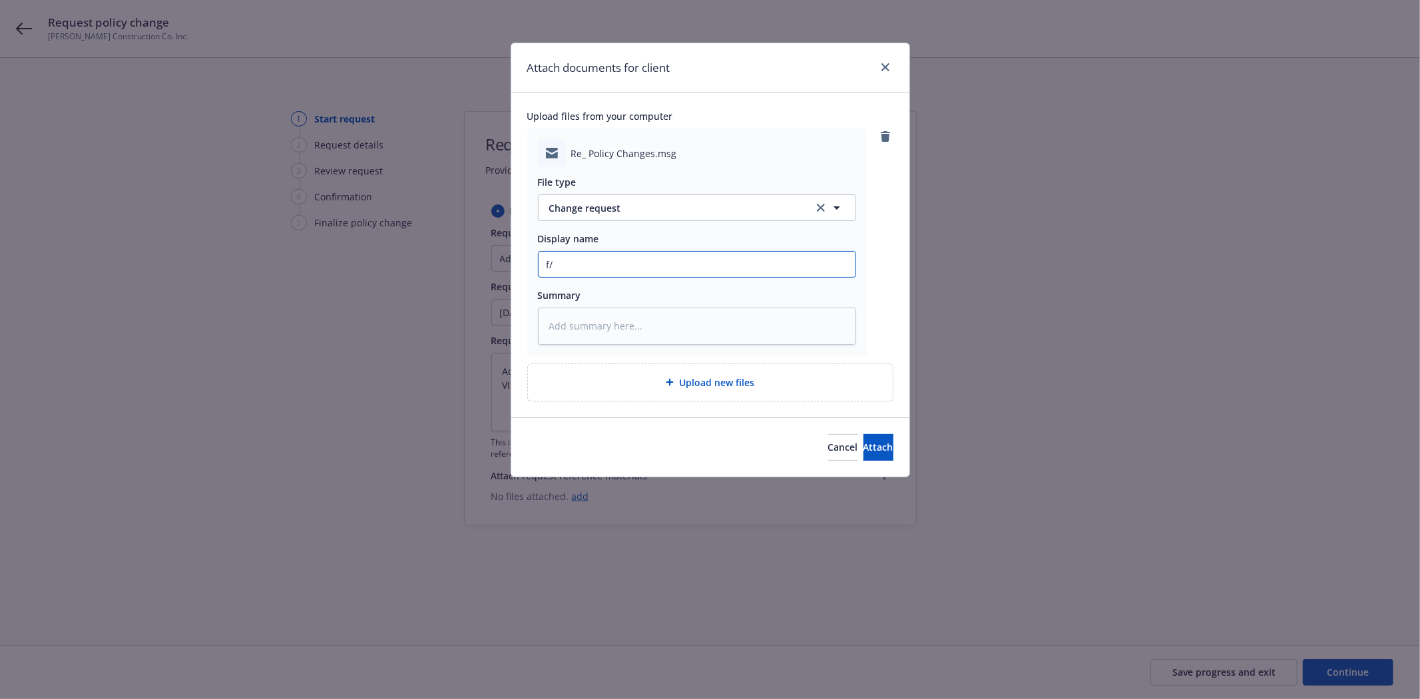
type textarea "x"
type input "f/J"
type textarea "x"
type input "f/Jon"
type textarea "x"
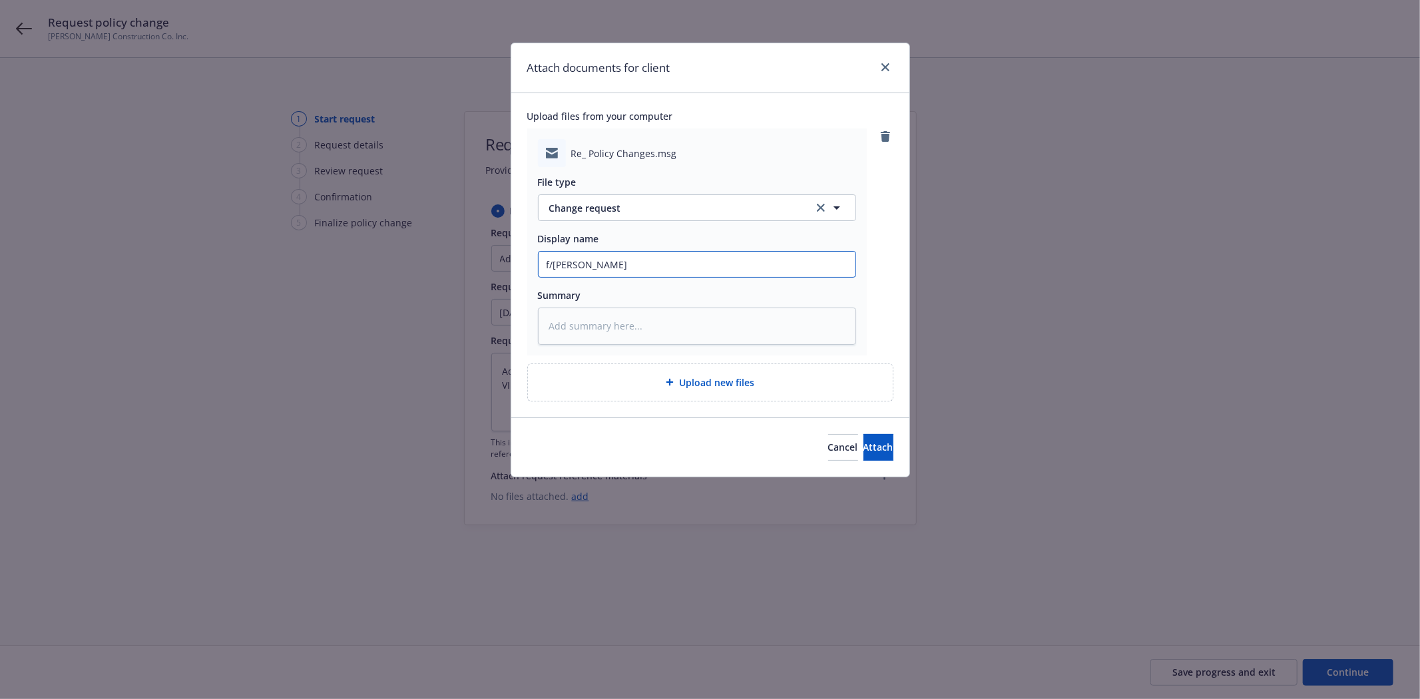
type input "f/Jona"
type textarea "x"
type input "f/Jonat"
type textarea "x"
type input "f/Jonath"
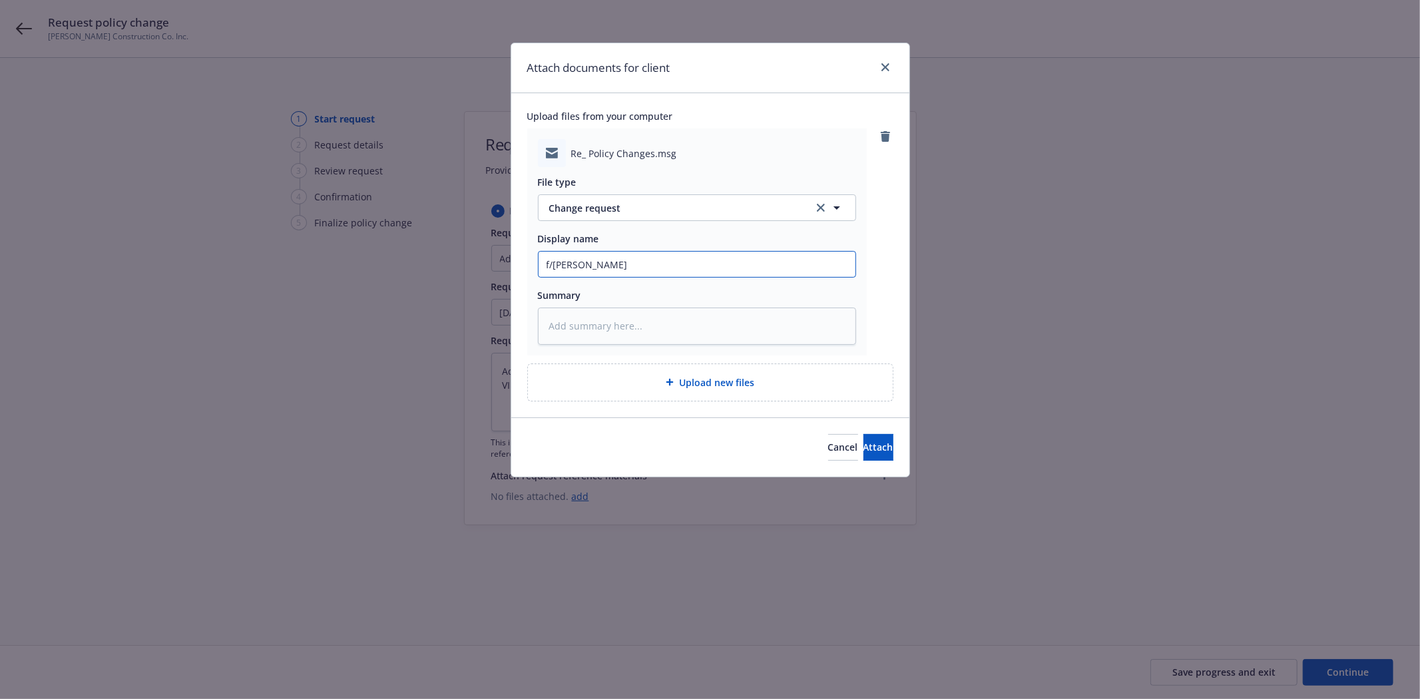
type textarea "x"
type input "f/Jonatha"
type textarea "x"
type input "f/Jonathan"
type textarea "x"
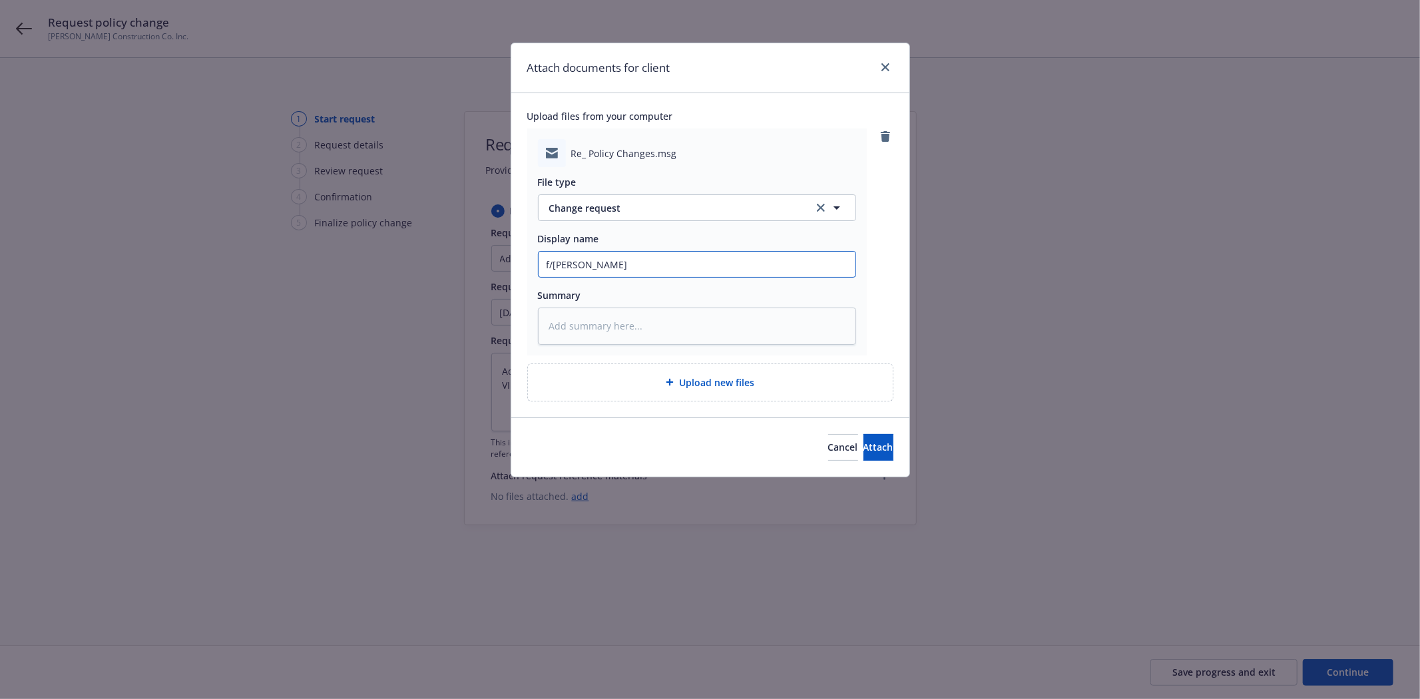
type input "f/Jonathan"
type textarea "x"
type input "f/Jonathan @"
type textarea "x"
type input "f/Jonathan @"
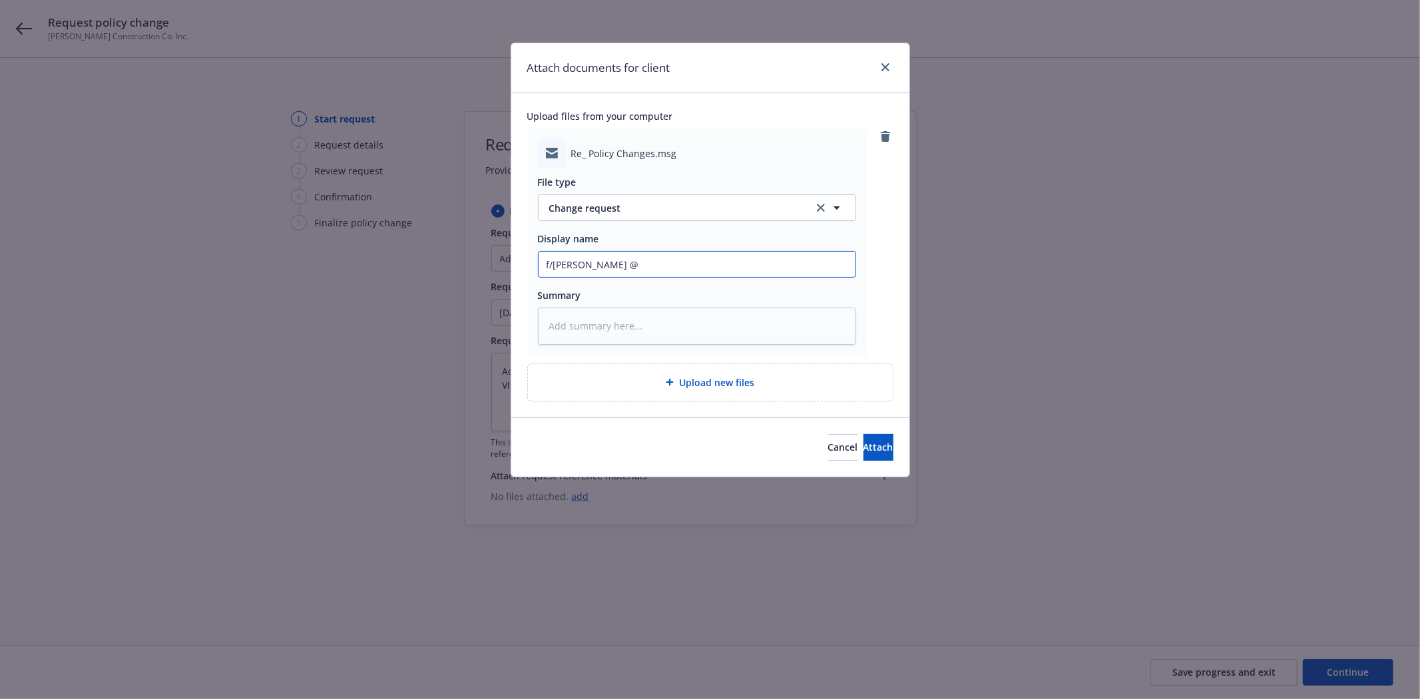
type textarea "x"
type input "f/Jonathan @ i"
type textarea "x"
type input "f/Jonathan @ in"
type textarea "x"
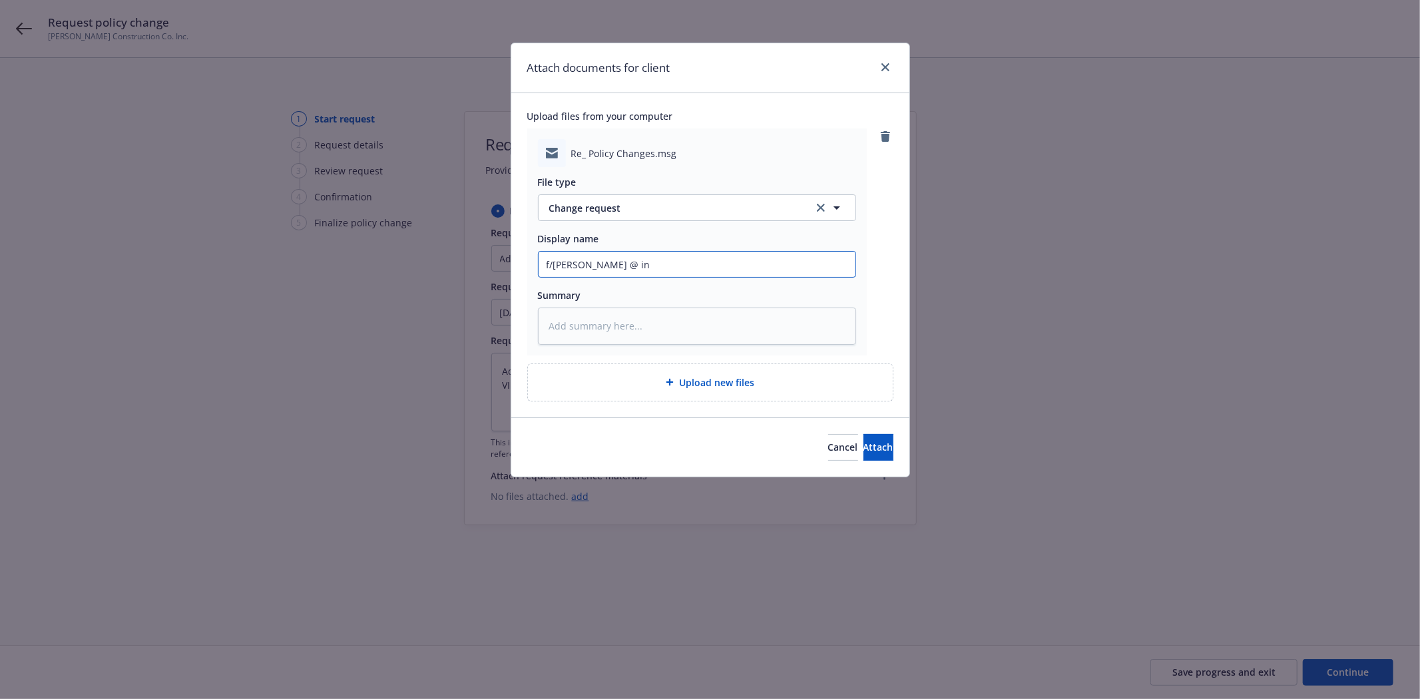
type input "f/Jonathan @ ins"
type textarea "x"
type input "f/Jonathan @ ins'"
type textarea "x"
type input "f/Jonathan @ ins'd"
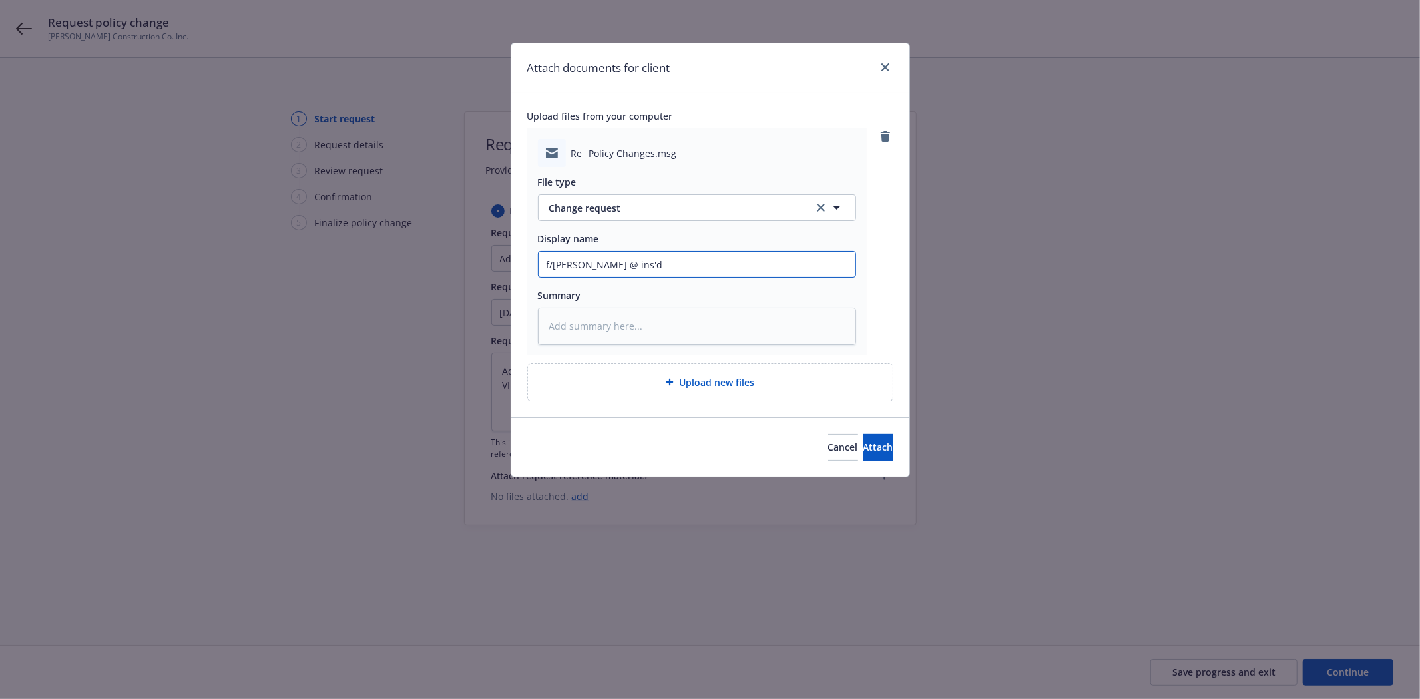
type textarea "x"
type input "f/Jonathan @ ins'd w"
type textarea "x"
type input "f/Jonathan @ ins'd w/"
type textarea "x"
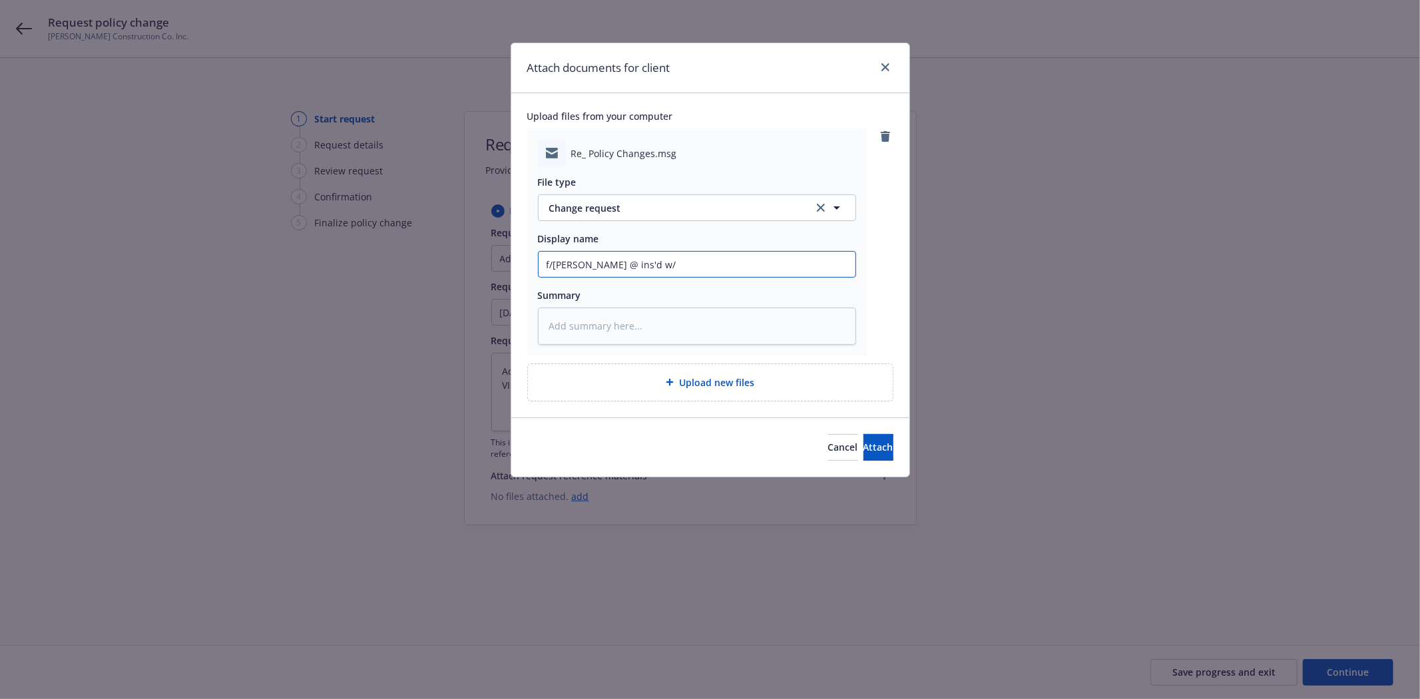
type input "f/Jonathan @ ins'd w/m"
type textarea "x"
type input "f/Jonathan @ ins'd w/mu"
type textarea "x"
type input "f/Jonathan @ ins'd w/mul"
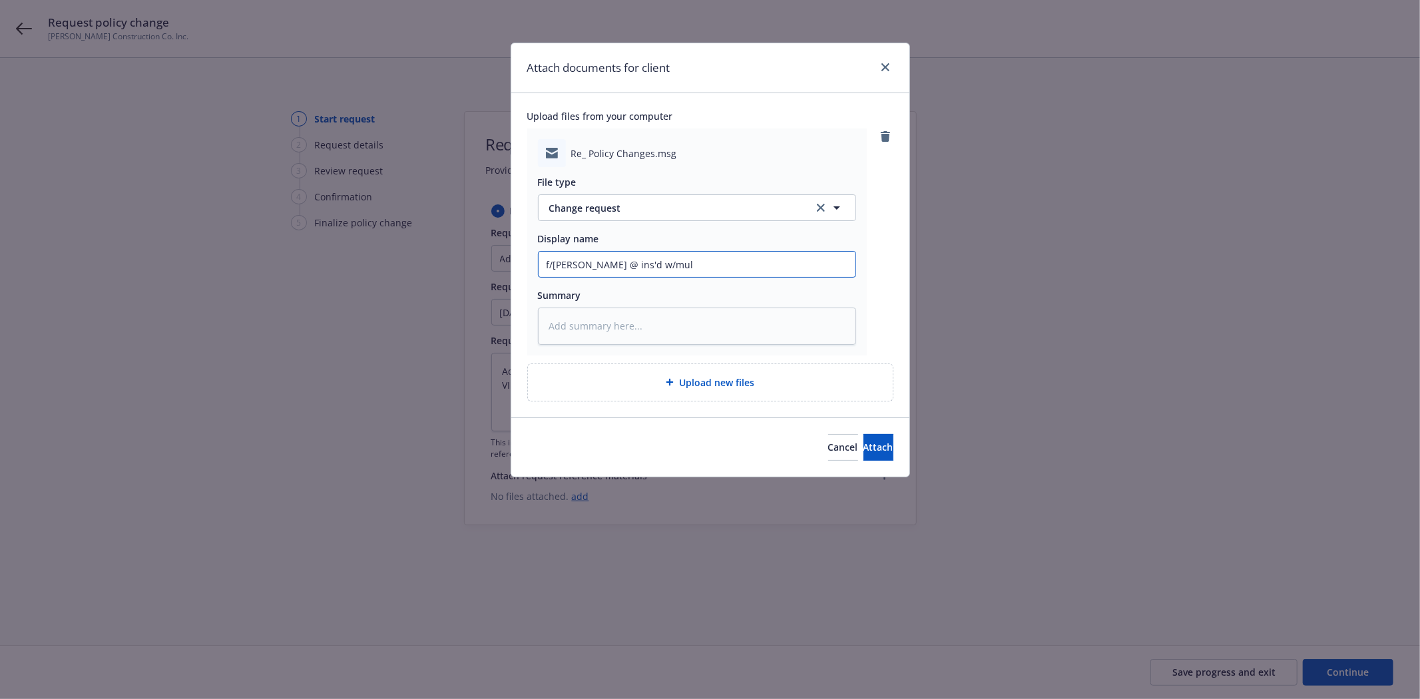
type textarea "x"
type input "f/Jonathan @ ins'd w/mult"
type textarea "x"
type input "f/Jonathan @ ins'd w/multi"
type textarea "x"
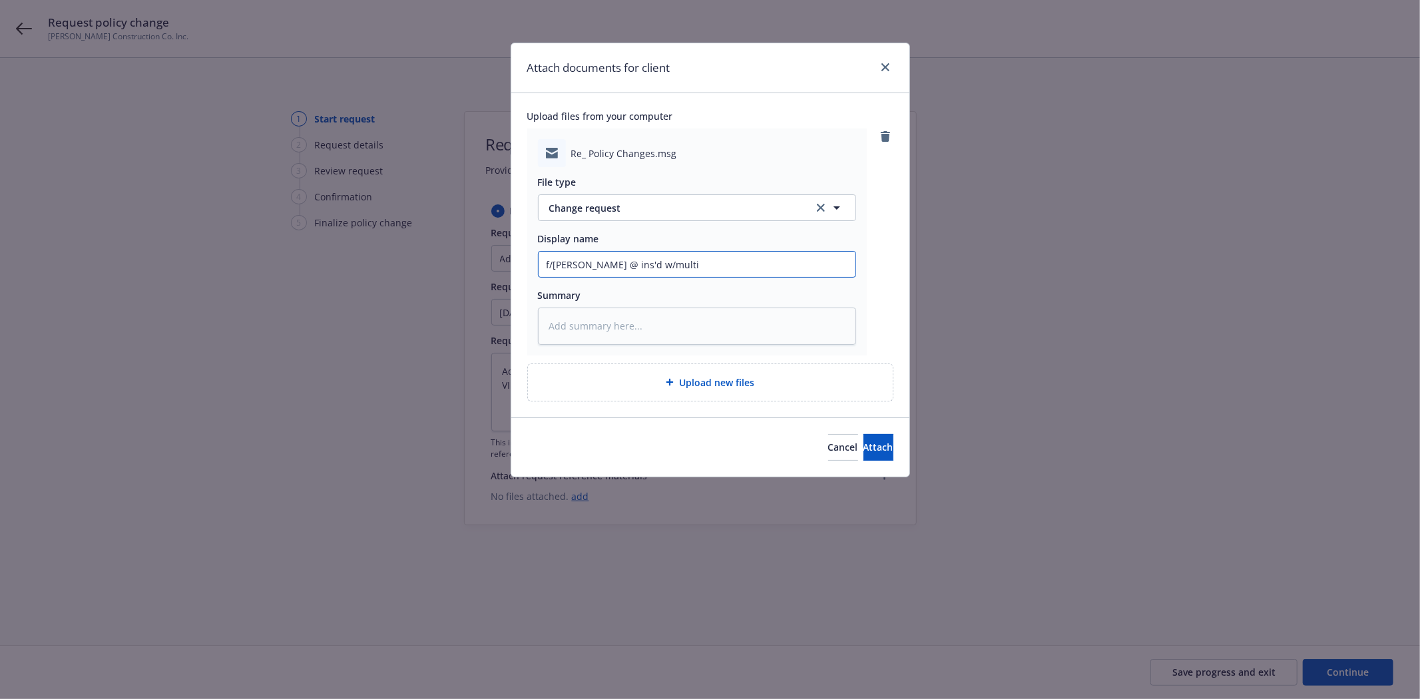
type input "f/Jonathan @ ins'd w/multip"
type textarea "x"
type input "f/Jonathan @ ins'd w/multipl"
type textarea "x"
type input "f/Jonathan @ ins'd w/multiple"
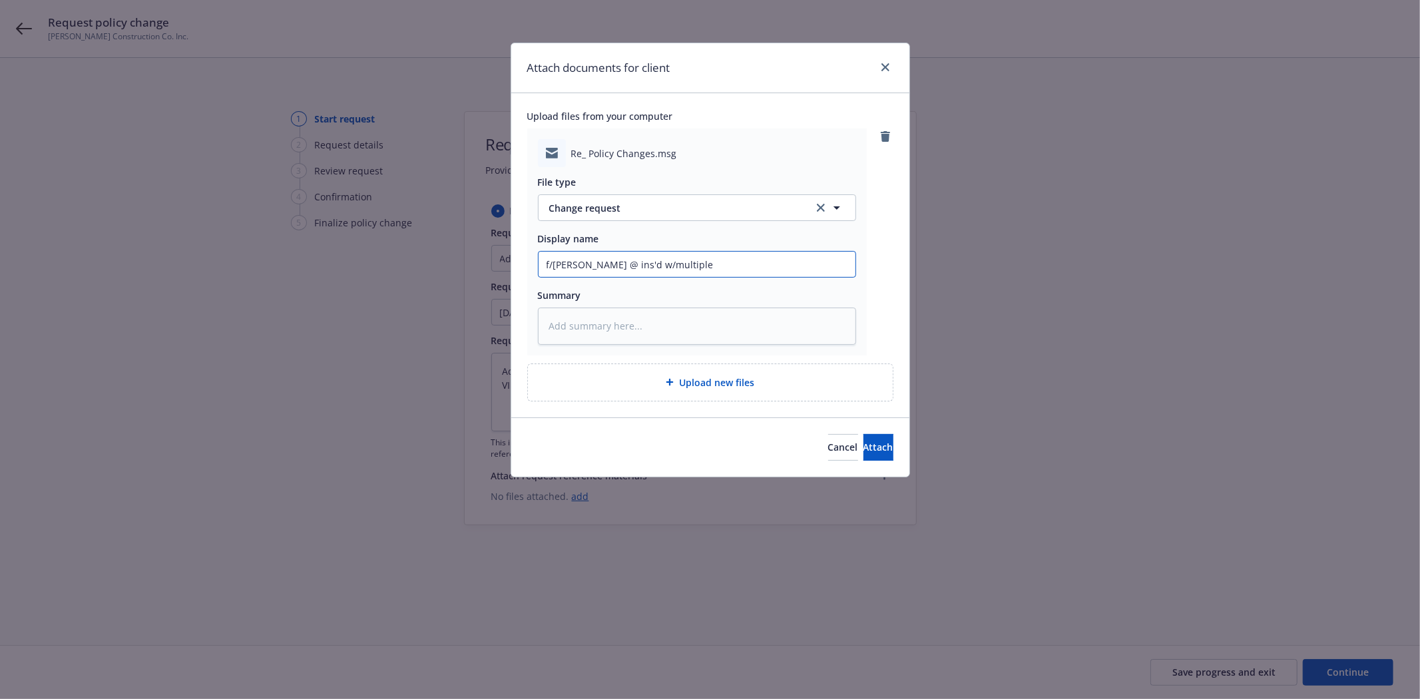
type textarea "x"
type input "f/Jonathan @ ins'd w/multiple"
type textarea "x"
type input "f/Jonathan @ ins'd w/multiple c"
type textarea "x"
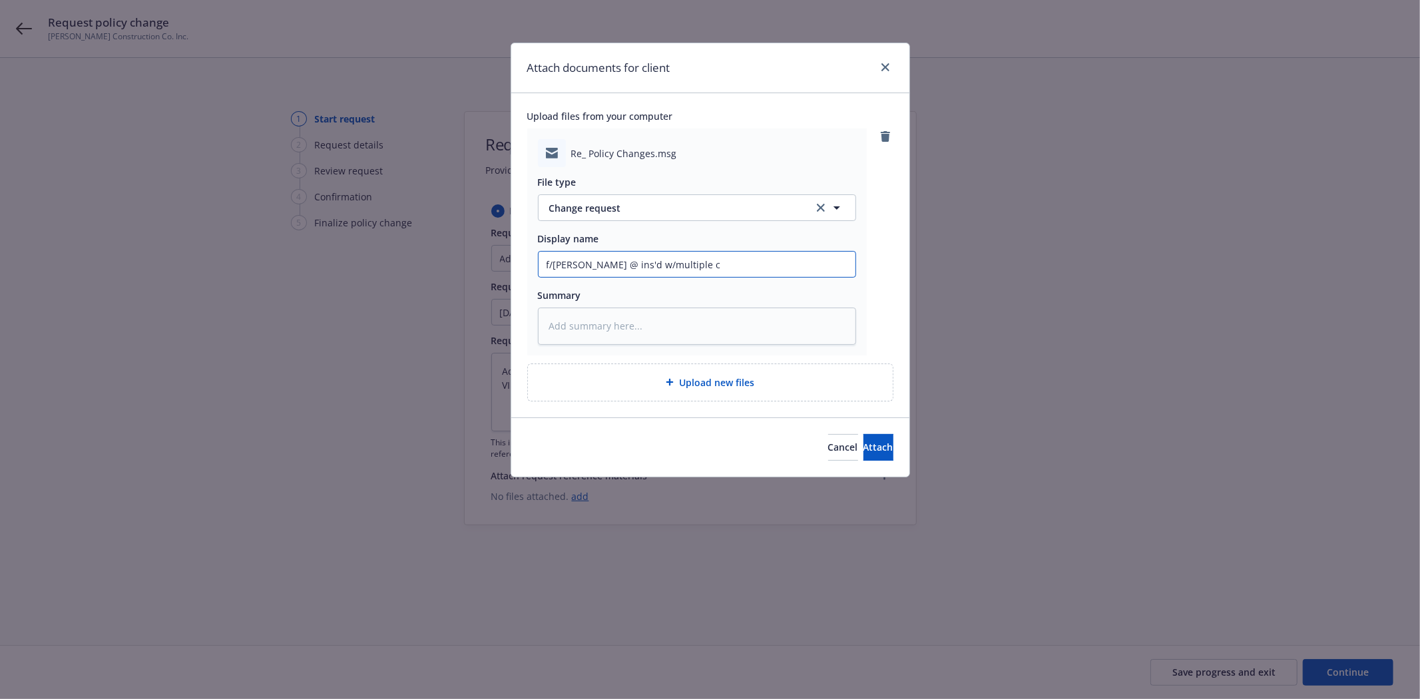
type input "f/Jonathan @ ins'd w/multiple ch"
type textarea "x"
type input "f/Jonathan @ ins'd w/multiple cha"
type textarea "x"
type input "f/Jonathan @ ins'd w/multiple chan"
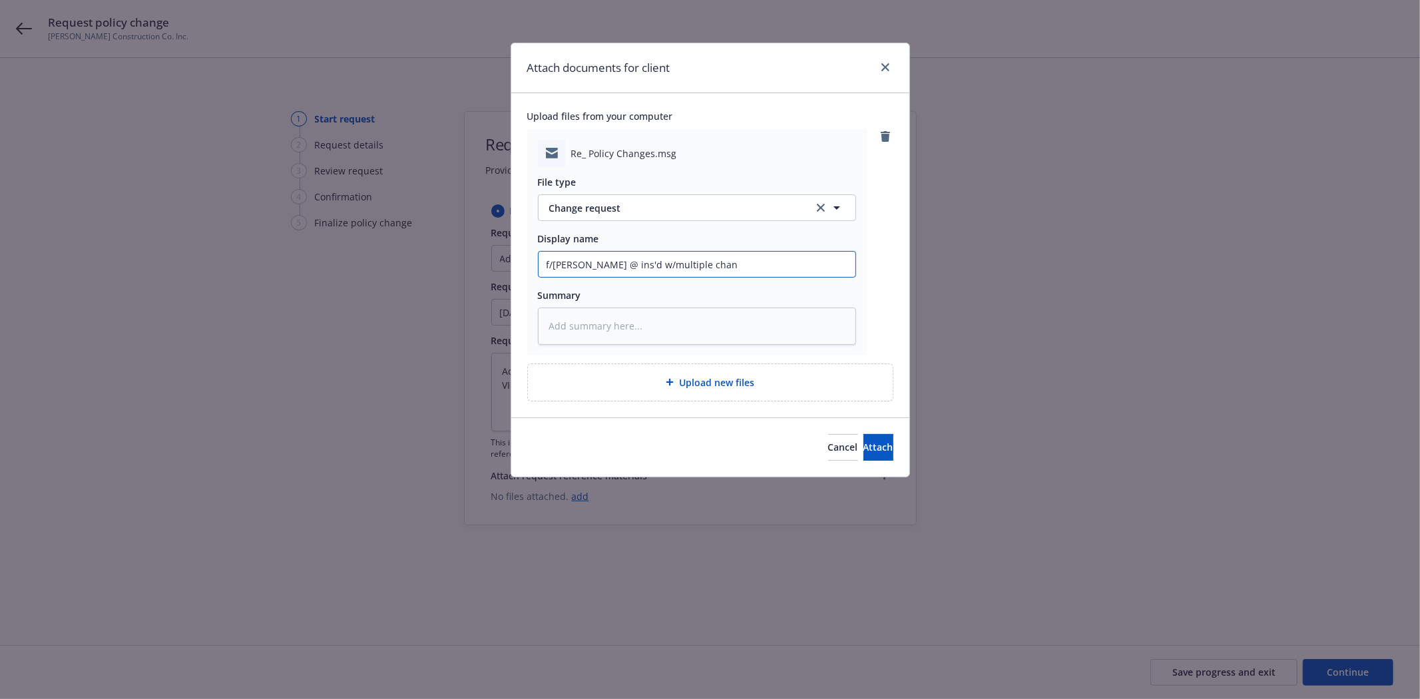
type textarea "x"
type input "f/Jonathan @ ins'd w/multiple chang"
type textarea "x"
type input "f/Jonathan @ ins'd w/multiple change"
type textarea "x"
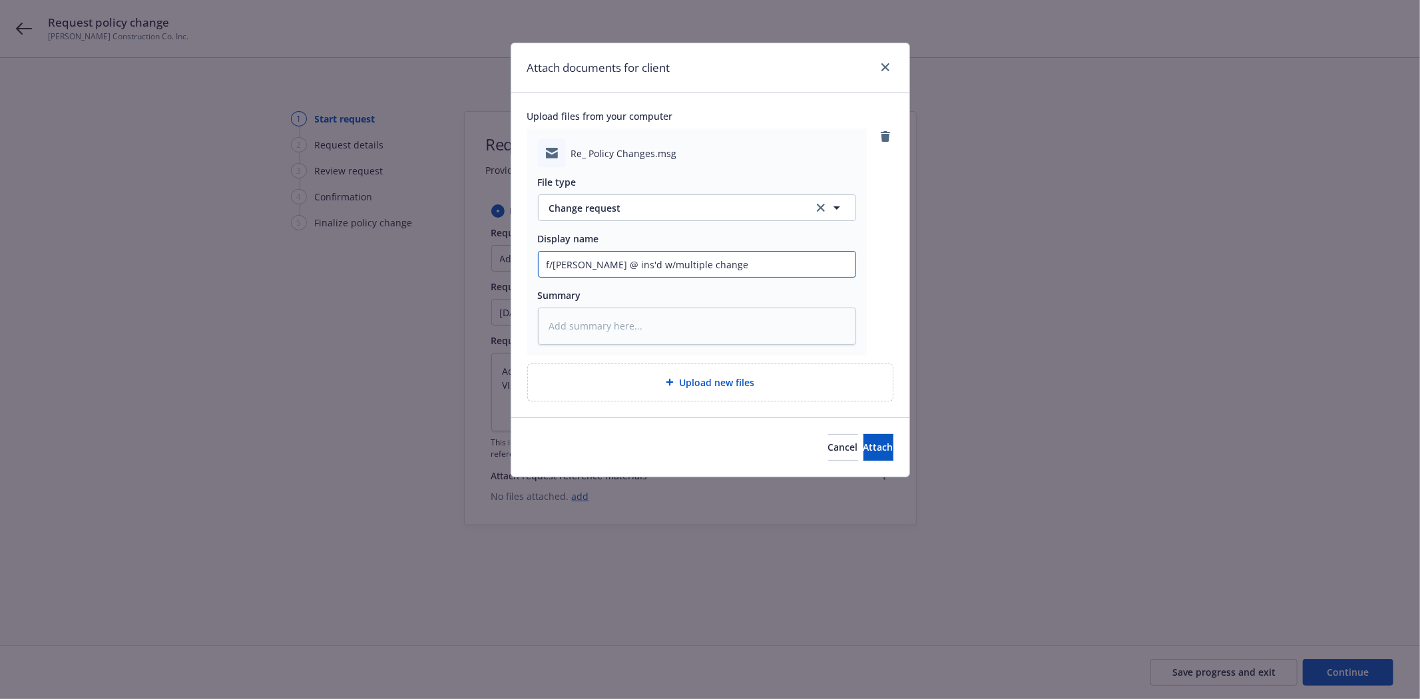
type input "f/Jonathan @ ins'd w/multiple changes"
type textarea "x"
type input "f/Jonathan @ ins'd w/multiple changes"
type textarea "x"
type input "f/Jonathan @ ins'd w/multiple changes n"
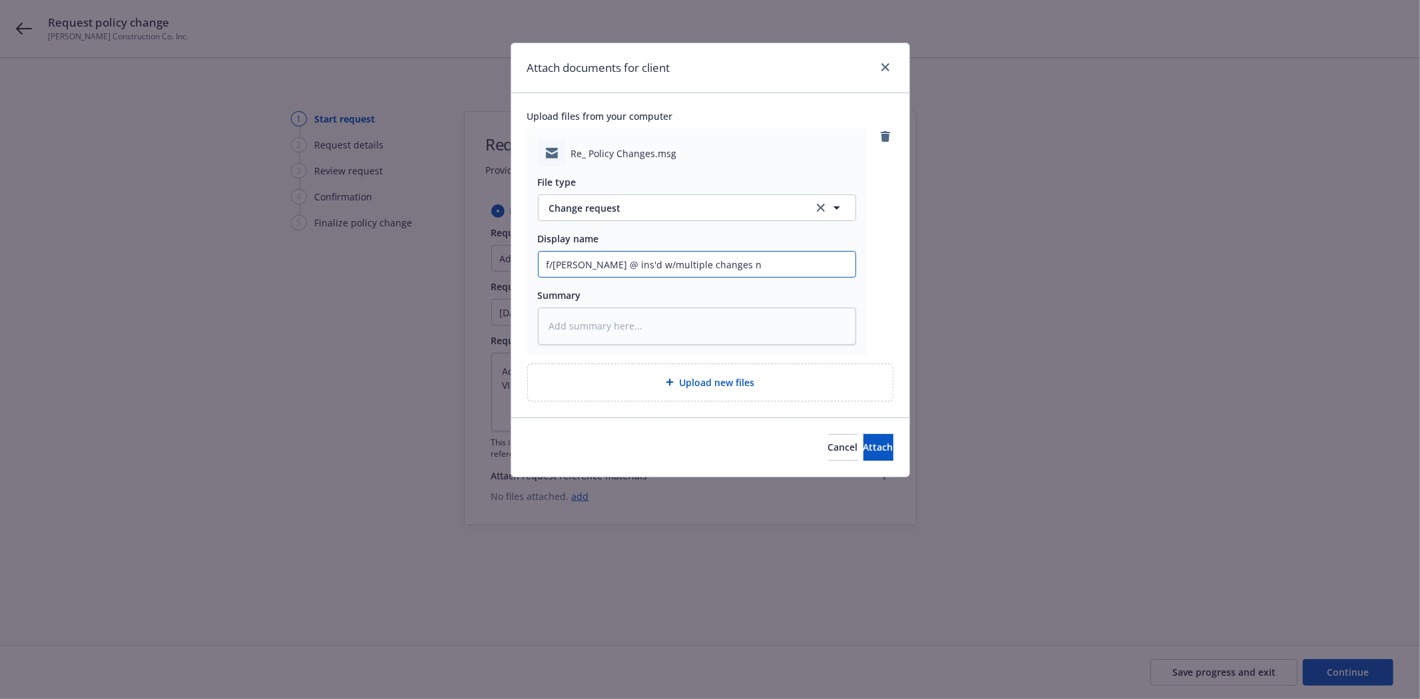
type textarea "x"
type input "f/Jonathan @ ins'd w/multiple changes ne"
type textarea "x"
type input "f/Jonathan @ ins'd w/multiple changes nee"
type textarea "x"
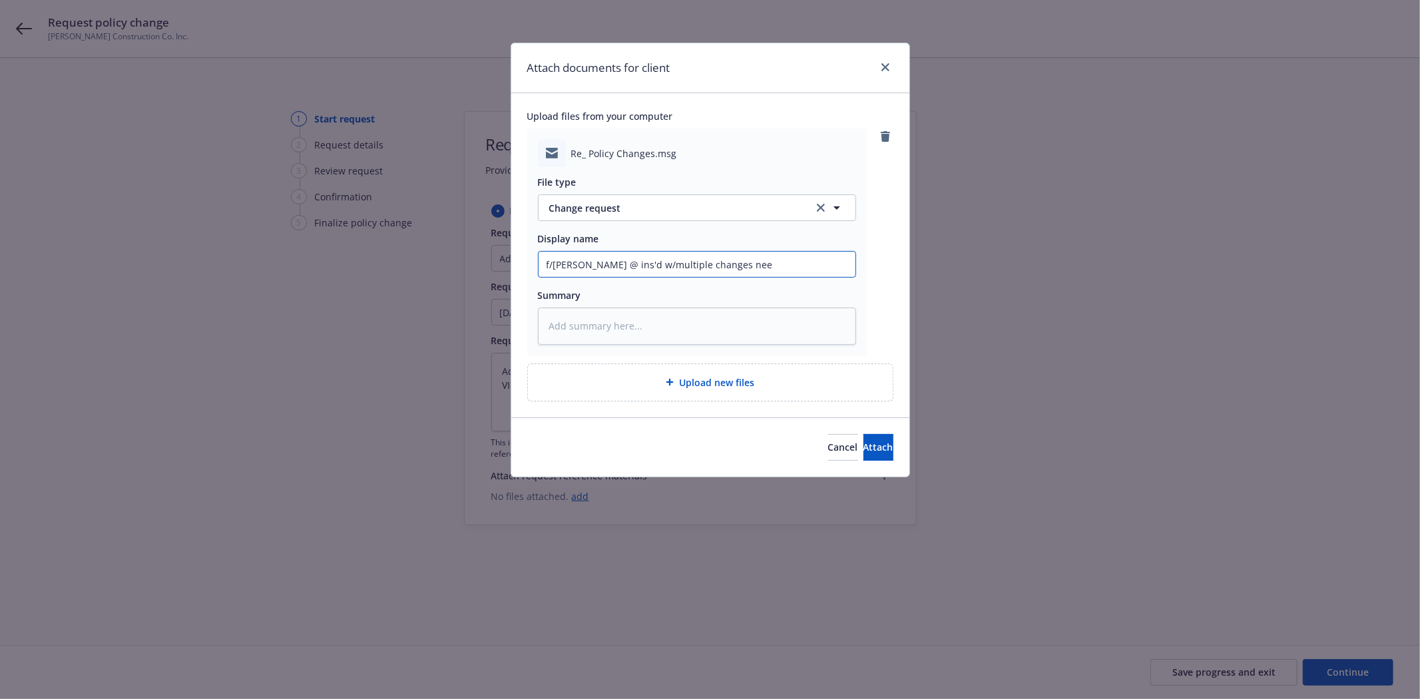
type input "f/Jonathan @ ins'd w/multiple changes need"
type textarea "x"
type input "f/Jonathan @ ins'd w/multiple changes neede"
type textarea "x"
type input "f/Jonathan @ ins'd w/multiple changes needed"
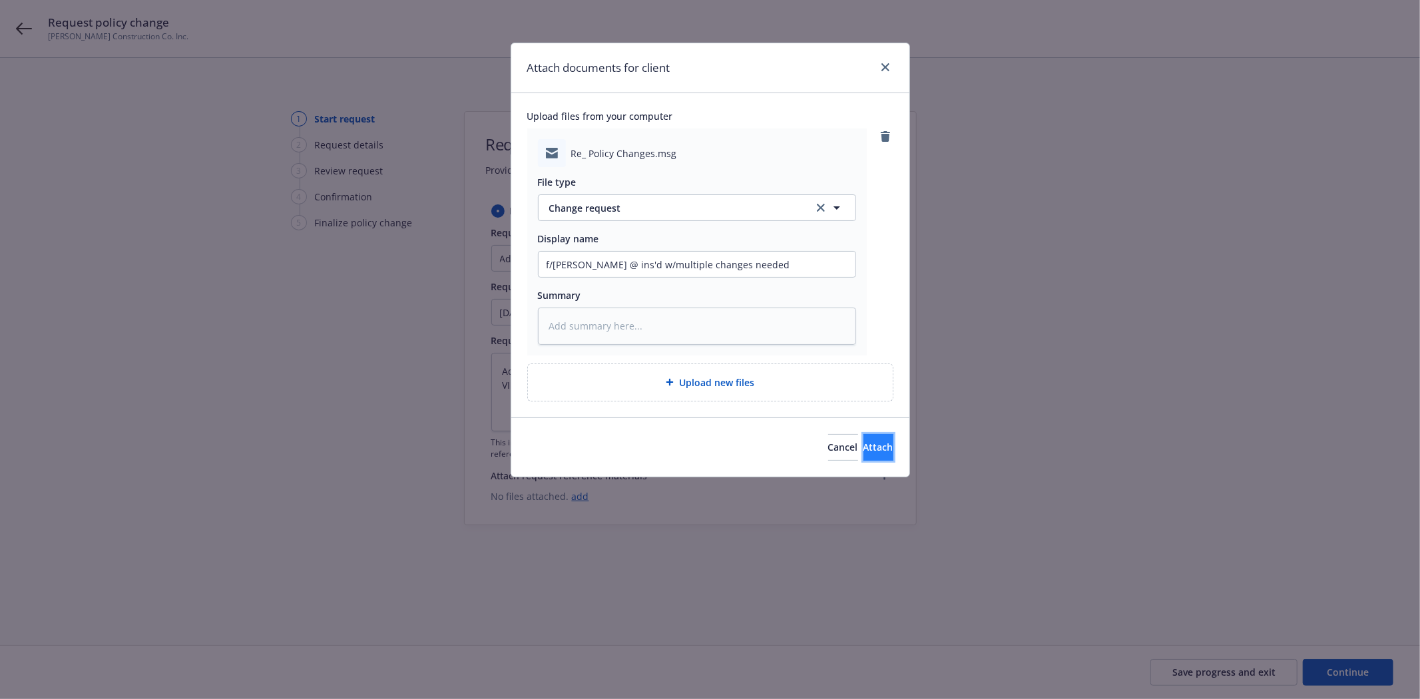
click at [864, 440] on button "Attach" at bounding box center [879, 447] width 30 height 27
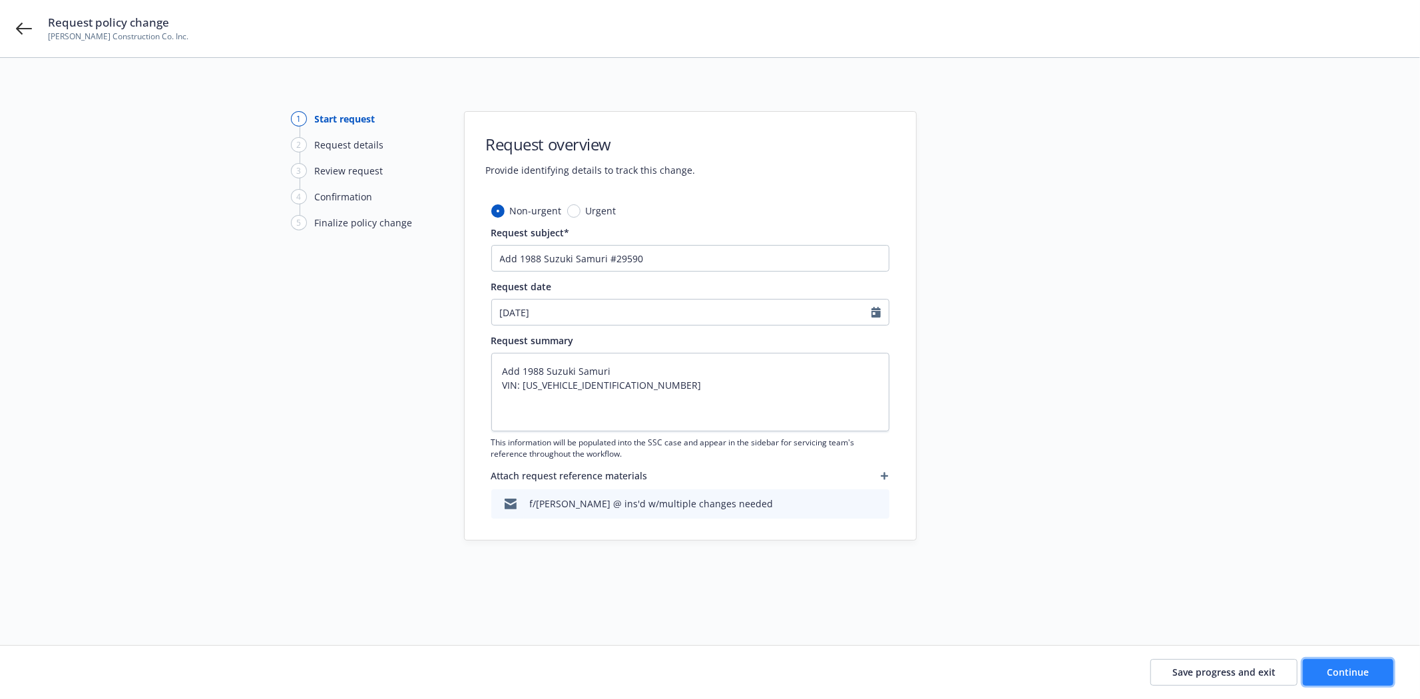
click at [1347, 670] on span "Continue" at bounding box center [1349, 672] width 42 height 13
type textarea "x"
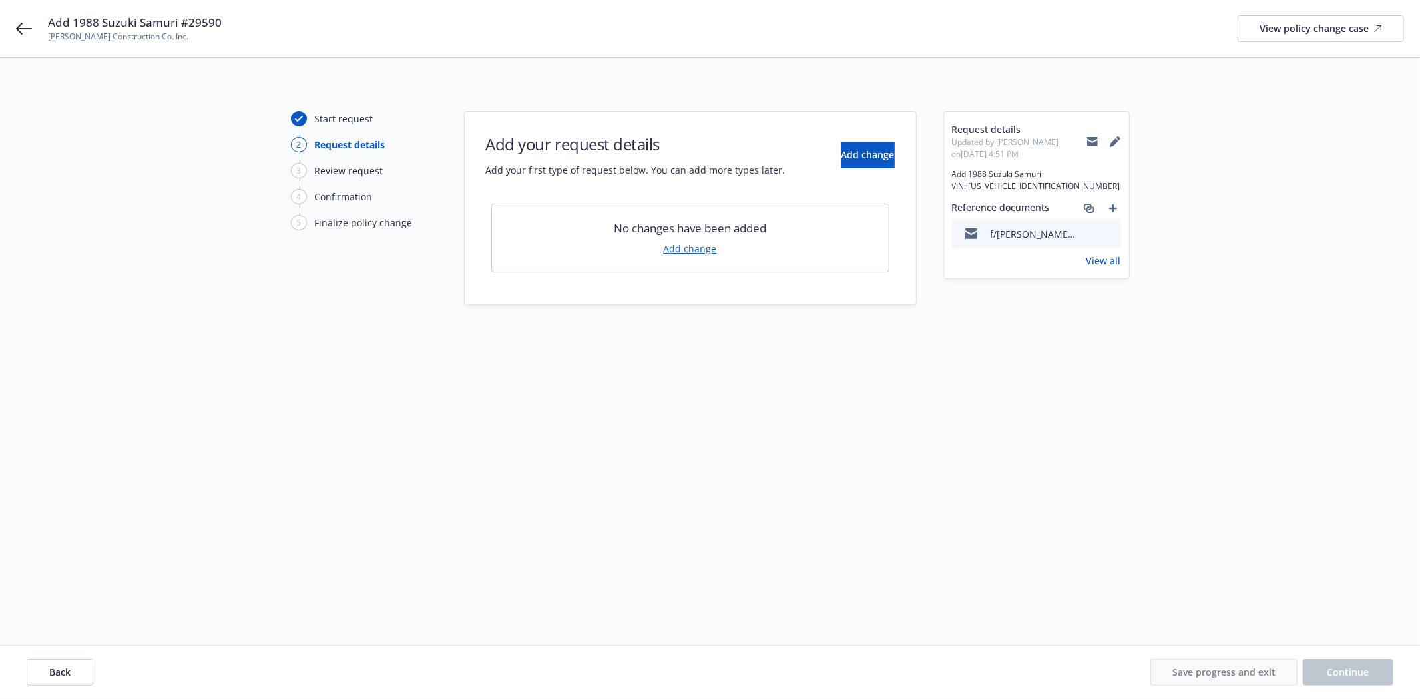
click at [697, 250] on link "Add change" at bounding box center [690, 249] width 53 height 14
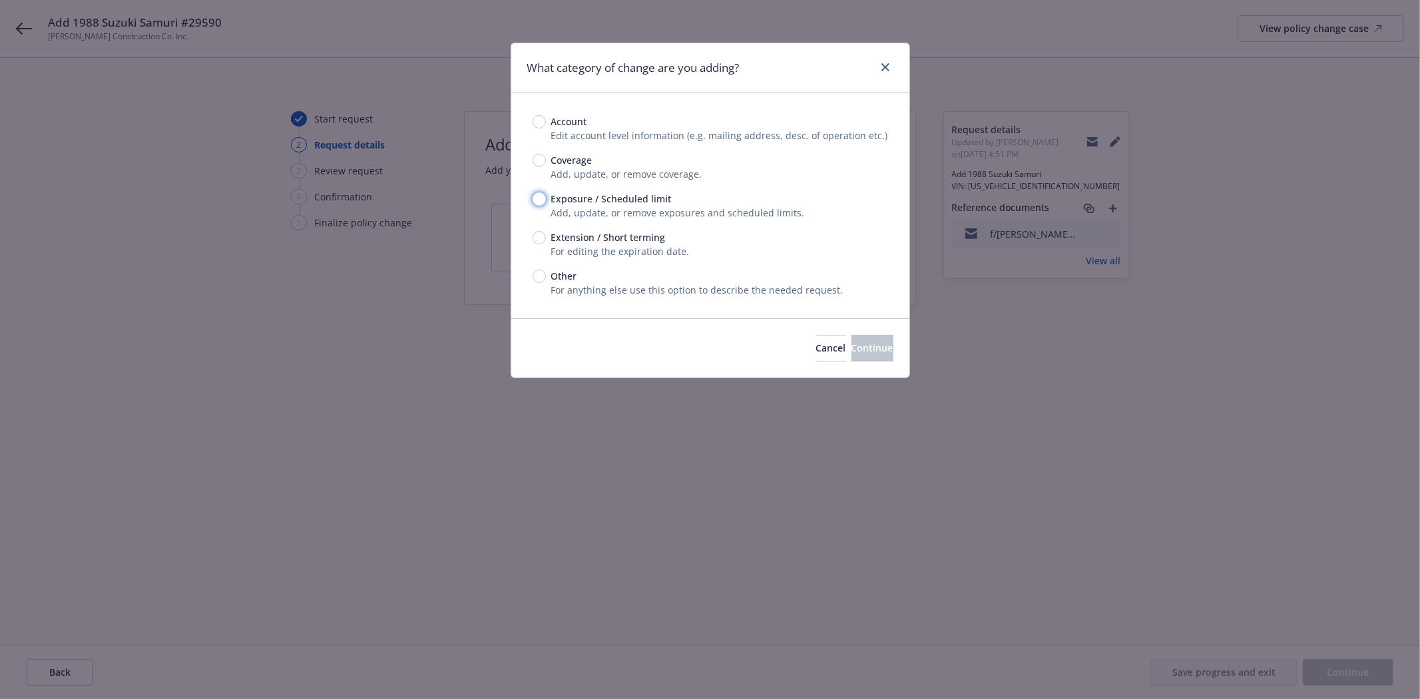
click at [539, 197] on input "Exposure / Scheduled limit" at bounding box center [539, 198] width 13 height 13
radio input "true"
click at [852, 344] on button "Continue" at bounding box center [873, 348] width 42 height 27
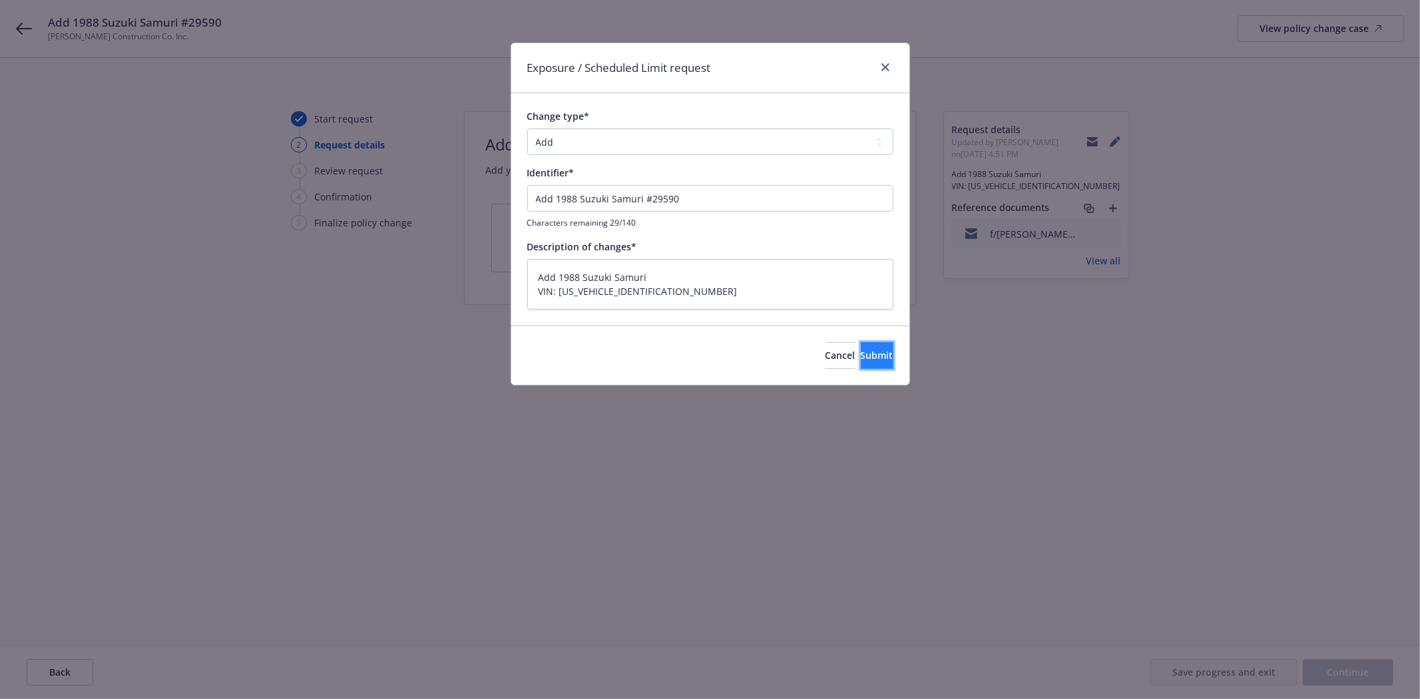
click at [861, 353] on span "Submit" at bounding box center [877, 355] width 33 height 13
type textarea "x"
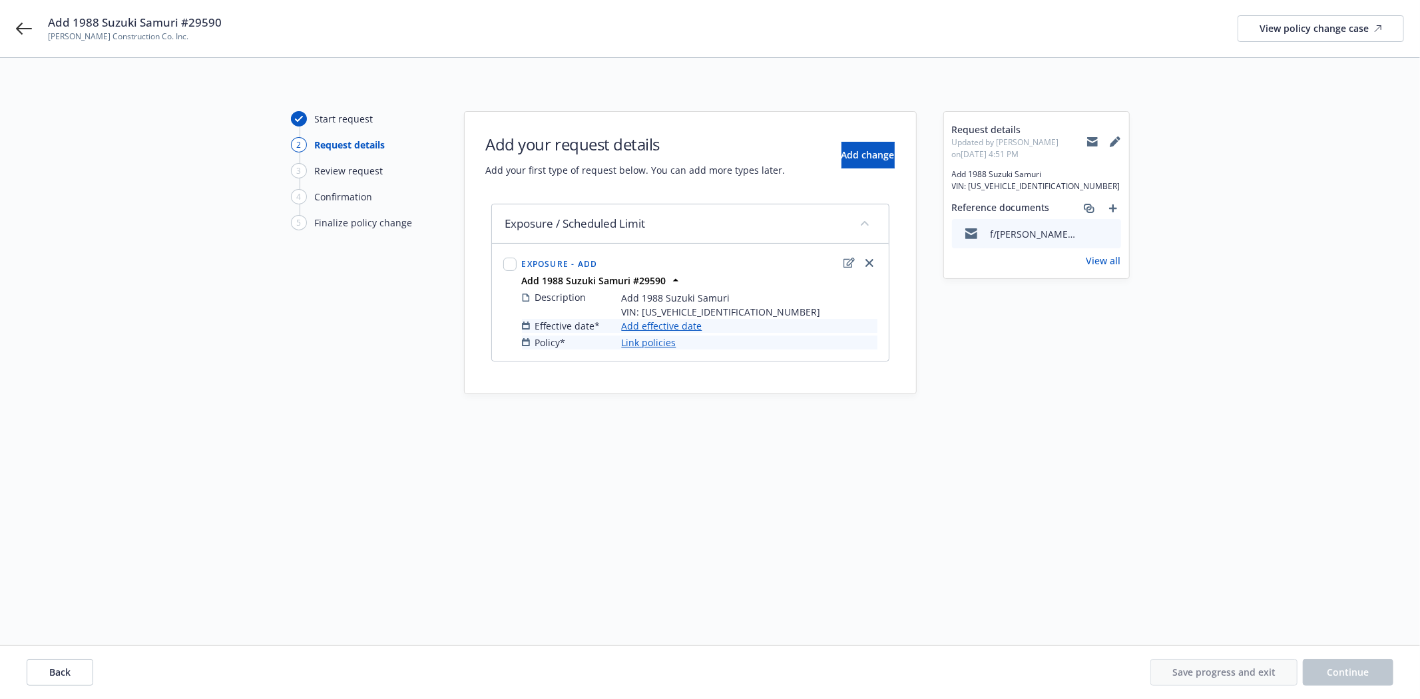
click at [669, 327] on link "Add effective date" at bounding box center [662, 326] width 81 height 14
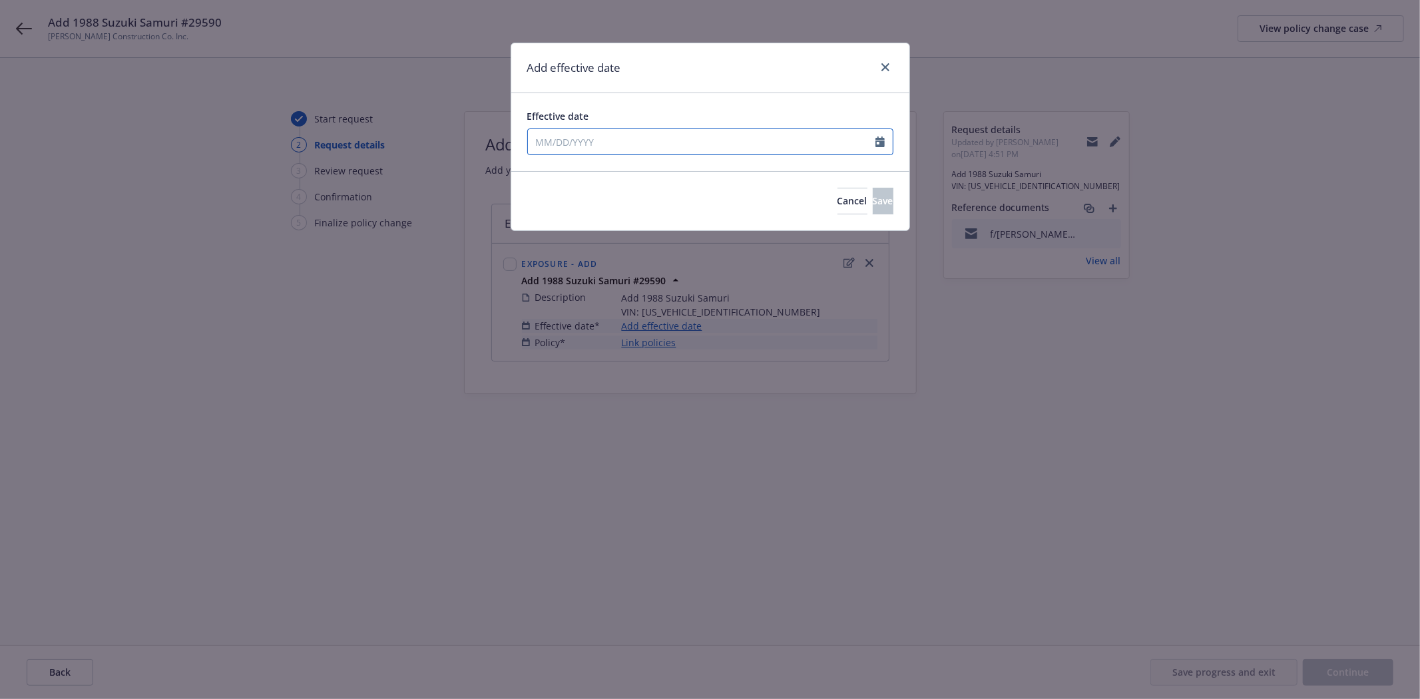
select select "9"
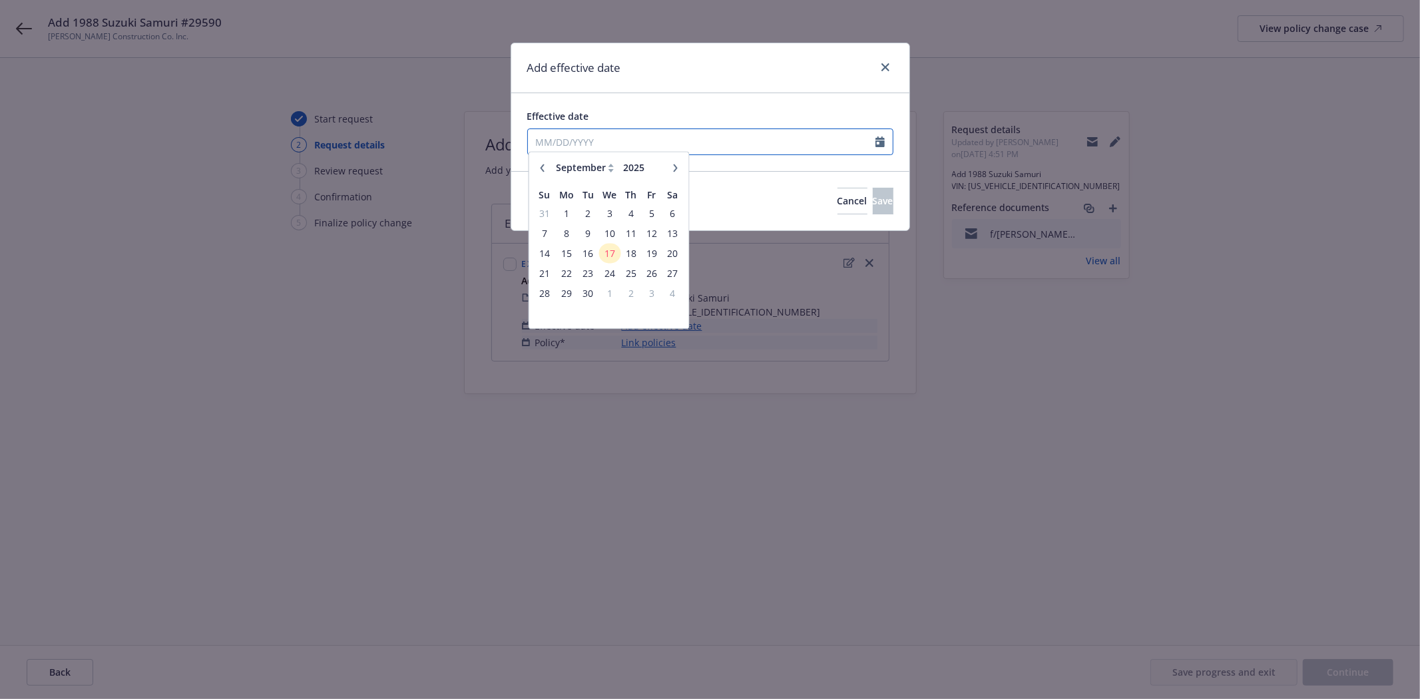
click at [638, 135] on input "Effective date" at bounding box center [702, 141] width 348 height 25
click at [605, 252] on span "17" at bounding box center [609, 259] width 19 height 17
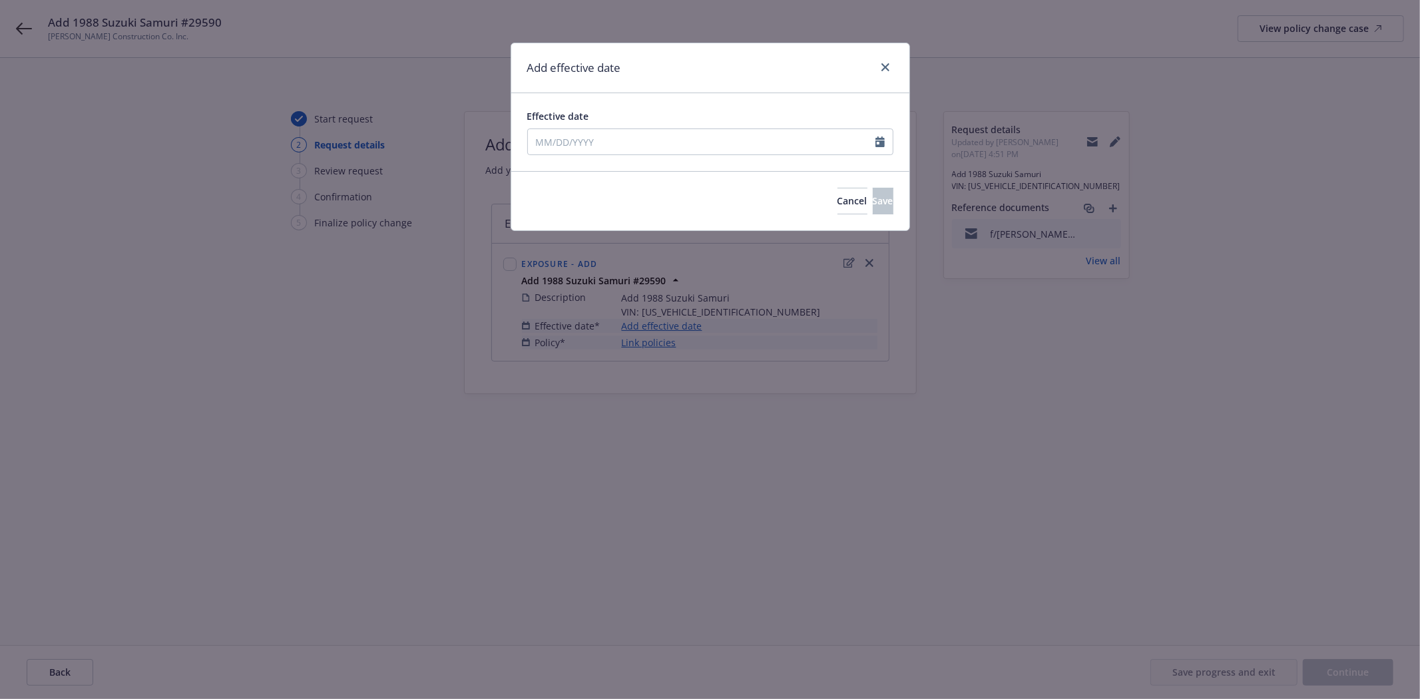
type input "09/17/2025"
click at [873, 205] on span "Save" at bounding box center [883, 200] width 21 height 13
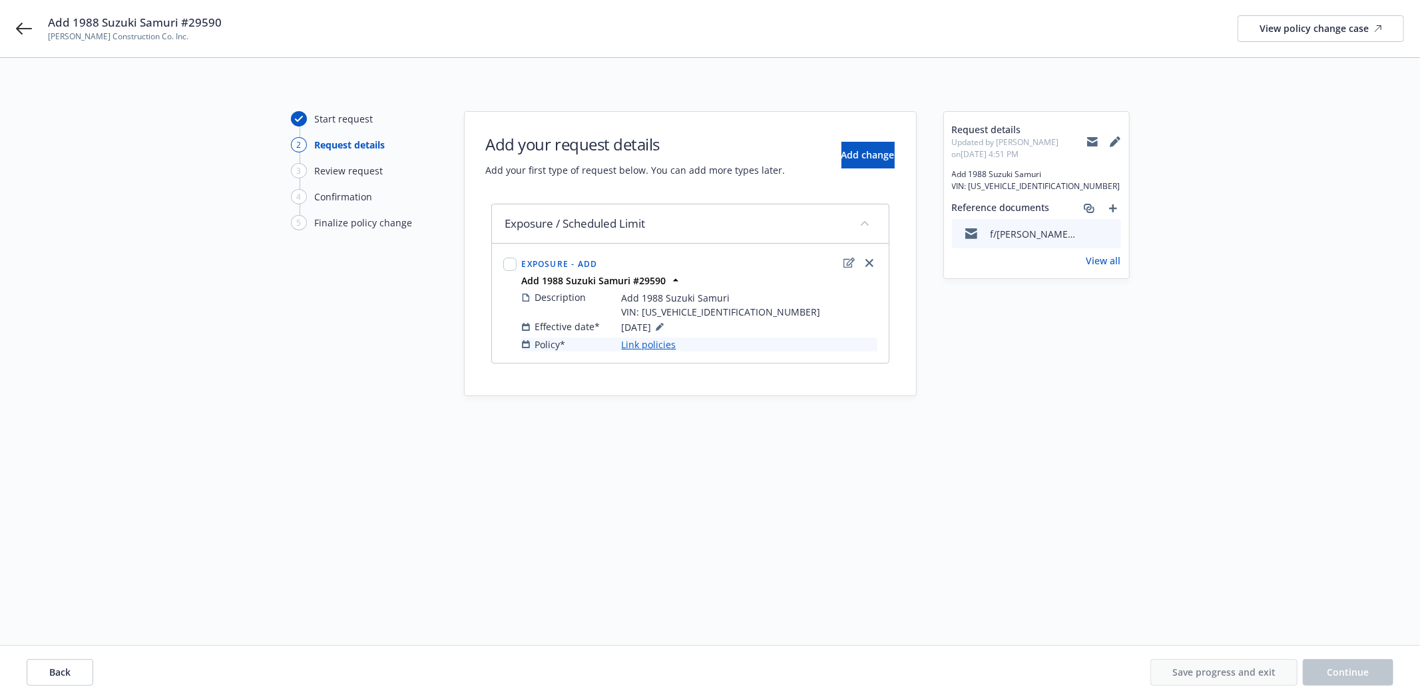
click at [667, 350] on link "Link policies" at bounding box center [649, 345] width 55 height 14
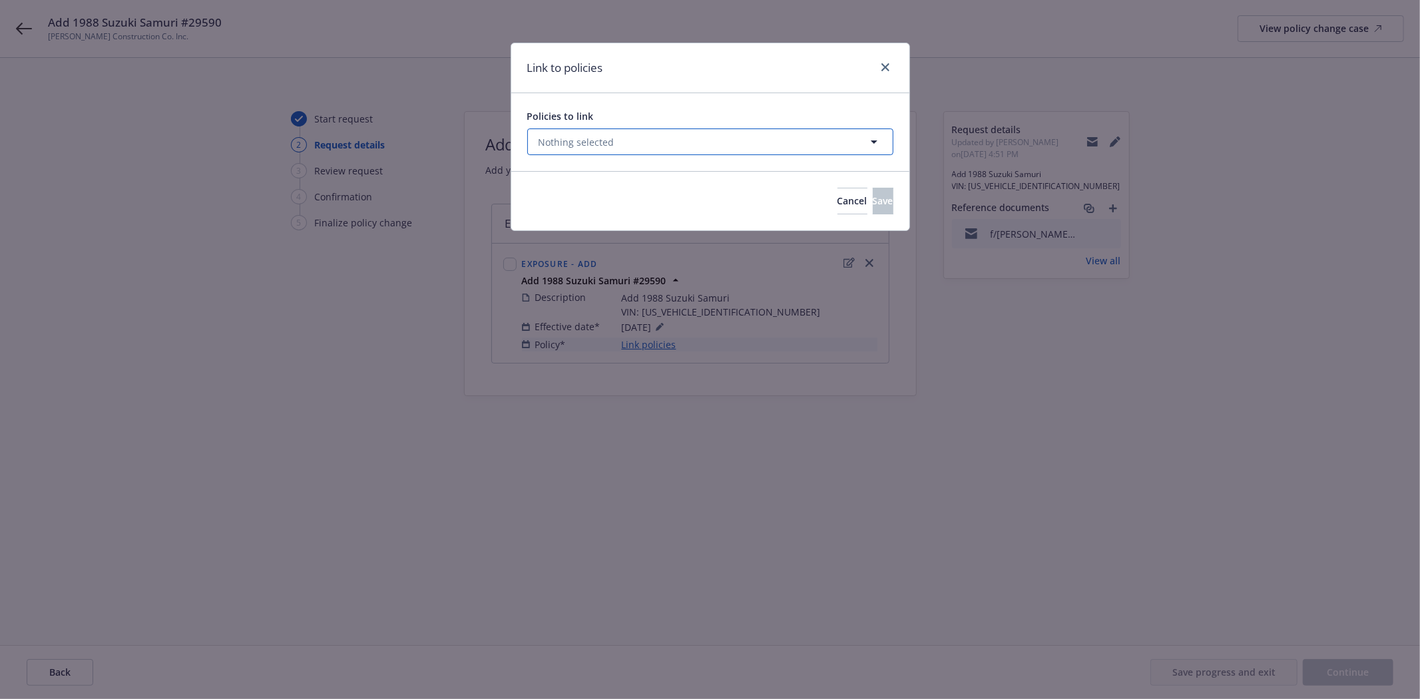
click at [645, 136] on button "Nothing selected" at bounding box center [710, 142] width 366 height 27
select select "ACTIVE"
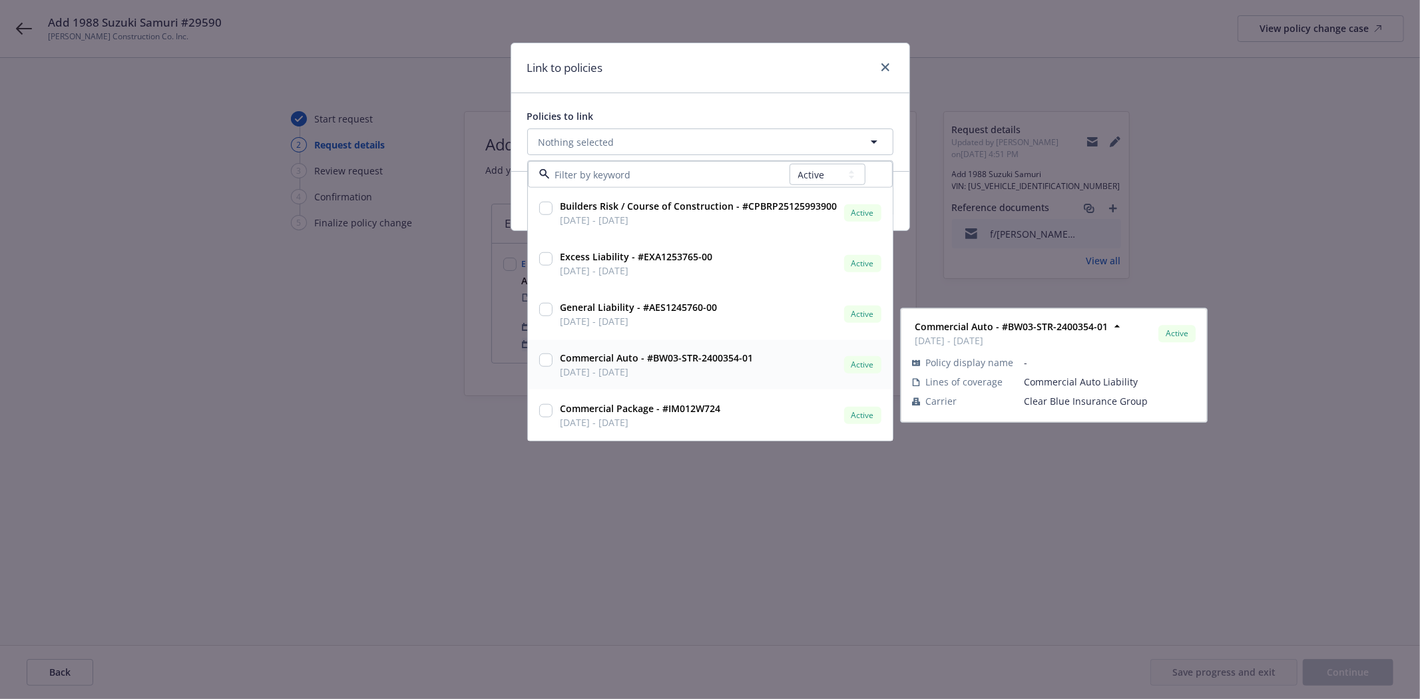
click at [543, 362] on input "checkbox" at bounding box center [545, 360] width 13 height 13
checkbox input "true"
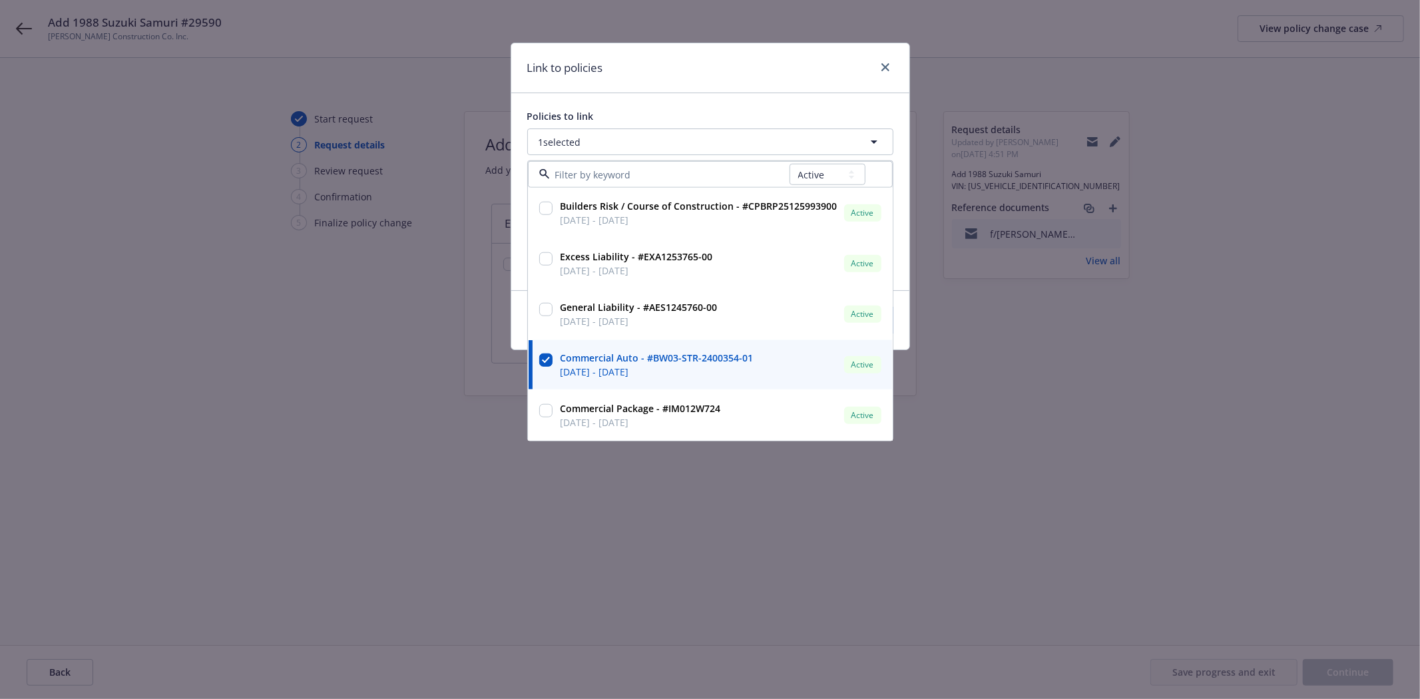
click at [828, 101] on div "Policies to link 1 selected All Active Upcoming Expired Cancelled Builders Risk…" at bounding box center [710, 191] width 398 height 197
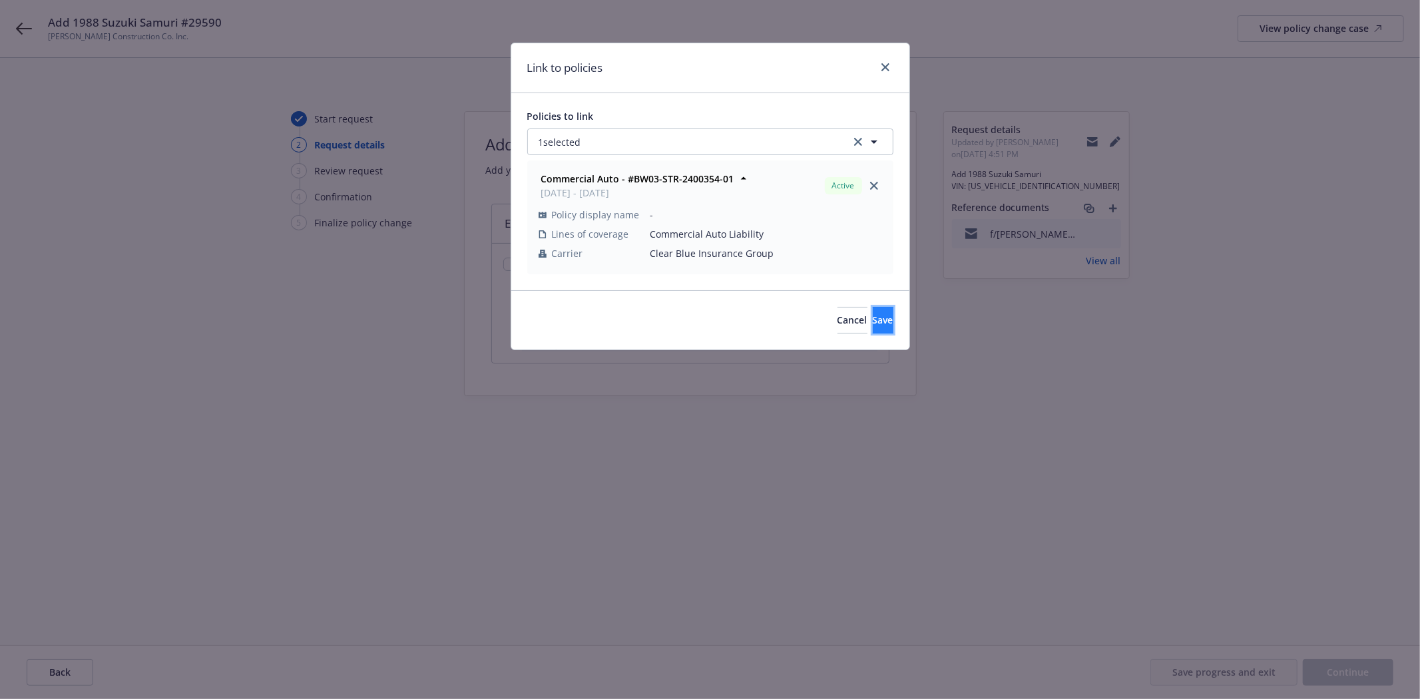
click at [873, 317] on span "Save" at bounding box center [883, 320] width 21 height 13
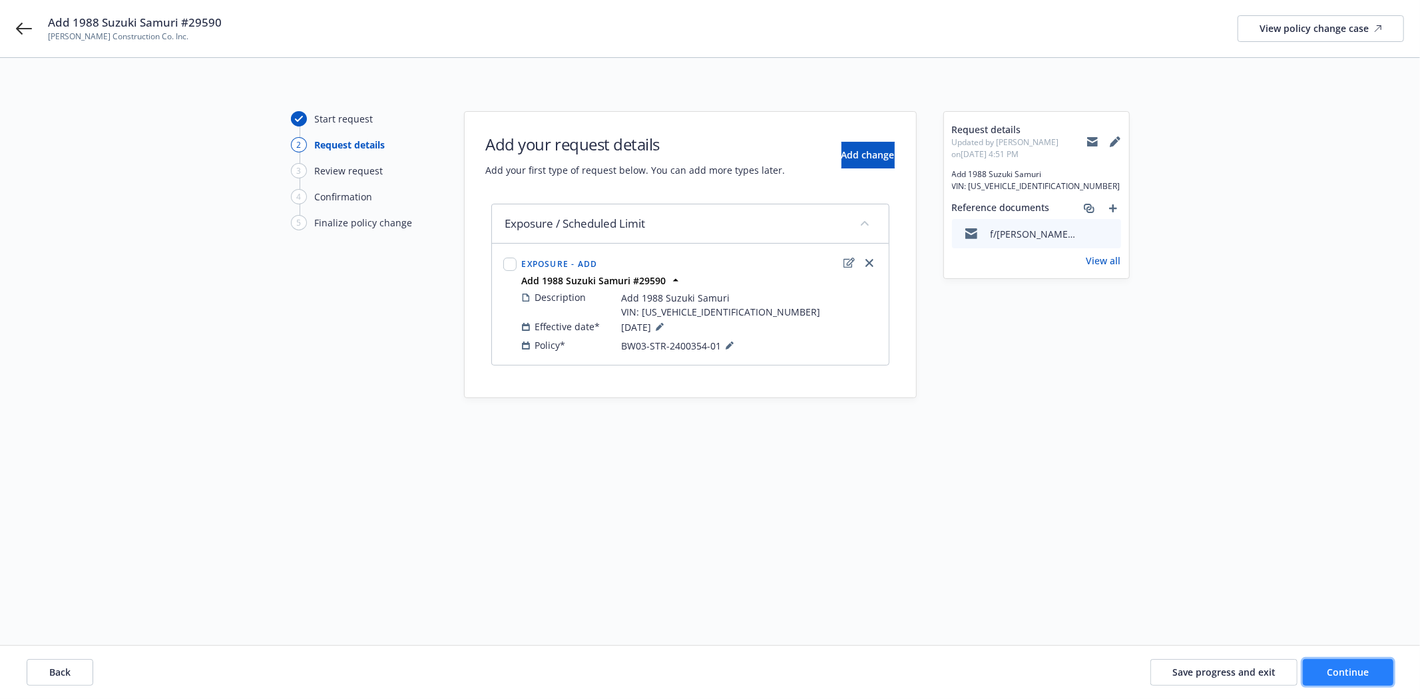
click at [1347, 673] on span "Continue" at bounding box center [1349, 672] width 42 height 13
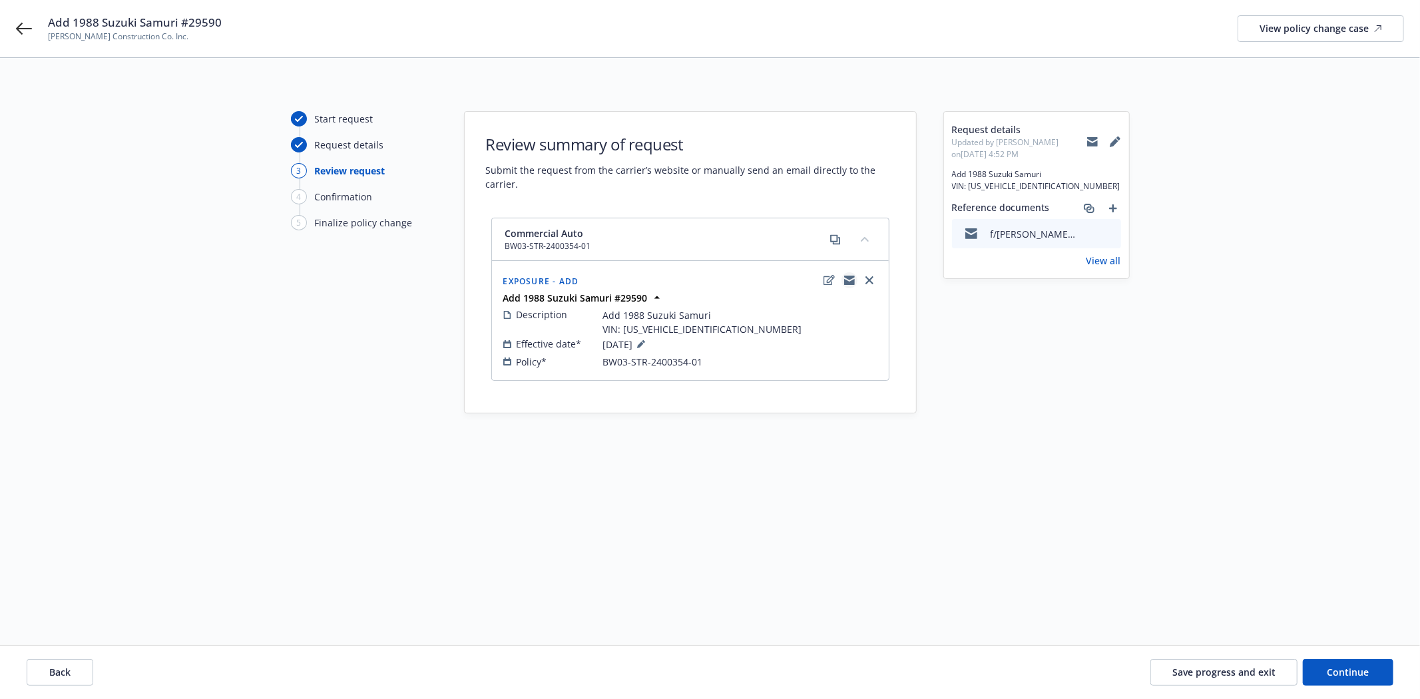
click at [846, 282] on icon "copyLogging" at bounding box center [849, 282] width 11 height 6
click at [620, 362] on span "BW03-STR-2400354-01" at bounding box center [653, 362] width 100 height 14
copy span "BW03-STR-2400354-01"
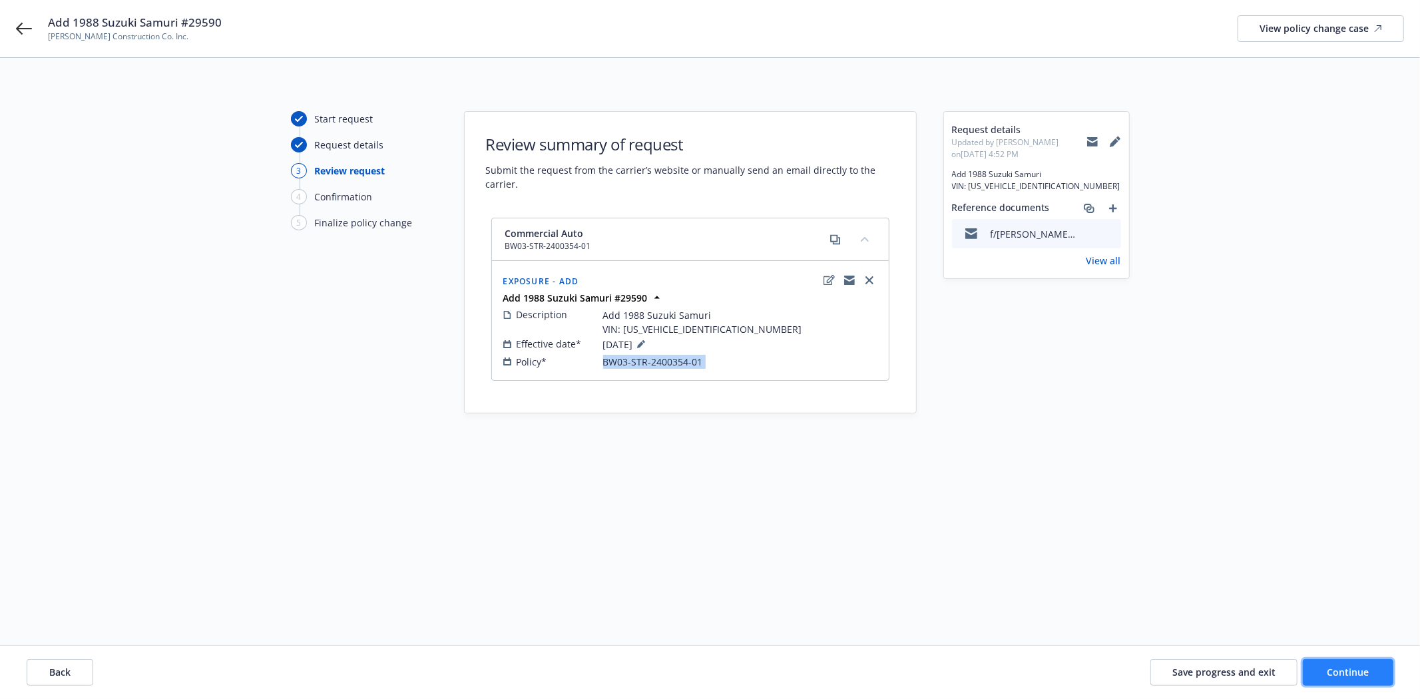
click at [1352, 677] on span "Continue" at bounding box center [1349, 672] width 42 height 13
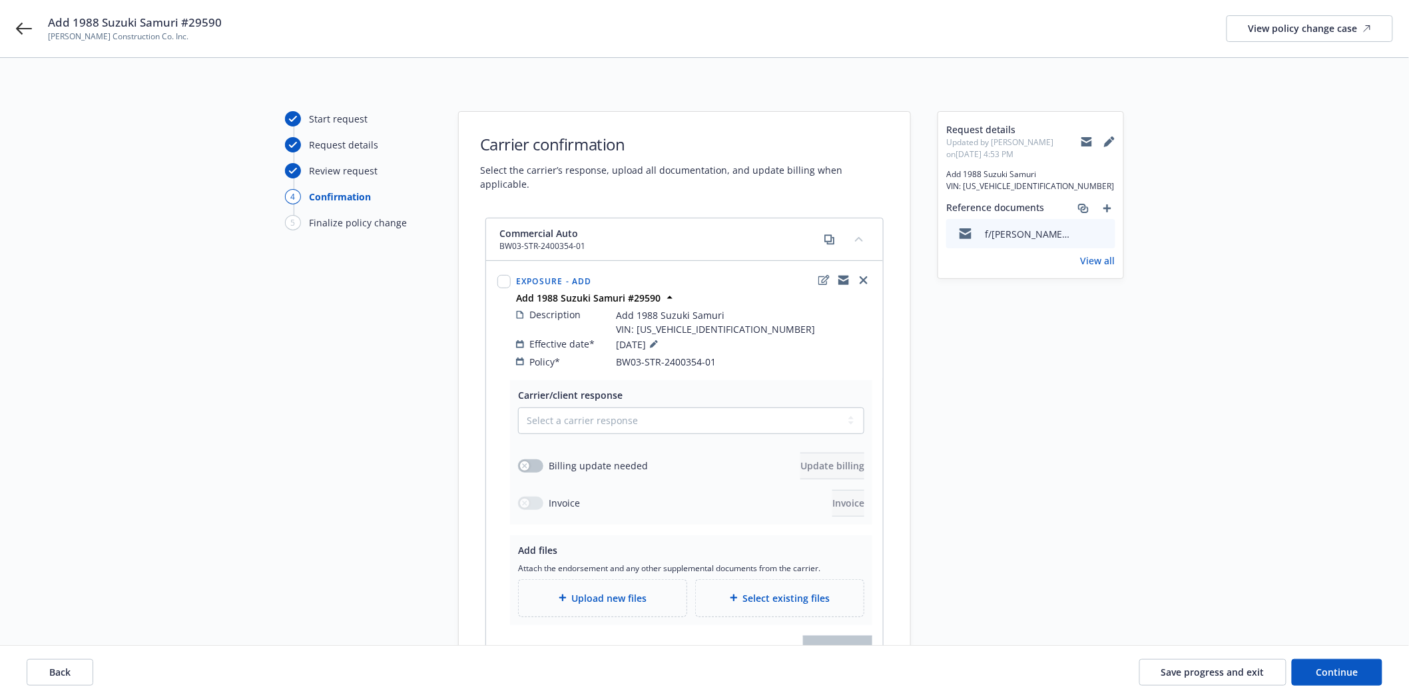
click at [1013, 542] on div "Request details Updated by Courtney Kretz-Massa on 09/17/2025, 4:53 PM Add 1988…" at bounding box center [1031, 408] width 186 height 595
click at [1165, 655] on div "Back Save progress and exit Continue" at bounding box center [704, 672] width 1409 height 53
click at [1172, 670] on span "Save progress and exit" at bounding box center [1212, 672] width 103 height 13
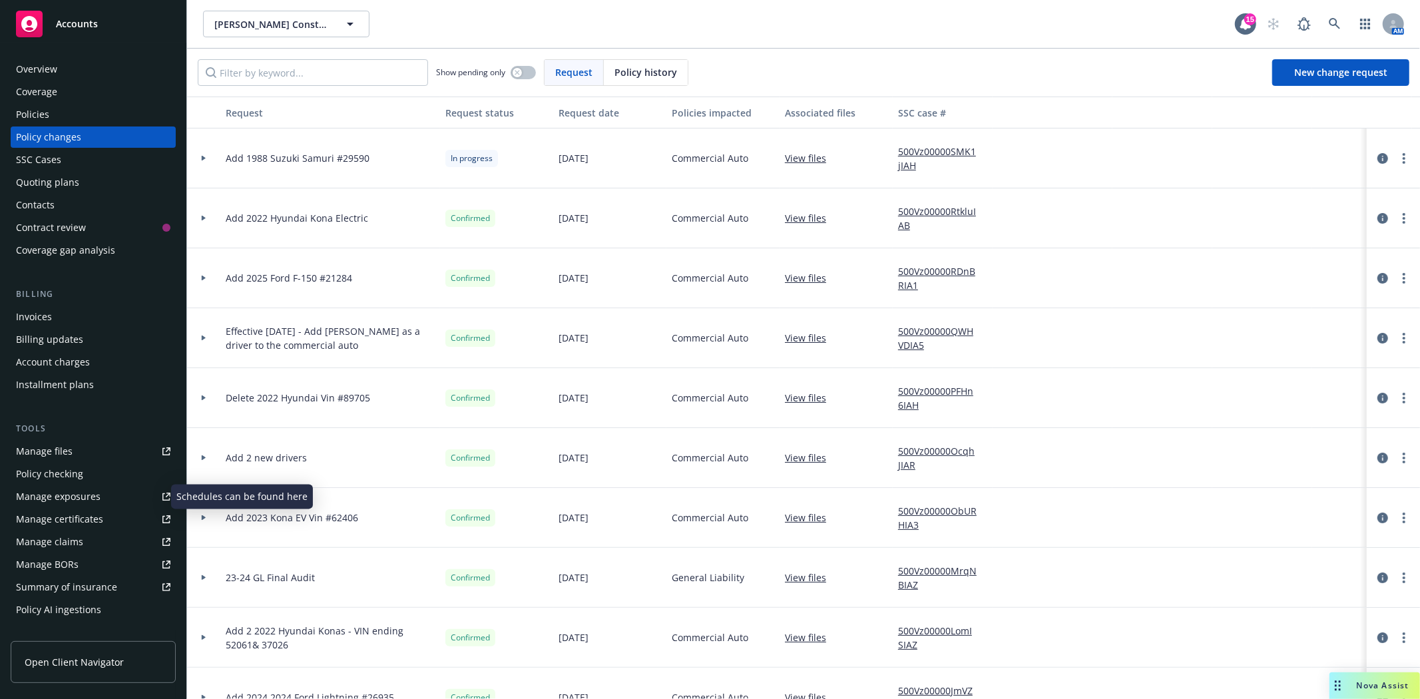
click at [65, 499] on div "Manage exposures" at bounding box center [58, 496] width 85 height 21
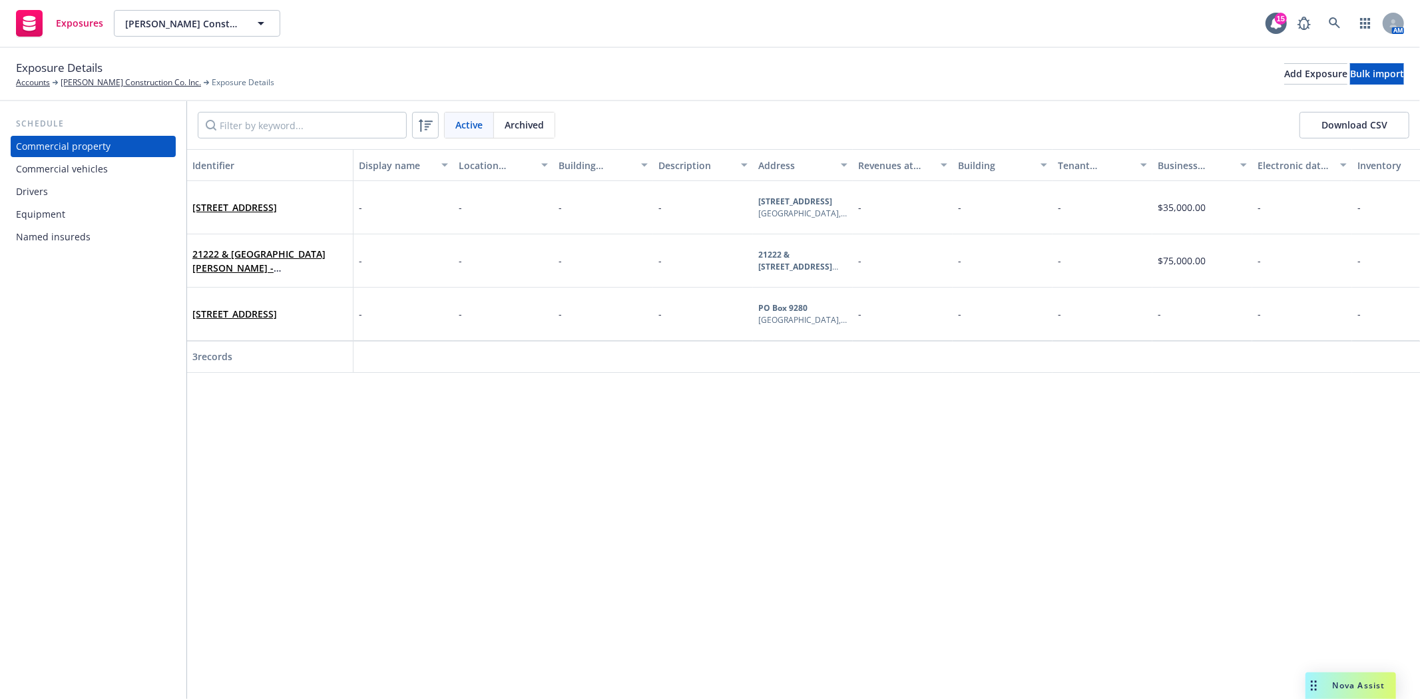
click at [29, 174] on div "Commercial vehicles" at bounding box center [62, 168] width 92 height 21
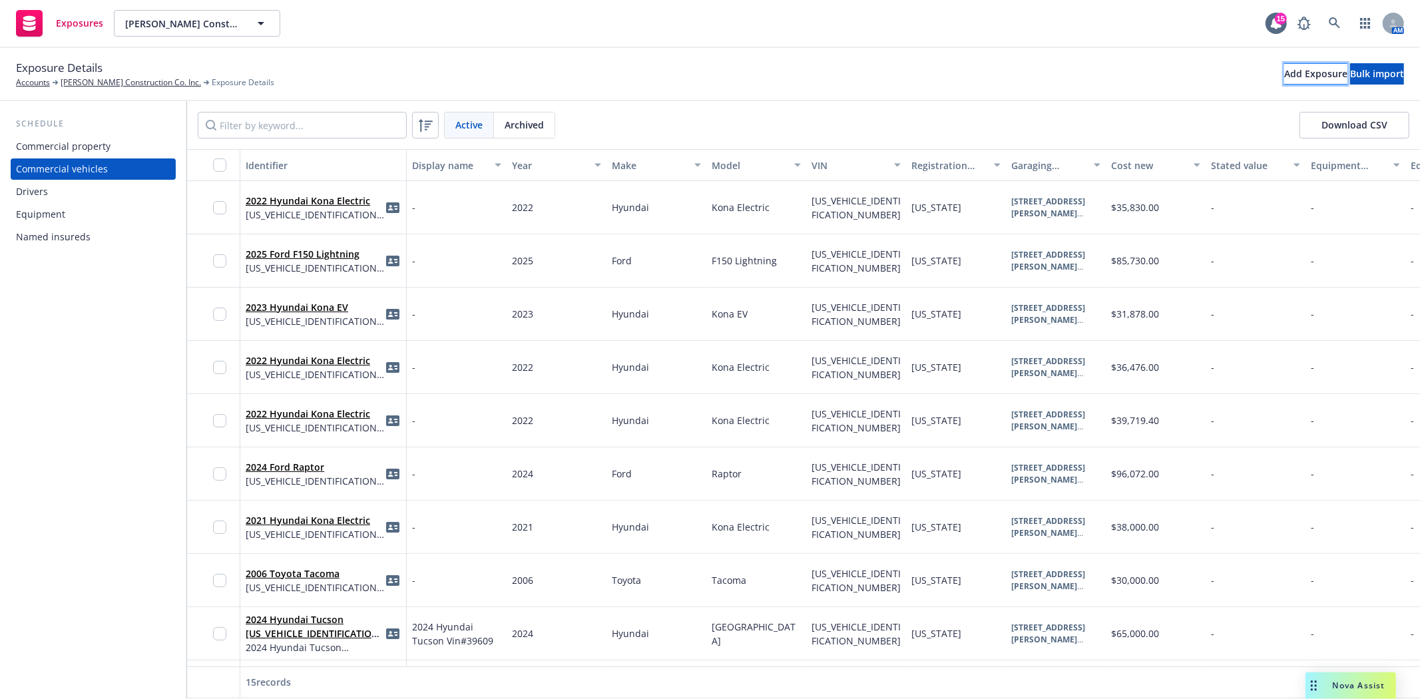
click at [1285, 75] on div "Add Exposure" at bounding box center [1316, 74] width 63 height 20
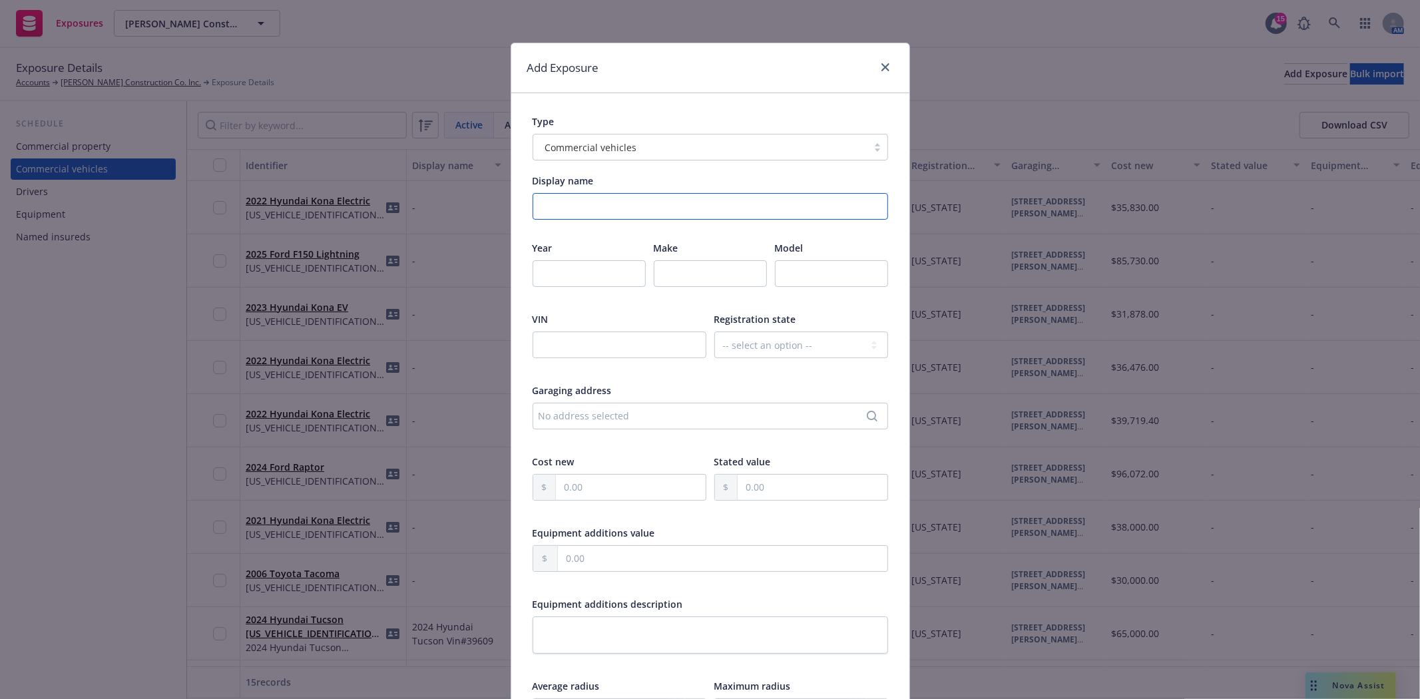
click at [669, 209] on input "Display name" at bounding box center [711, 206] width 356 height 27
click at [603, 280] on input "number" at bounding box center [589, 273] width 113 height 27
type input "1988"
click at [678, 267] on input "text" at bounding box center [710, 273] width 113 height 27
paste input "suzuki"
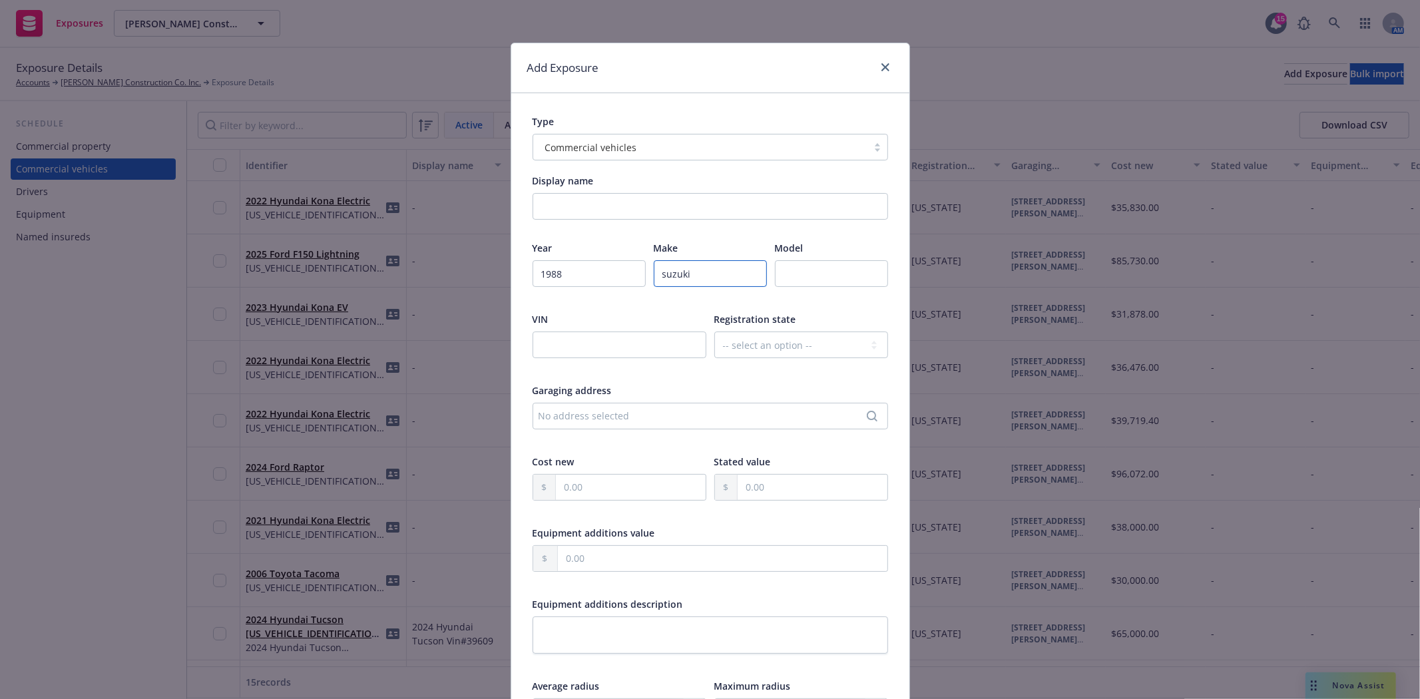
click at [661, 270] on input "suzuki" at bounding box center [710, 273] width 113 height 27
type input "Suzuki"
click at [802, 271] on input "text" at bounding box center [831, 273] width 113 height 27
paste input "samurai"
click at [780, 274] on input "samurai" at bounding box center [831, 273] width 113 height 27
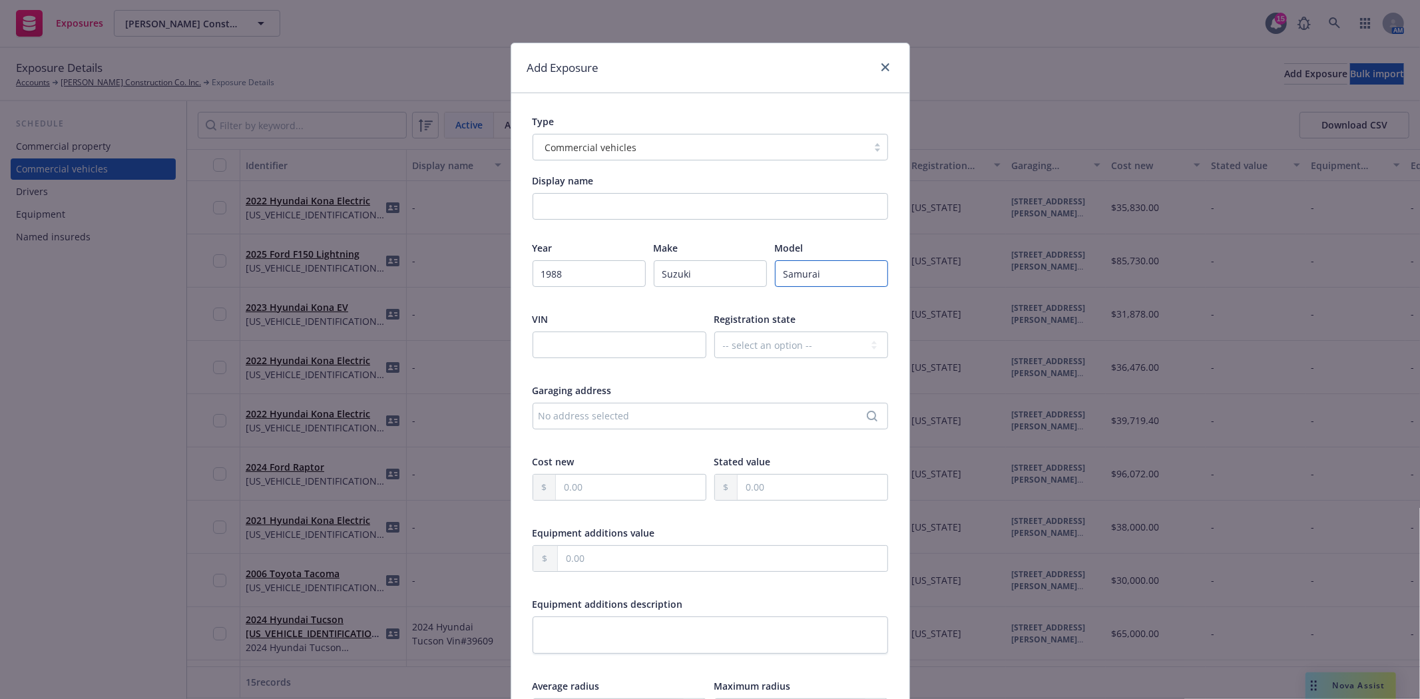
type input "Samurai"
click at [589, 344] on input "text" at bounding box center [620, 345] width 174 height 27
paste input "[US_VEHICLE_IDENTIFICATION_NUMBER]"
type input "[US_VEHICLE_IDENTIFICATION_NUMBER]"
click at [800, 344] on select "-- select an option -- Alaska Alabama Arkansas American Samoa Arizona Californi…" at bounding box center [802, 345] width 174 height 27
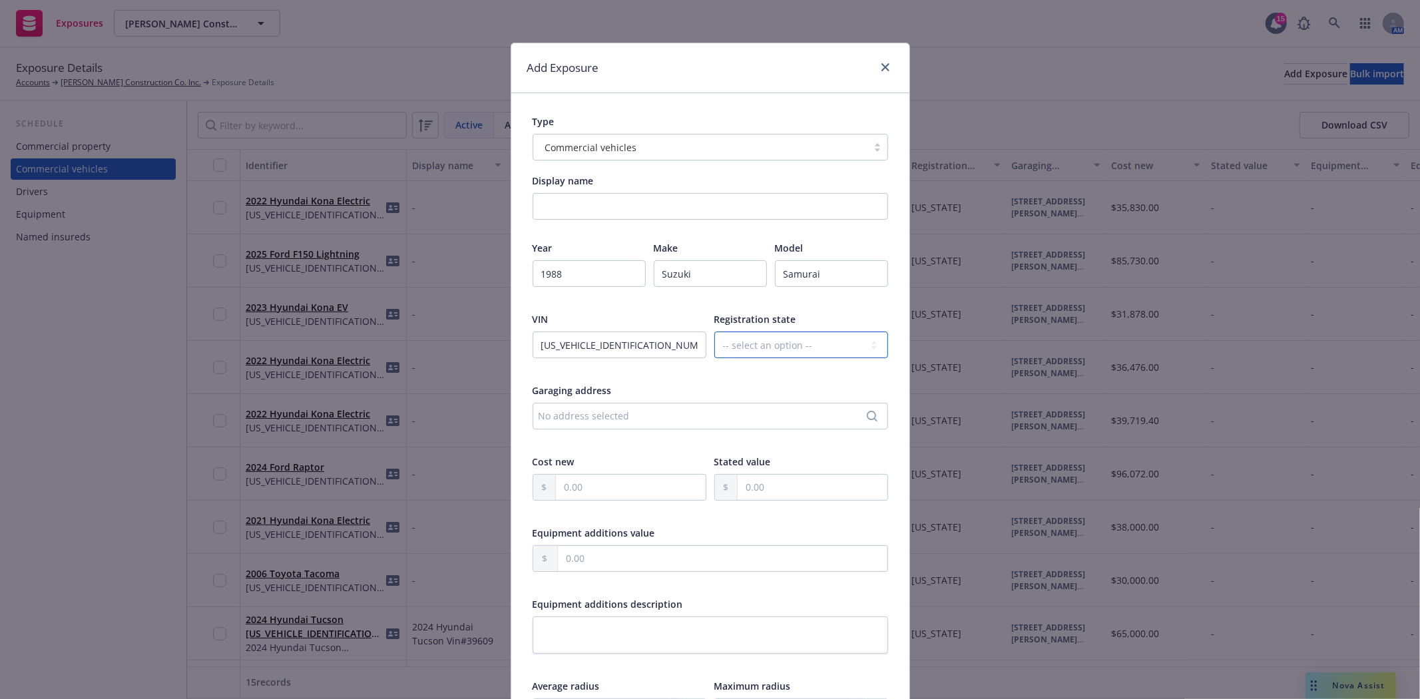
select select "CA"
click at [715, 332] on select "-- select an option -- Alaska Alabama Arkansas American Samoa Arizona Californi…" at bounding box center [802, 345] width 174 height 27
click at [603, 418] on div "No address selected" at bounding box center [704, 416] width 330 height 14
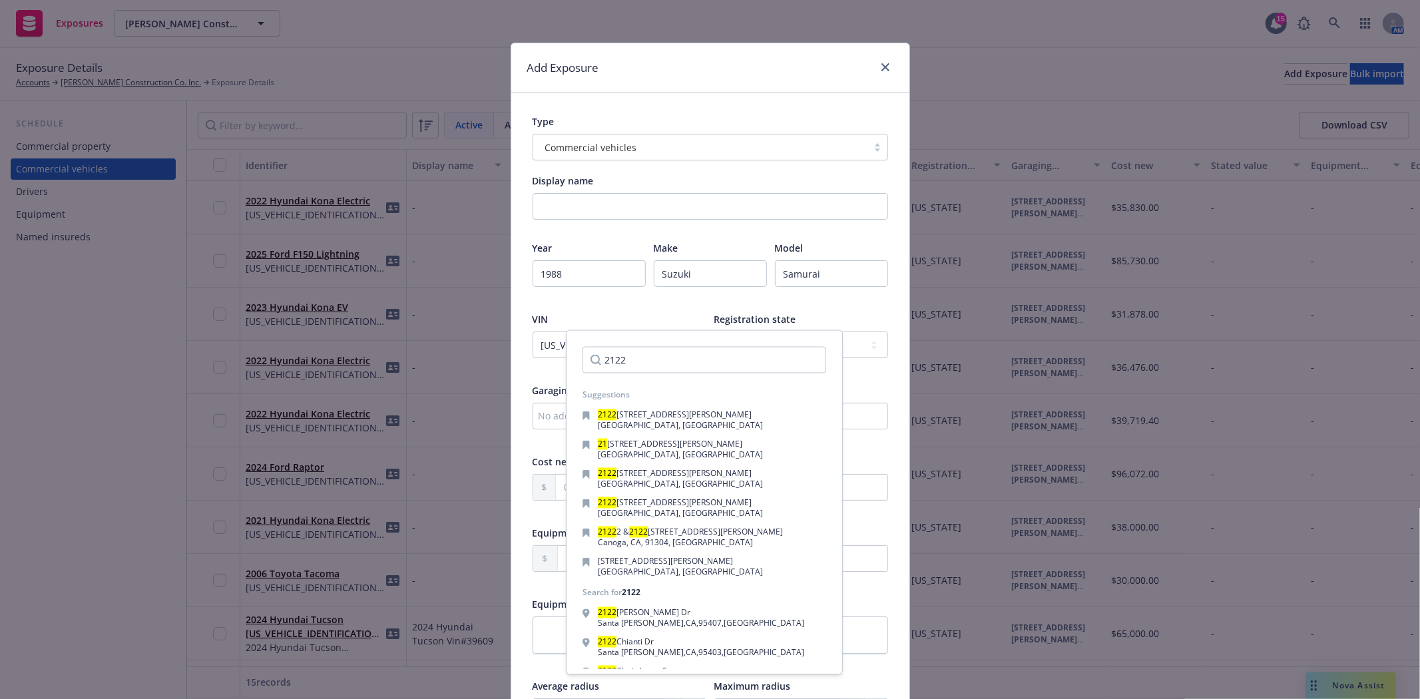
type input "2122"
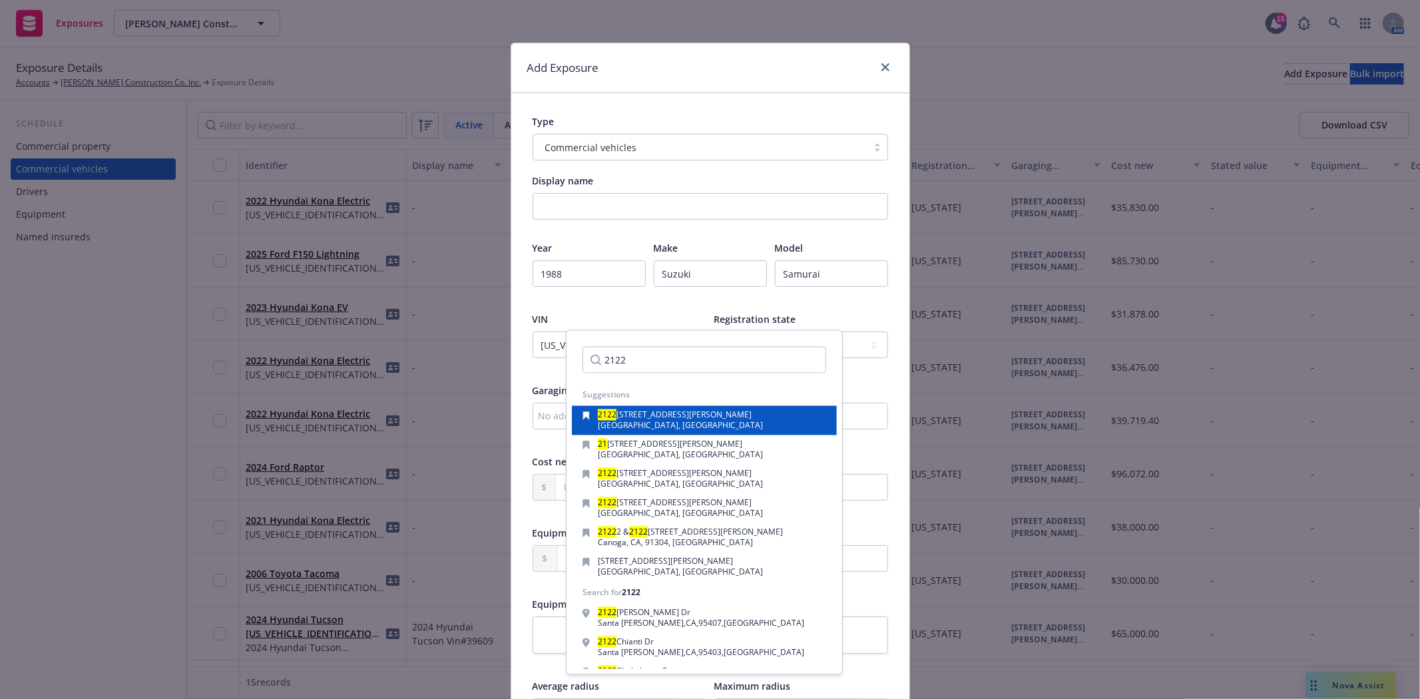
click at [603, 418] on mark "2122" at bounding box center [607, 415] width 19 height 11
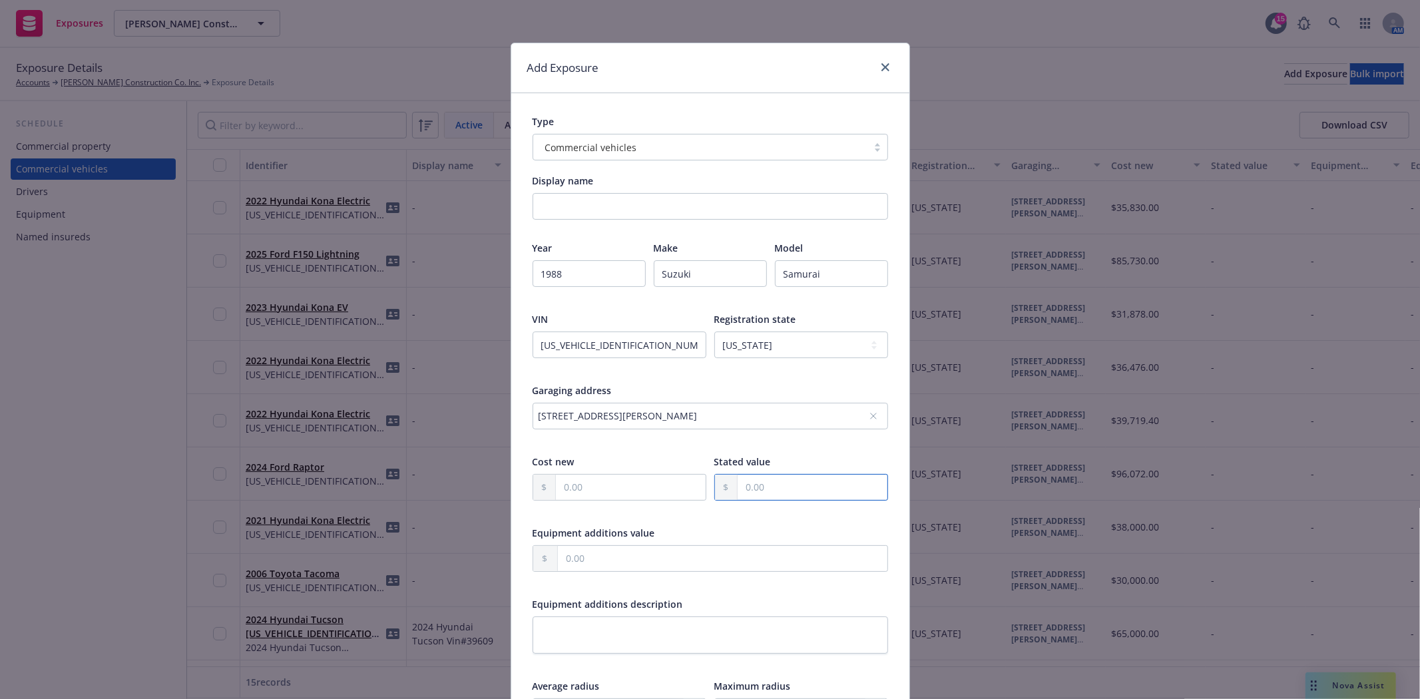
click at [777, 489] on input "text" at bounding box center [813, 487] width 150 height 25
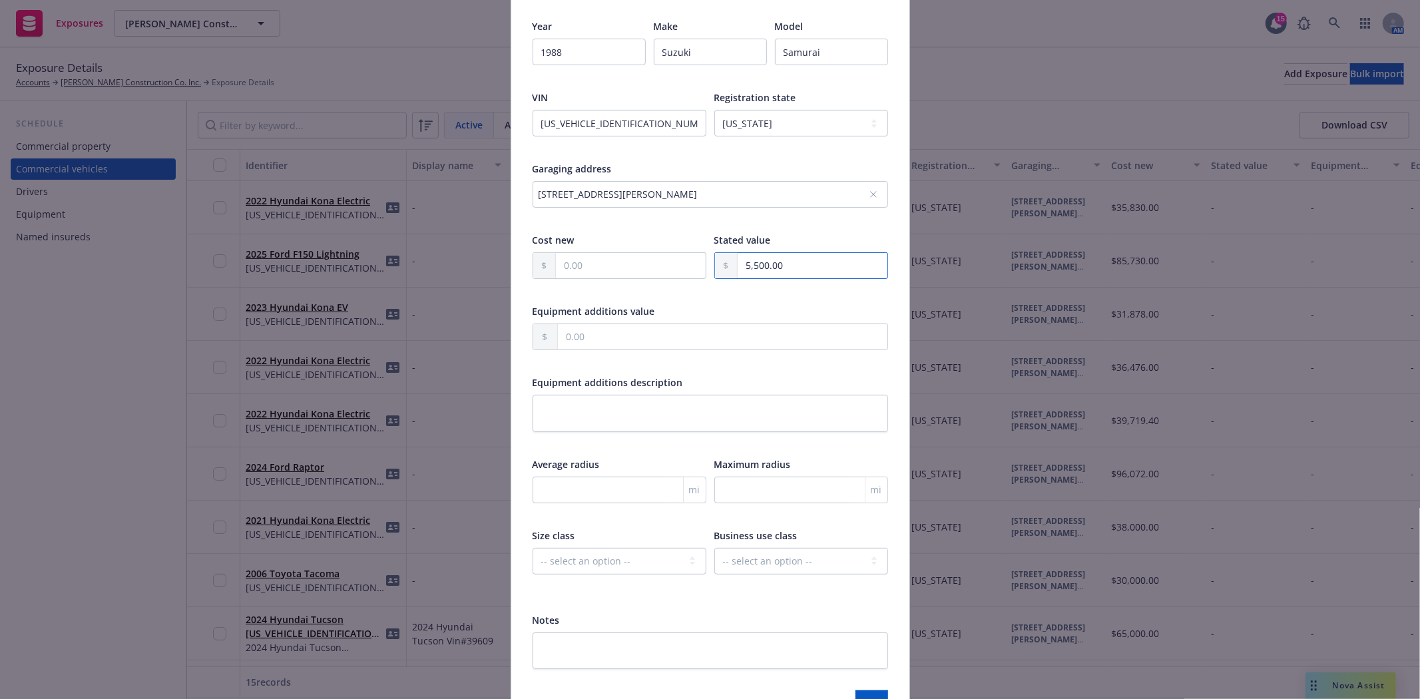
scroll to position [296, 0]
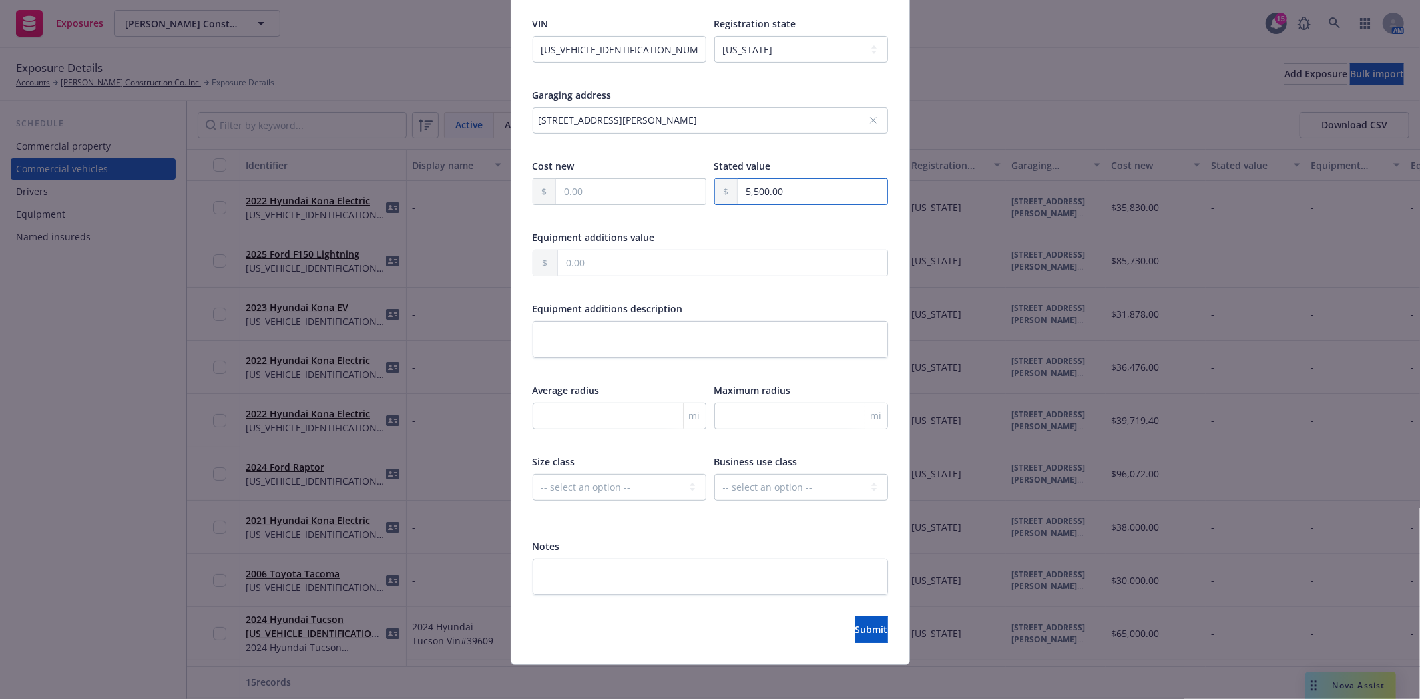
type input "5,500.00"
click at [637, 485] on select "-- select an option -- Private passenger Light truck Medium truck Heavy truck E…" at bounding box center [620, 487] width 174 height 27
select select "PRIVATE_PASSENGER"
click at [533, 474] on select "-- select an option -- Private passenger Light truck Medium truck Heavy truck E…" at bounding box center [620, 487] width 174 height 27
click at [726, 485] on select "-- select an option -- Service Retail Commercial" at bounding box center [802, 487] width 174 height 27
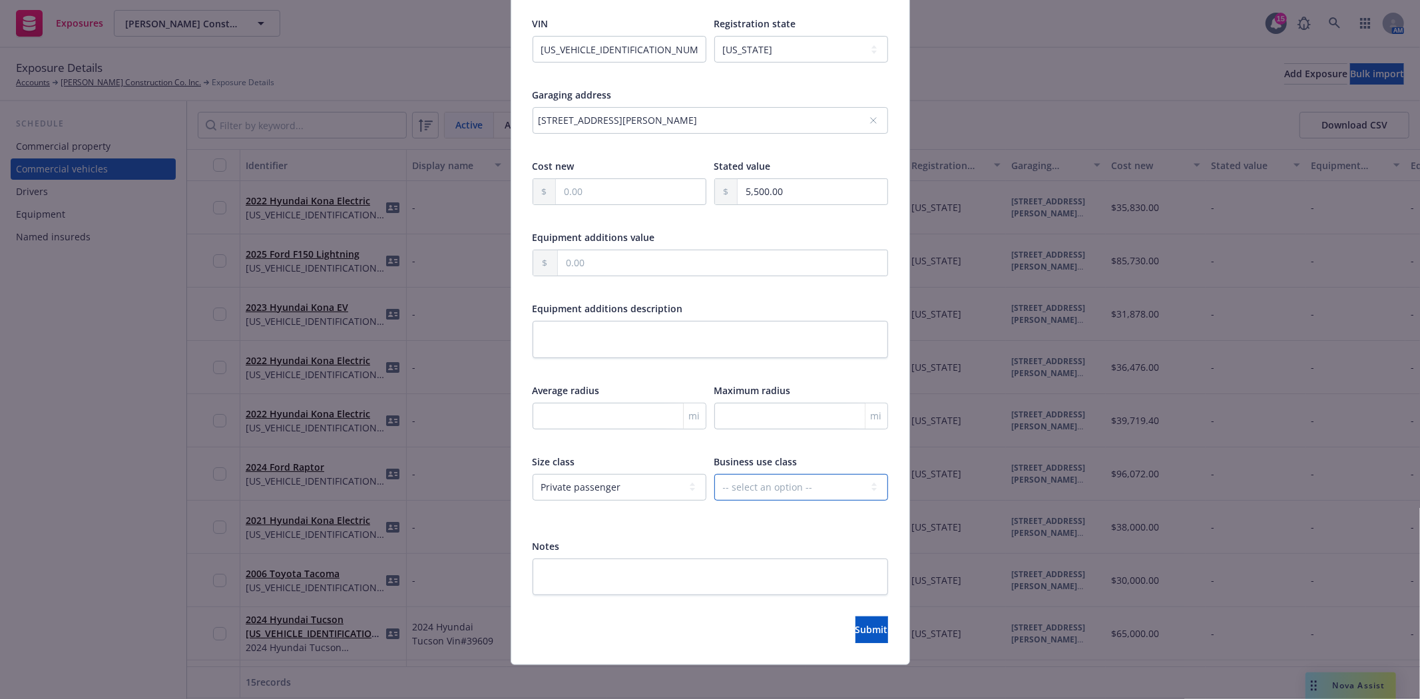
select select "SERVICE"
click at [715, 474] on select "-- select an option -- Service Retail Commercial" at bounding box center [802, 487] width 174 height 27
click at [729, 523] on div "Display name Year 1988 Make Suzuki Model Samurai VIN JS4JC51C5J4229590 Registra…" at bounding box center [711, 236] width 356 height 717
click at [856, 634] on span "Submit" at bounding box center [872, 629] width 33 height 13
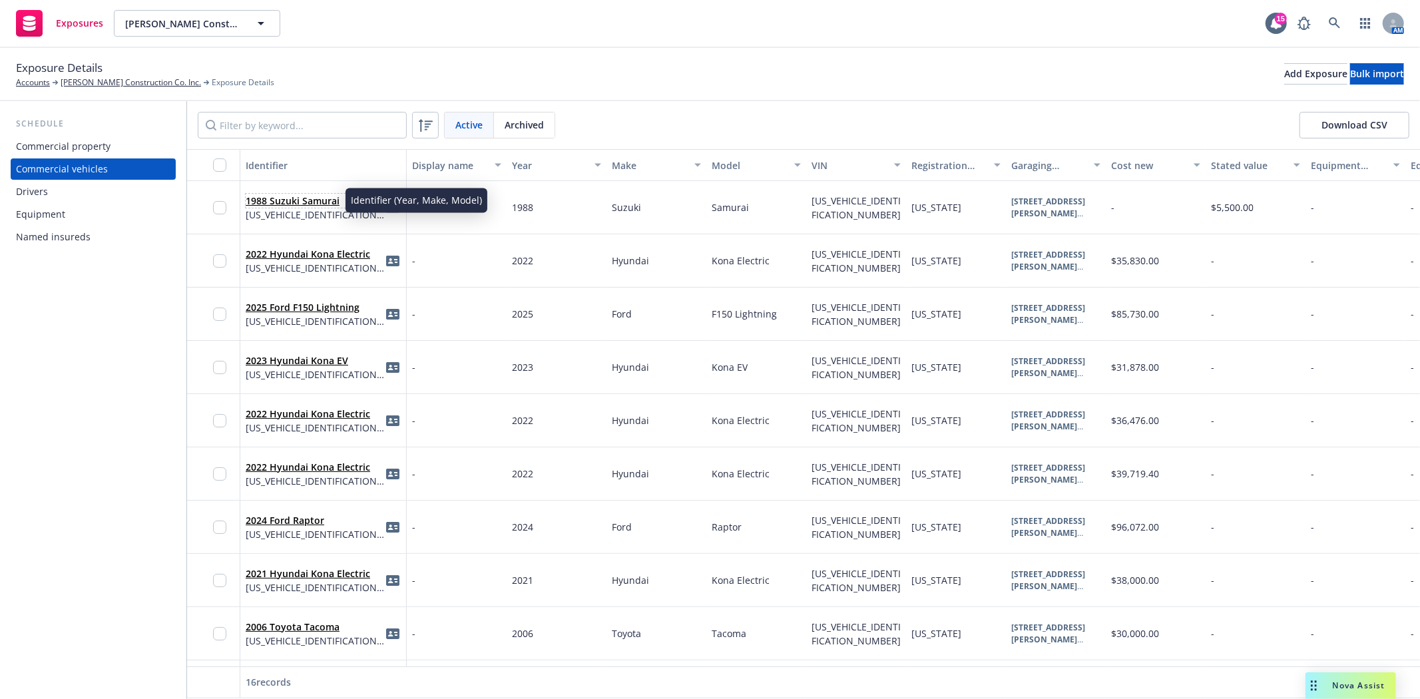
click at [294, 204] on link "1988 Suzuki Samurai" at bounding box center [293, 200] width 94 height 13
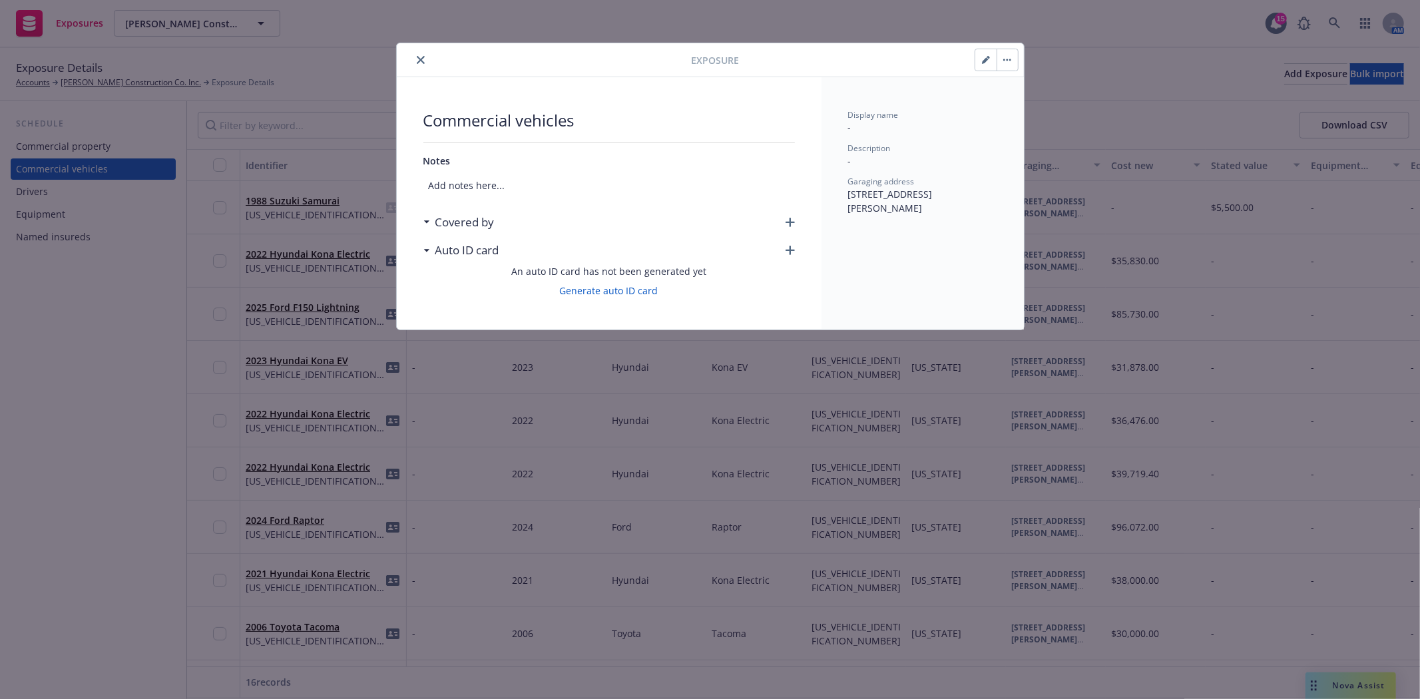
click at [483, 222] on h3 "Covered by" at bounding box center [465, 222] width 59 height 17
click at [790, 220] on icon "button" at bounding box center [790, 222] width 9 height 9
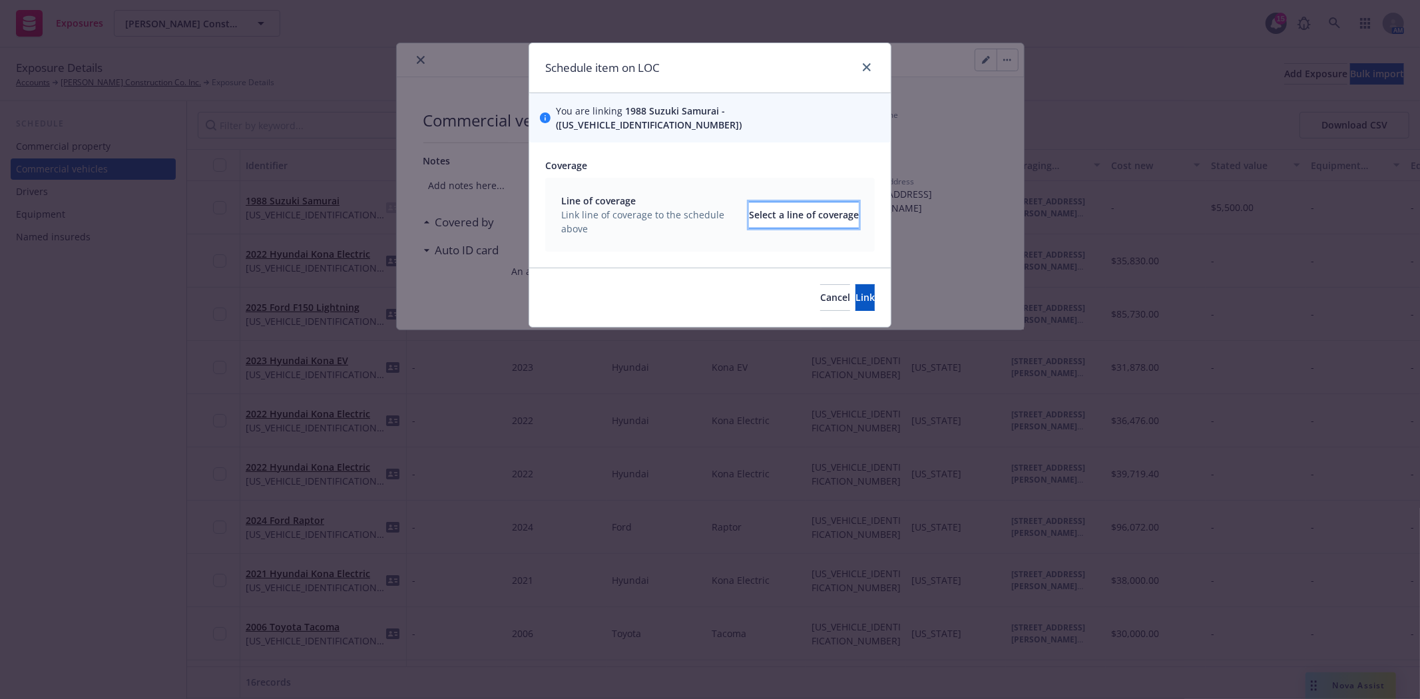
click at [754, 202] on div "Select a line of coverage" at bounding box center [804, 214] width 110 height 25
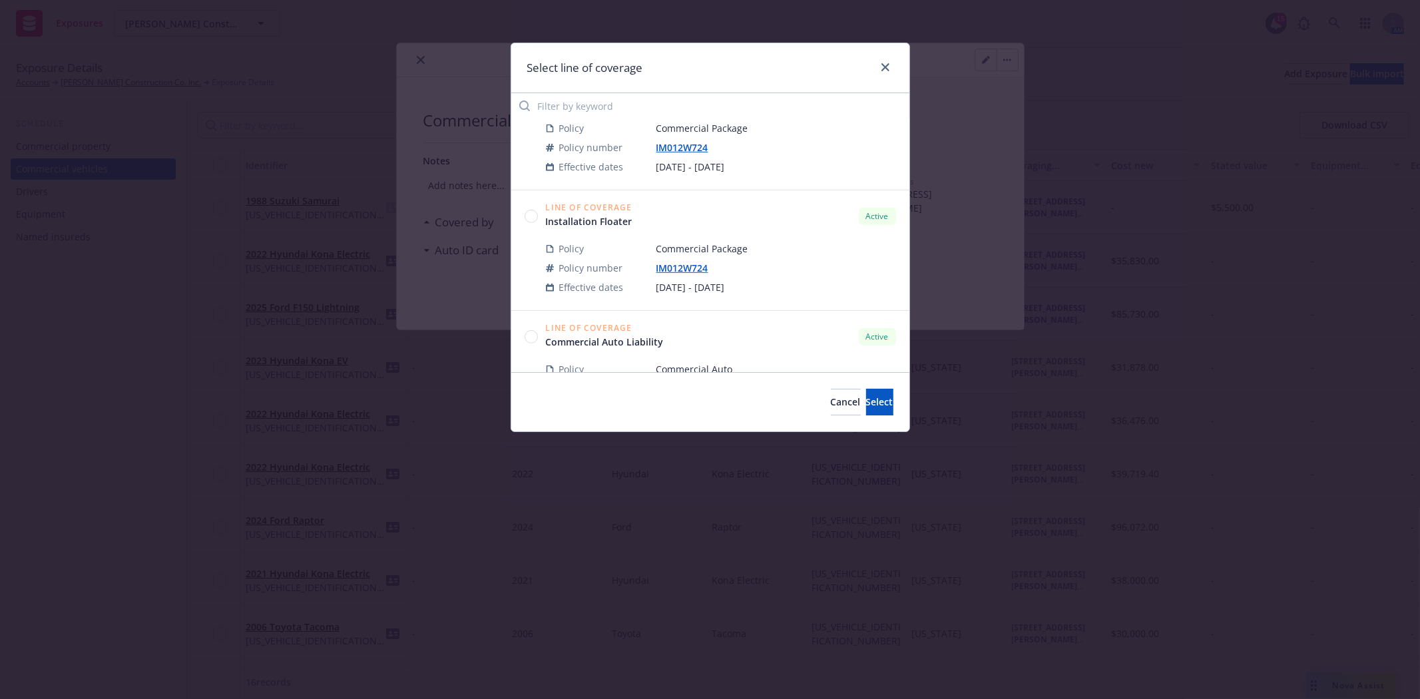
scroll to position [736, 0]
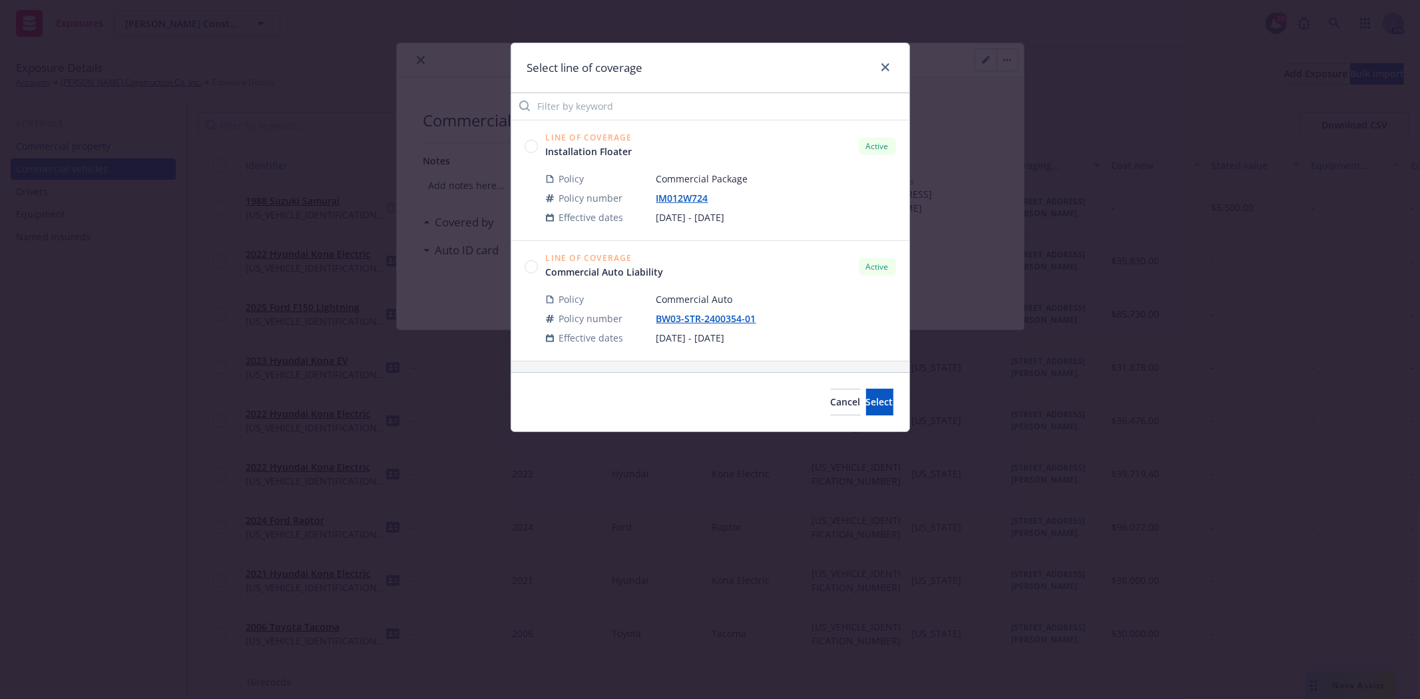
click at [529, 270] on circle at bounding box center [531, 266] width 13 height 13
click at [866, 400] on button "Select" at bounding box center [879, 402] width 27 height 27
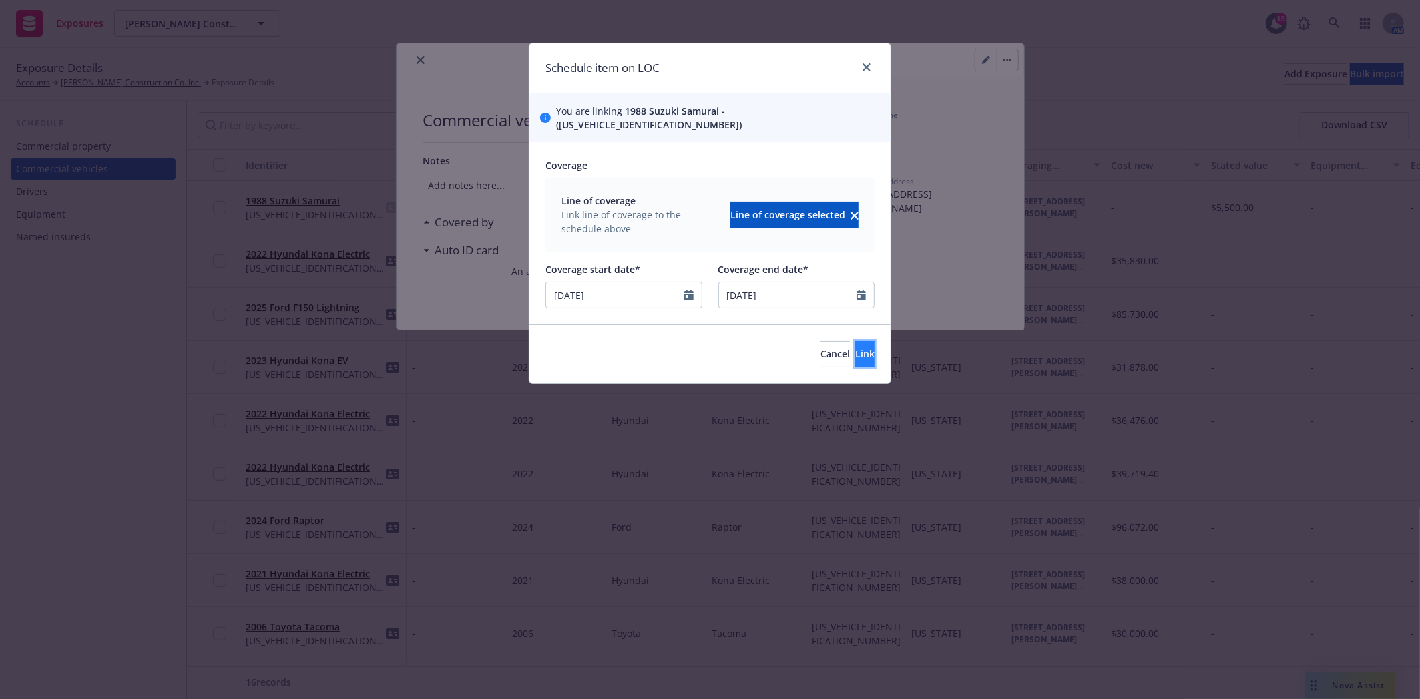
click at [856, 348] on span "Link" at bounding box center [865, 354] width 19 height 13
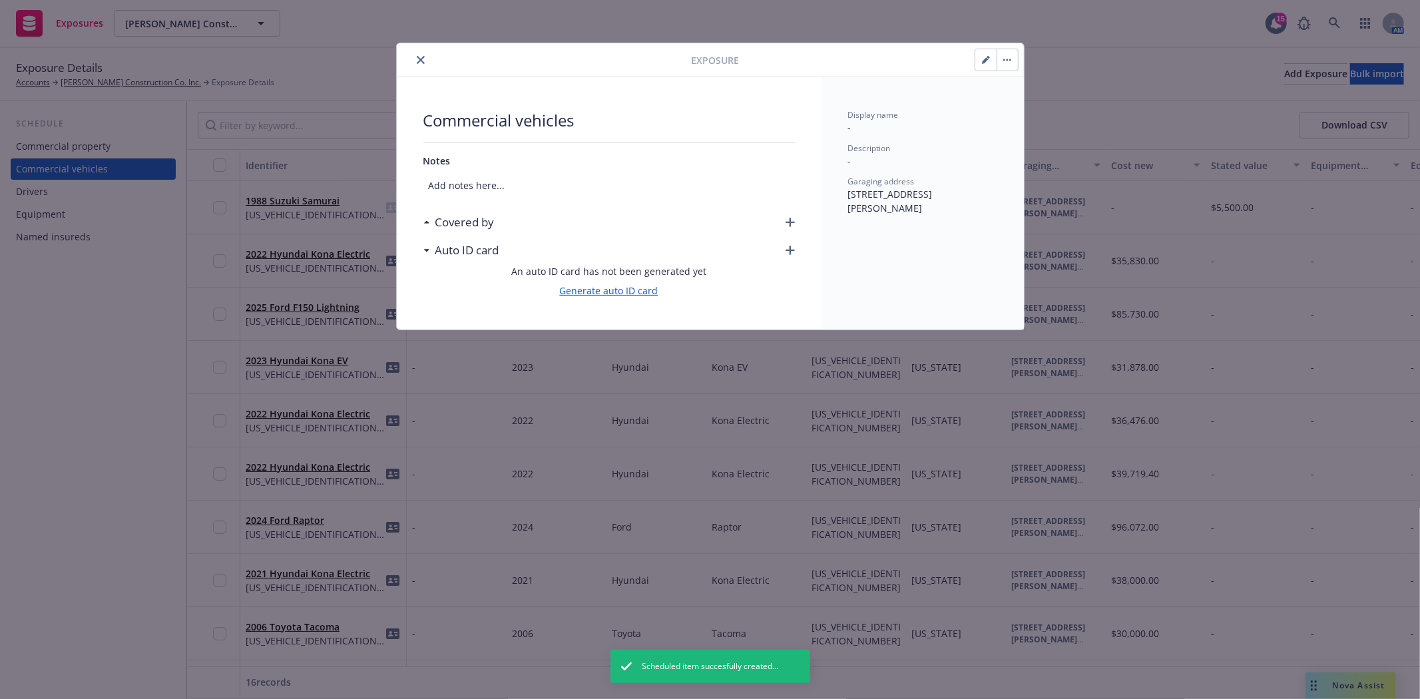
click at [622, 290] on link "Generate auto ID card" at bounding box center [609, 291] width 99 height 14
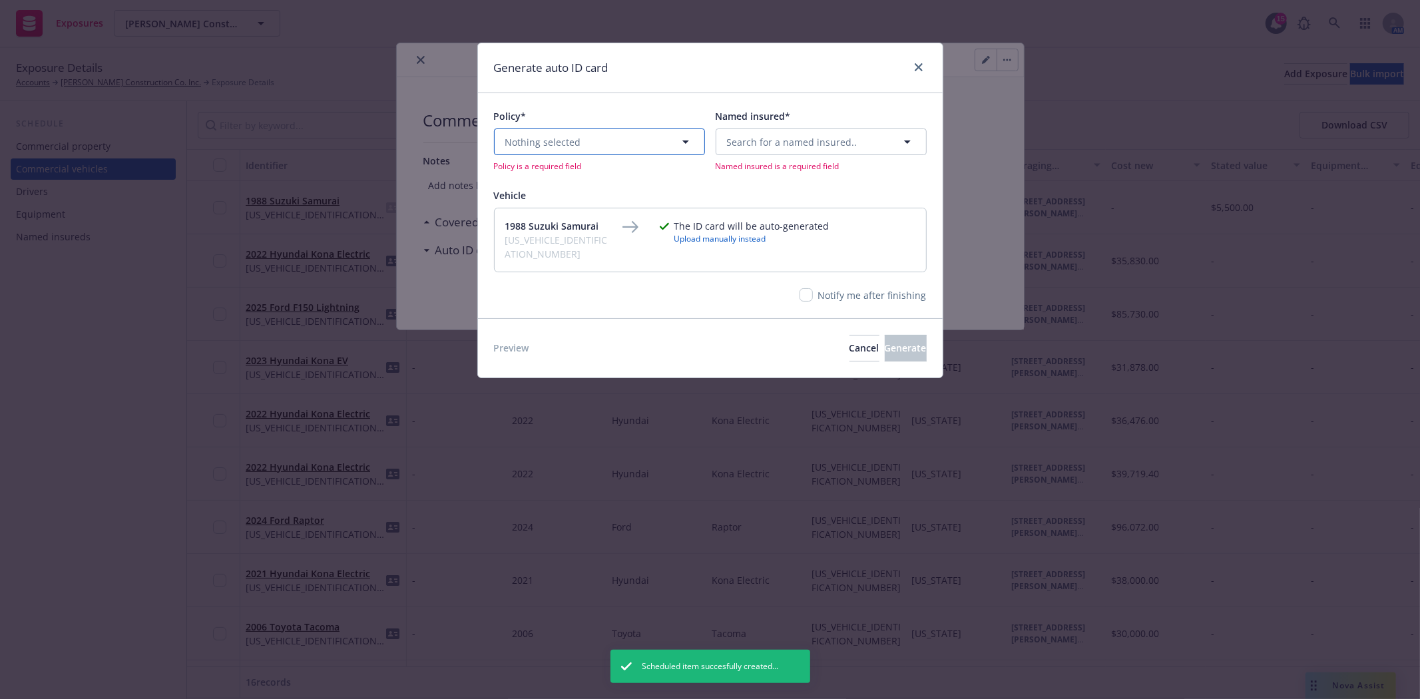
click at [595, 142] on button "Nothing selected" at bounding box center [599, 142] width 211 height 27
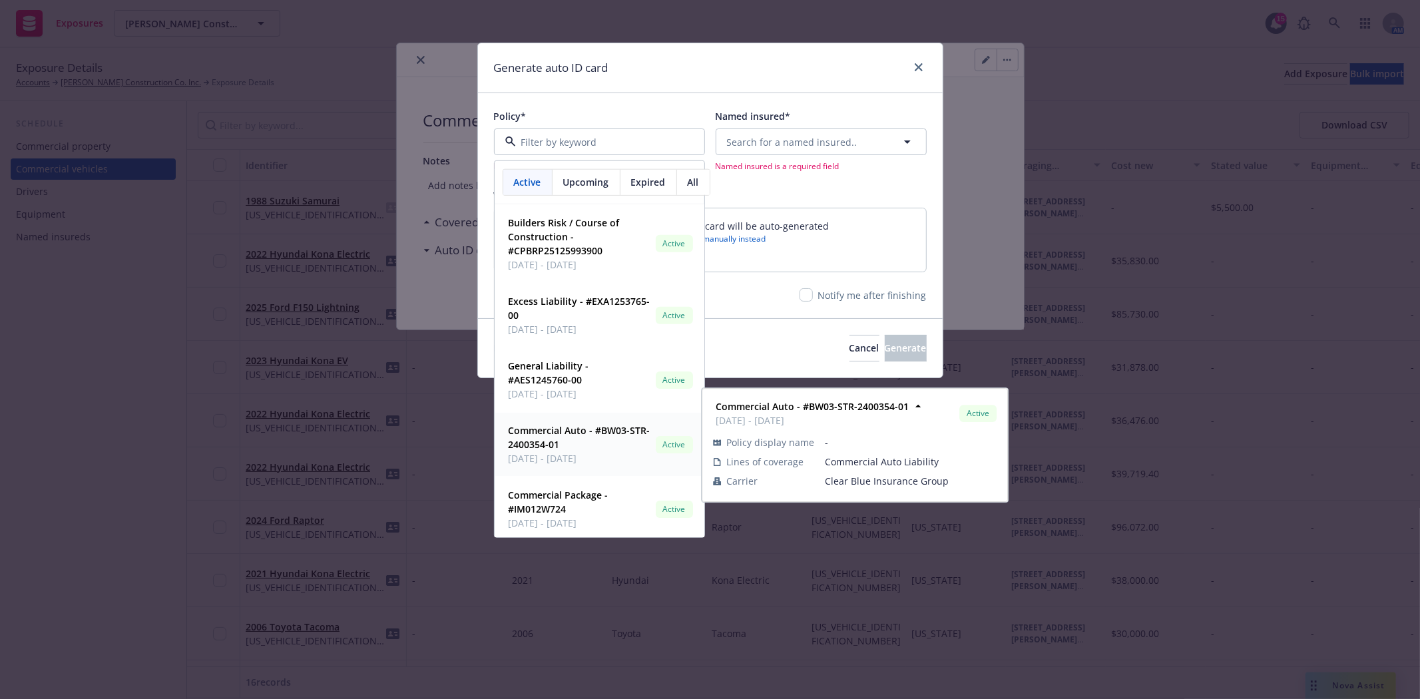
click at [582, 441] on span "Commercial Auto - #BW03-STR-2400354-01" at bounding box center [580, 438] width 142 height 28
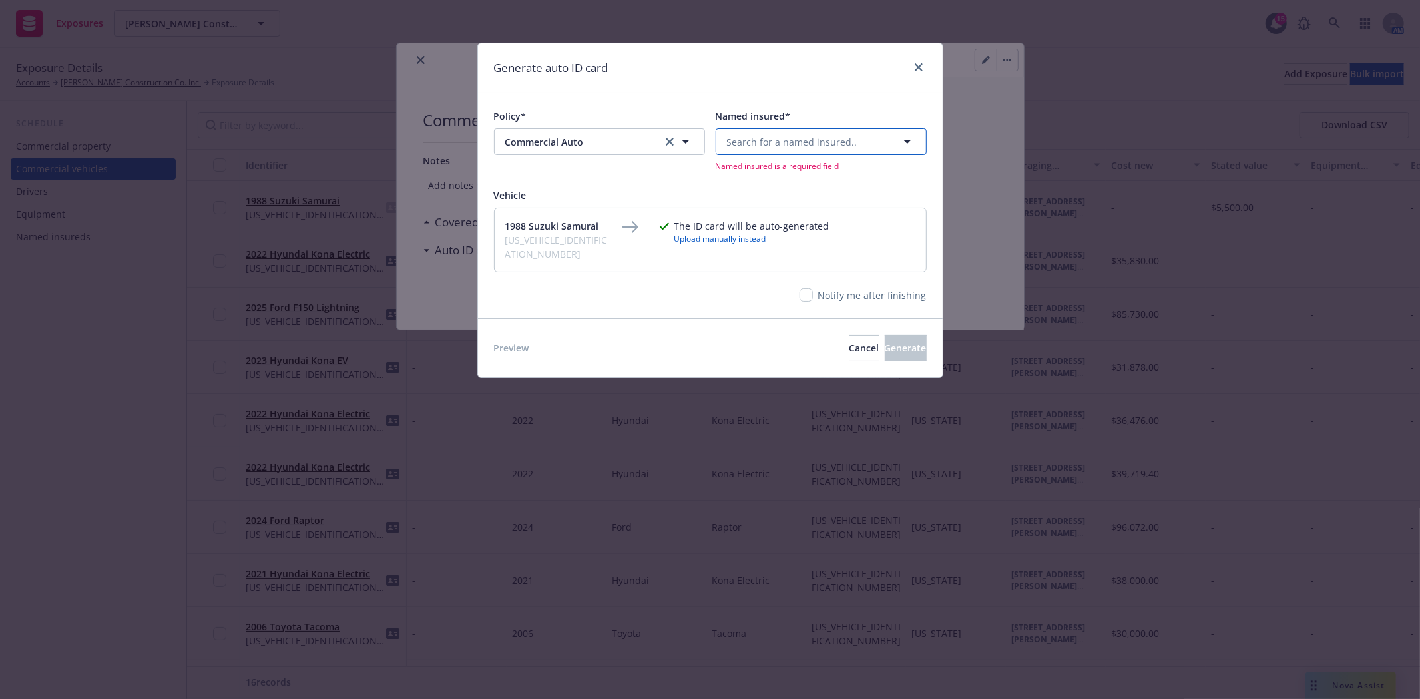
click at [778, 151] on button "Search for a named insured.." at bounding box center [821, 142] width 211 height 27
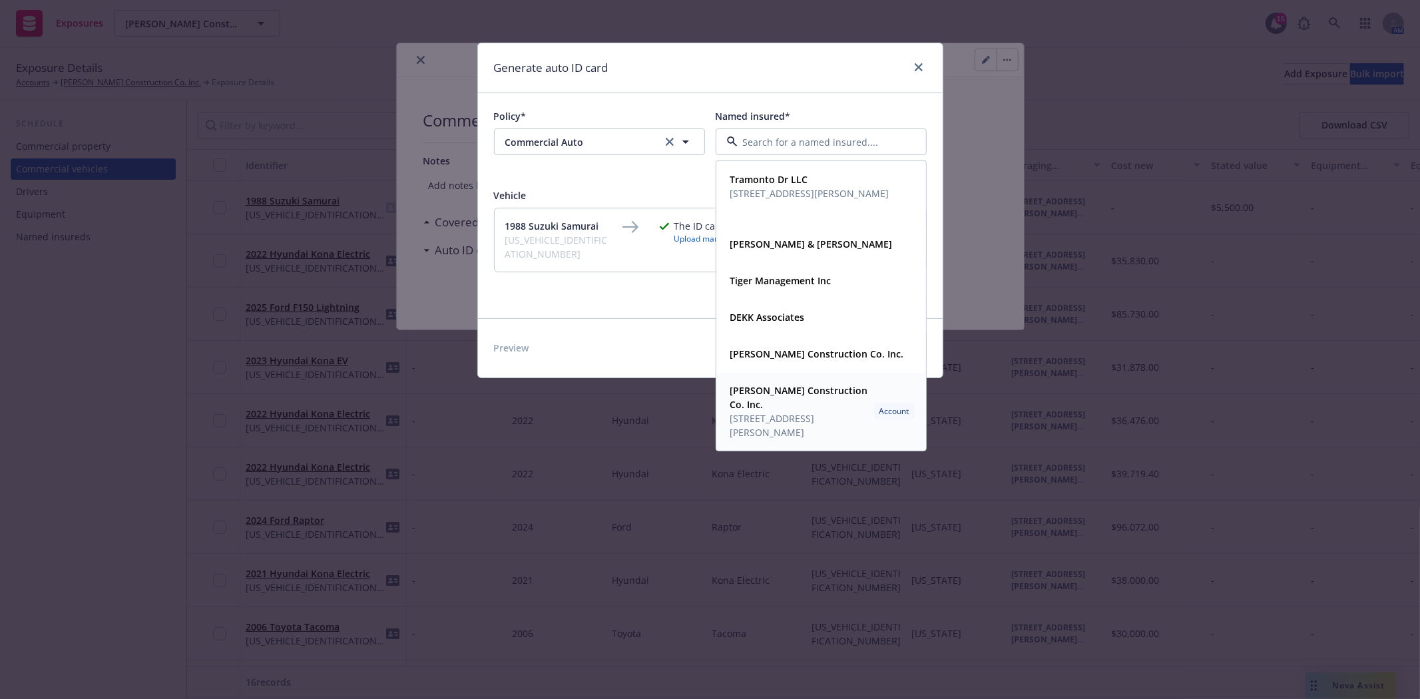
click at [774, 391] on strong "[PERSON_NAME] Construction Co. Inc." at bounding box center [800, 397] width 138 height 27
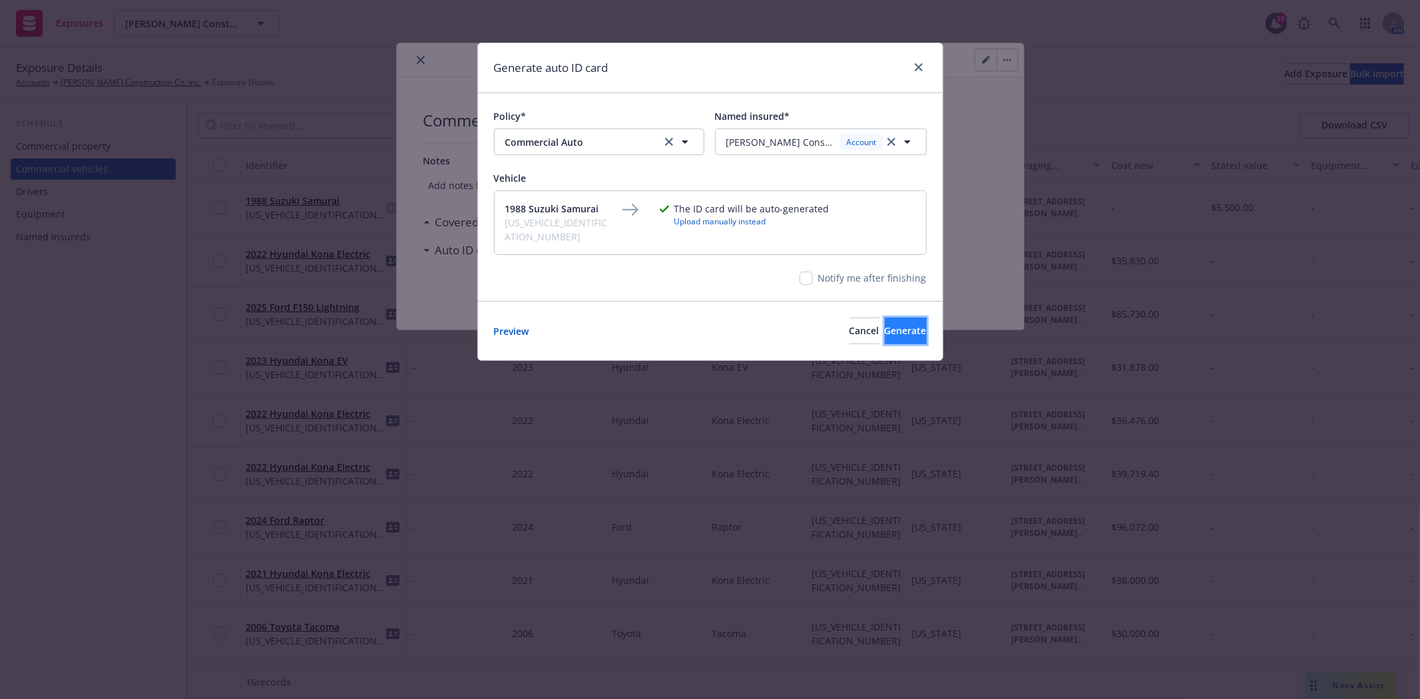
click at [885, 330] on button "Generate" at bounding box center [906, 331] width 42 height 27
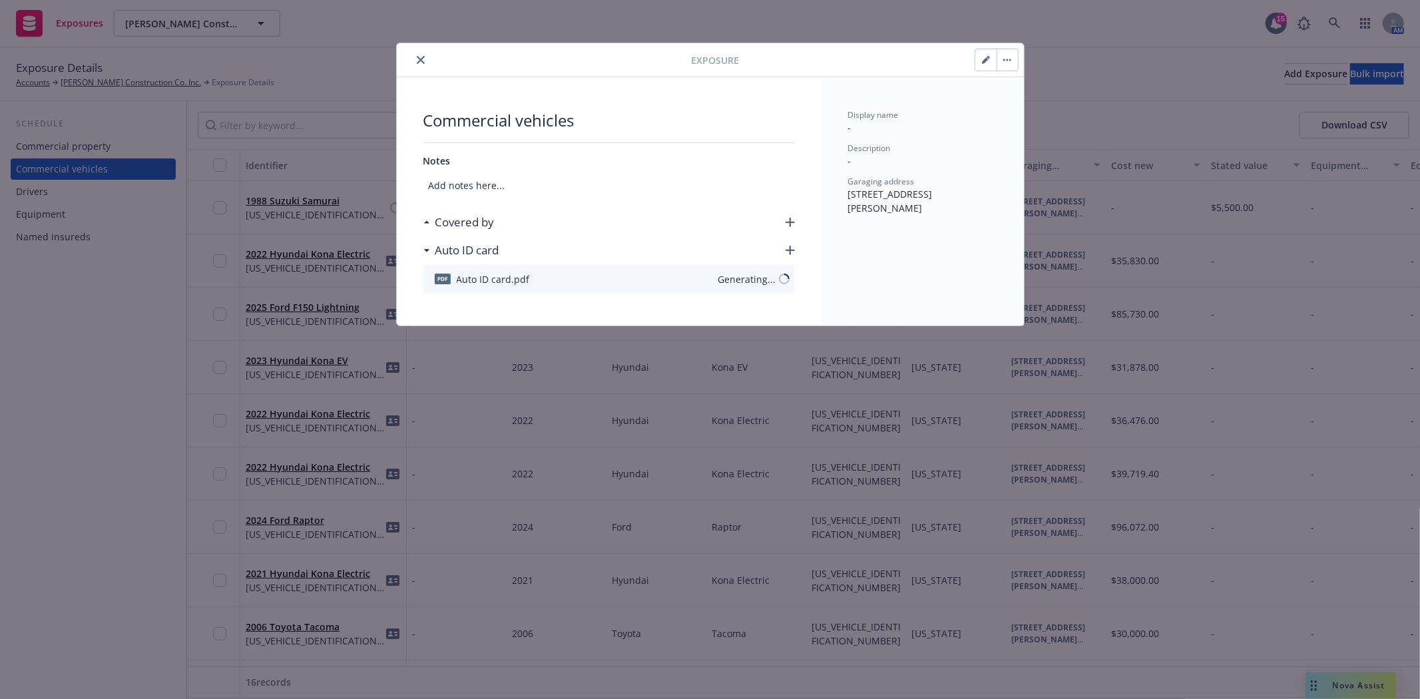
click at [420, 67] on button "close" at bounding box center [421, 60] width 16 height 16
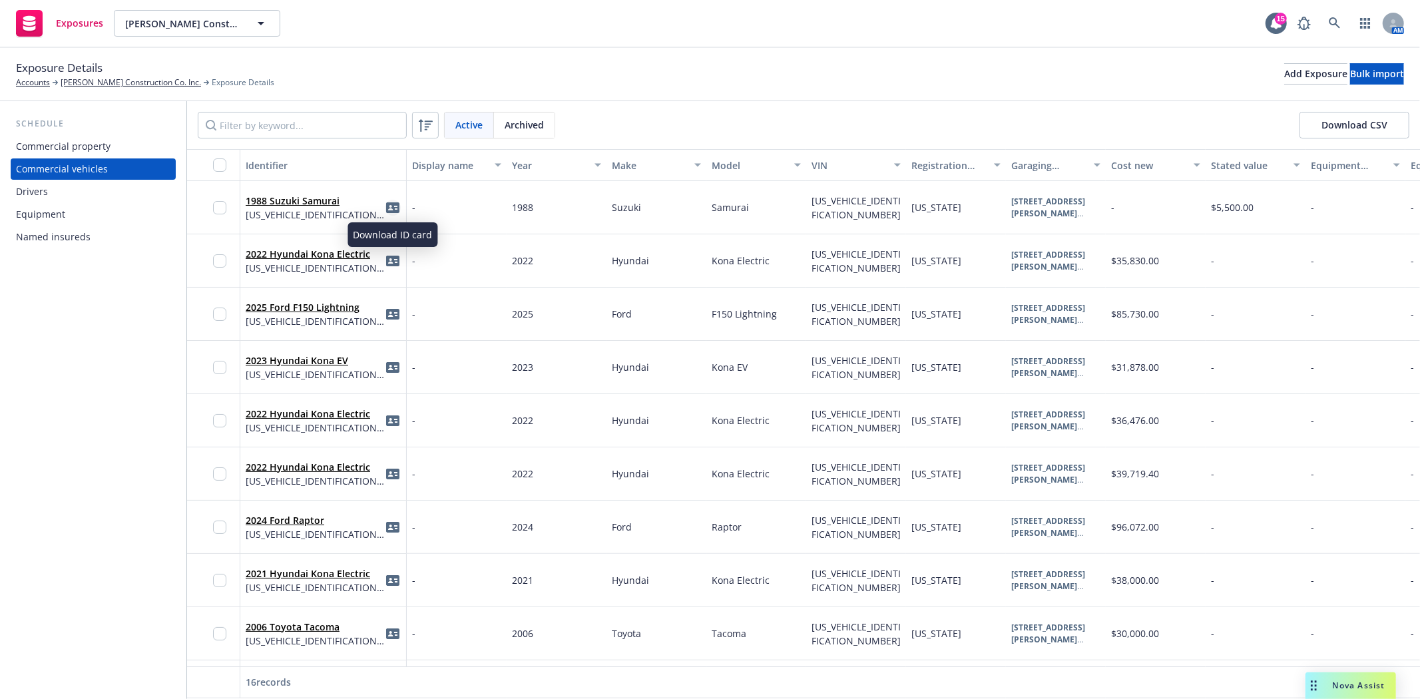
click at [395, 205] on icon "idCard" at bounding box center [392, 207] width 13 height 13
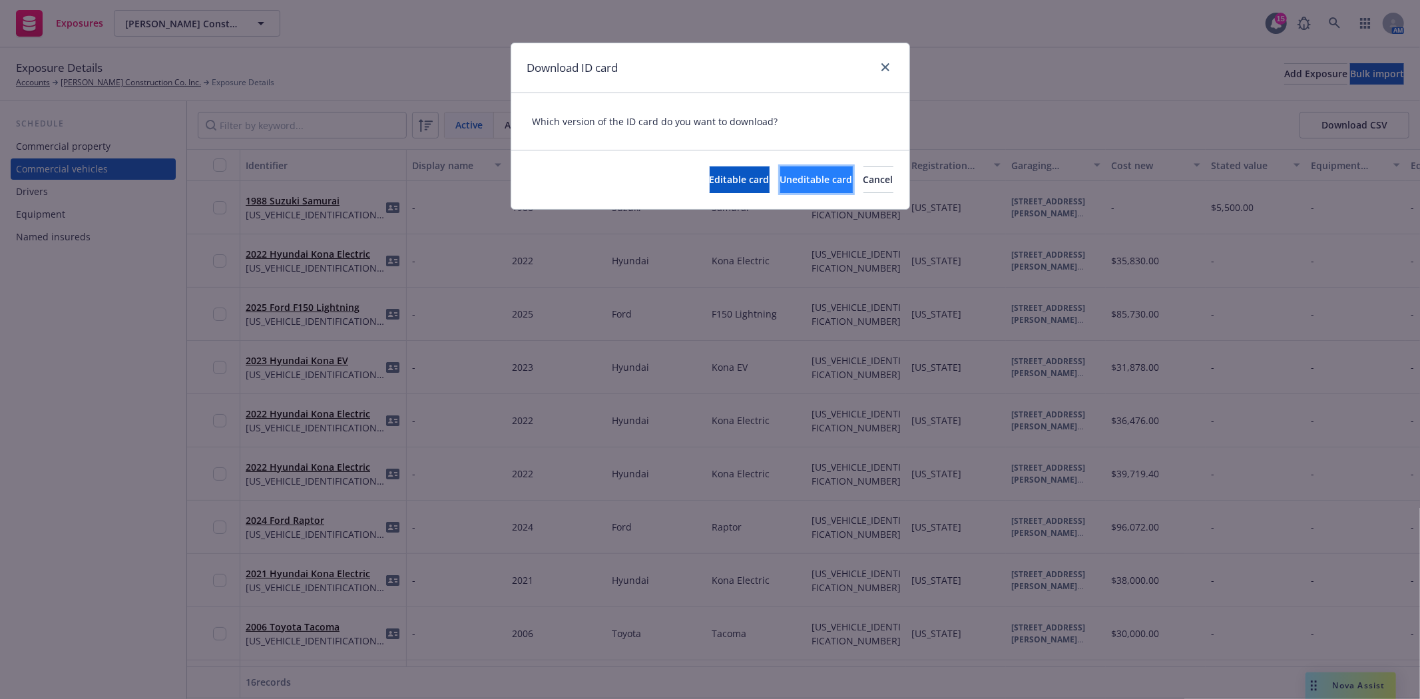
click at [780, 178] on span "Uneditable card" at bounding box center [816, 179] width 73 height 13
